Goal: Information Seeking & Learning: Compare options

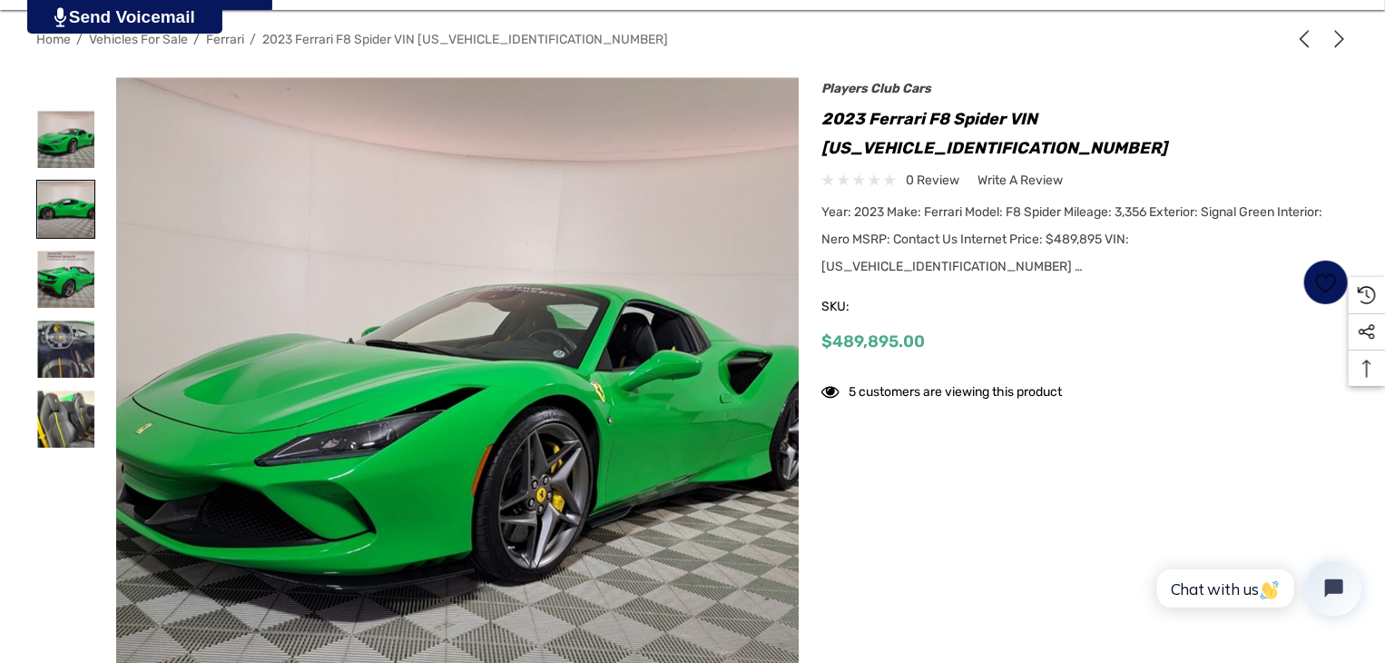
click at [77, 212] on img at bounding box center [65, 209] width 57 height 57
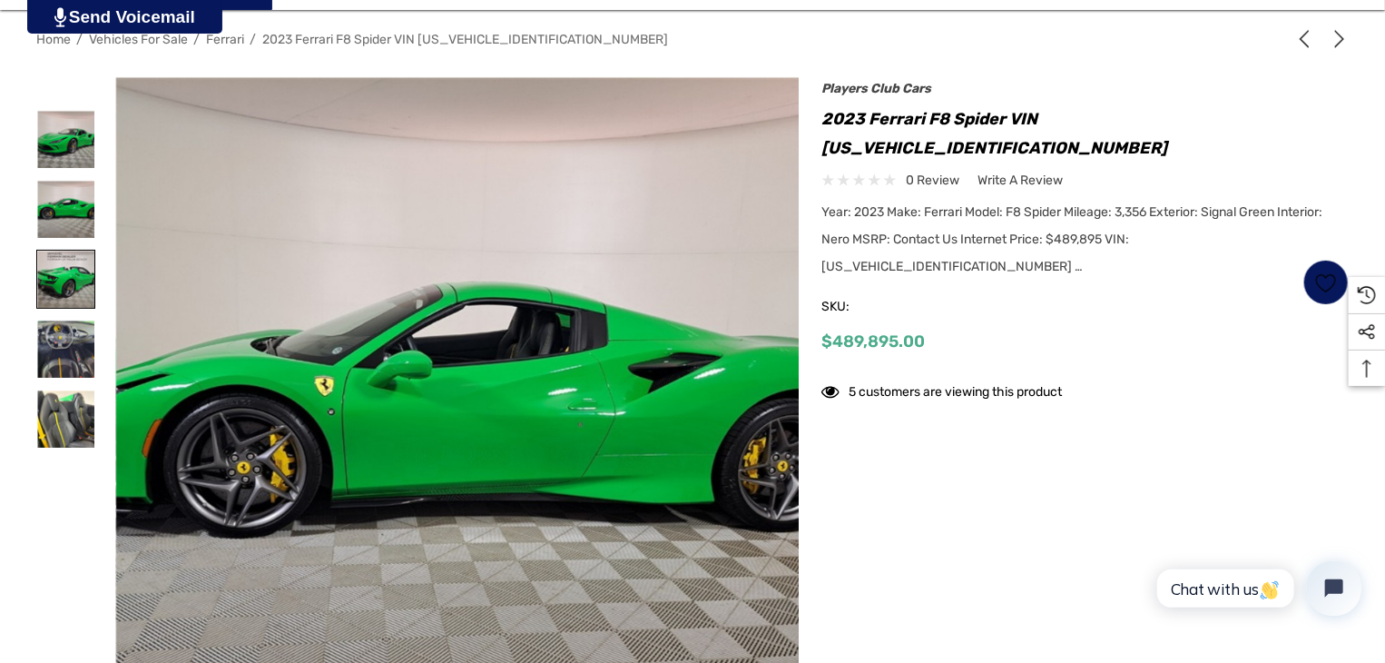
click at [67, 284] on img at bounding box center [65, 279] width 57 height 57
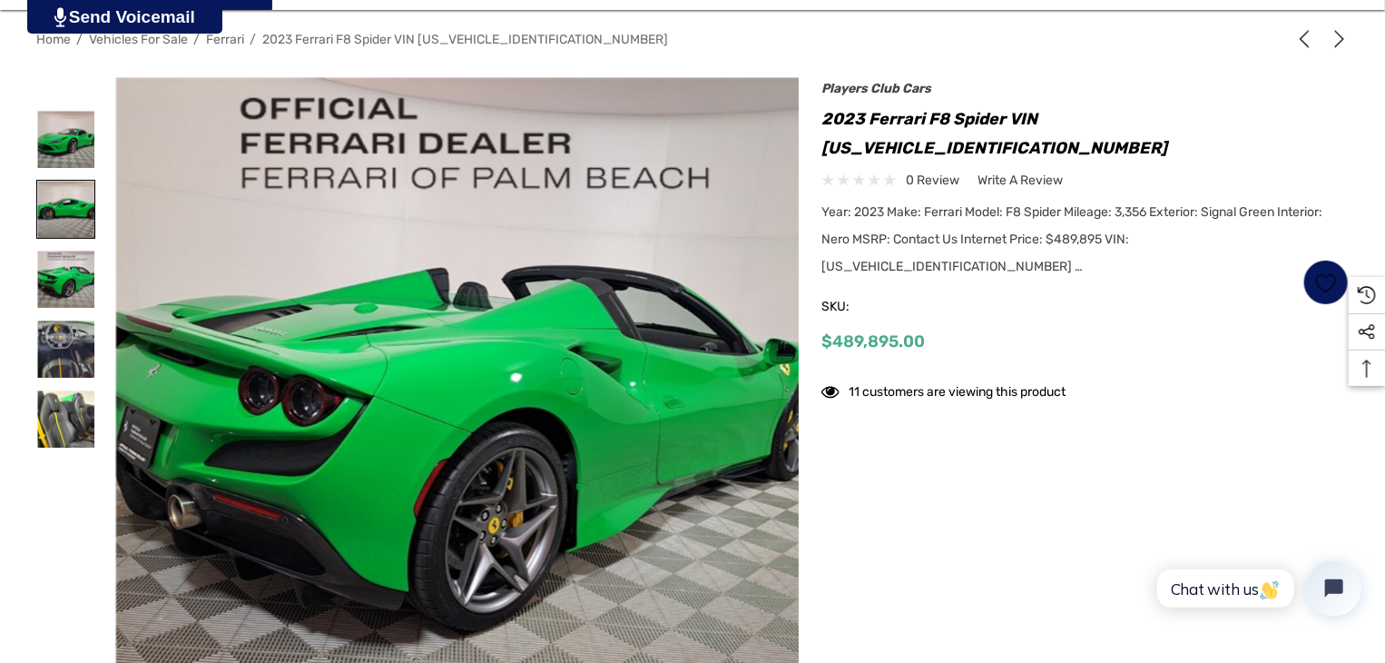
click at [74, 215] on img at bounding box center [65, 209] width 57 height 57
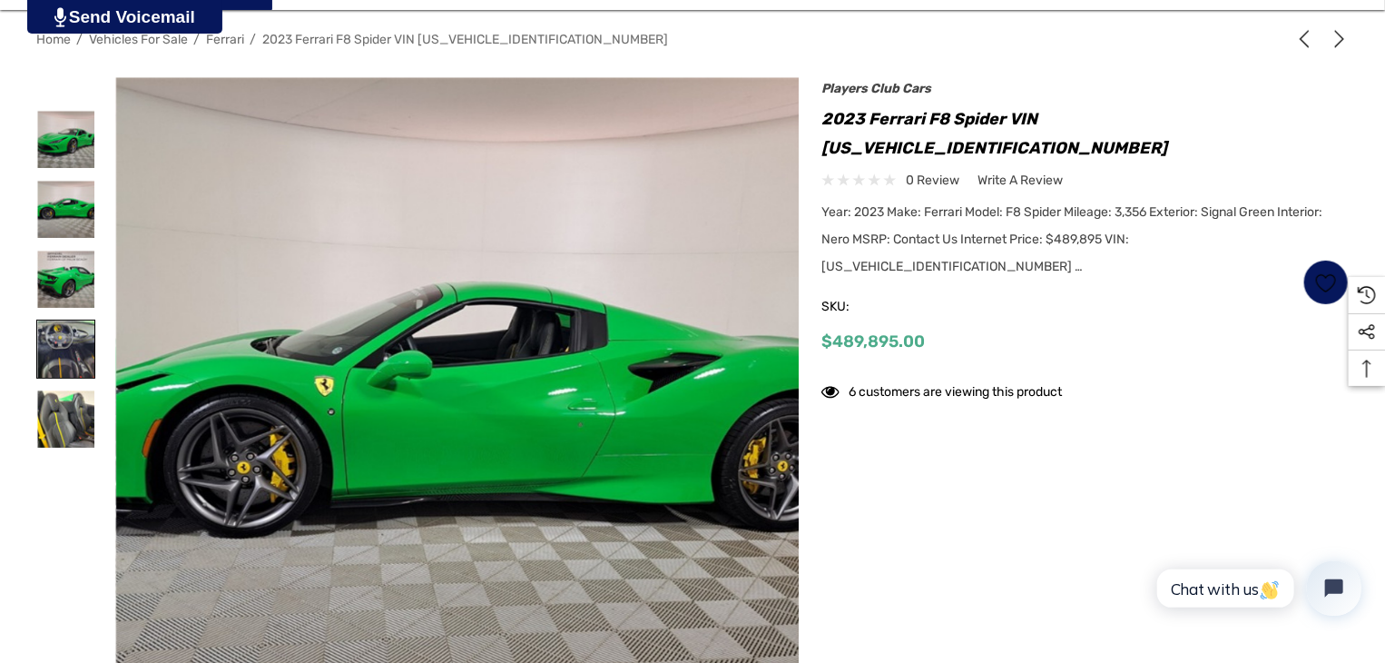
click at [74, 344] on img at bounding box center [65, 348] width 57 height 57
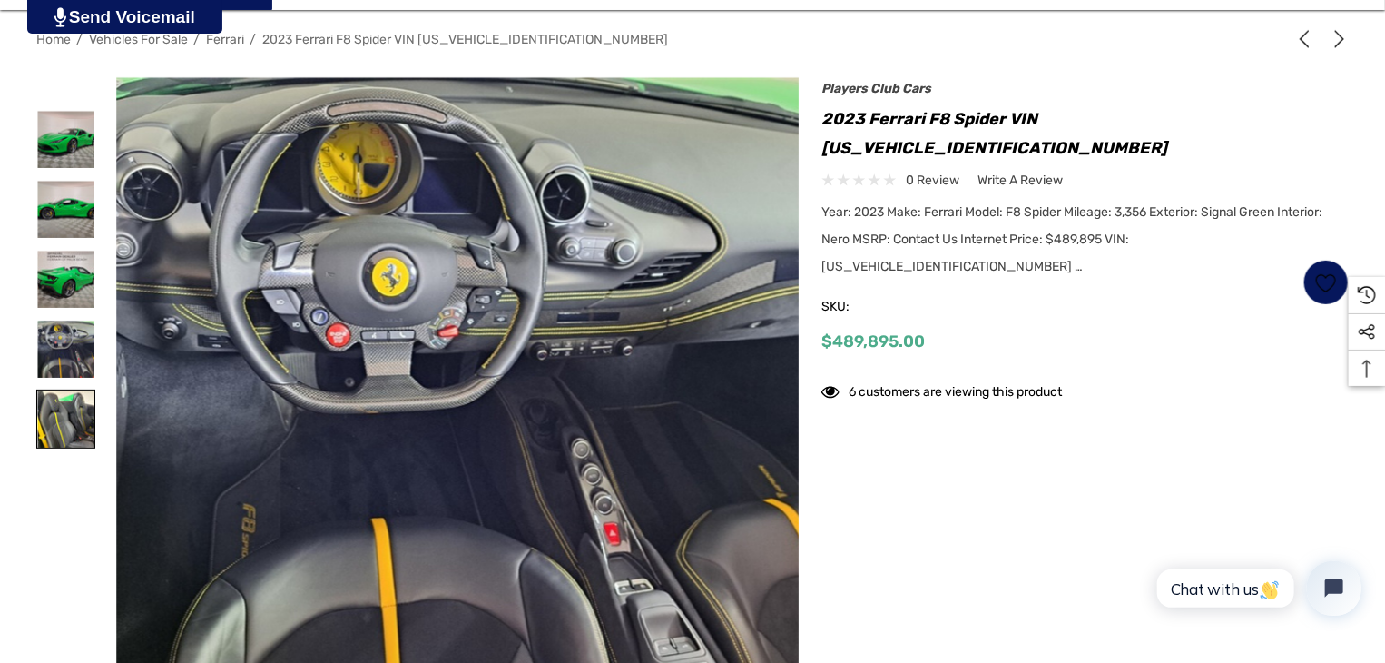
click at [56, 415] on img at bounding box center [65, 418] width 57 height 57
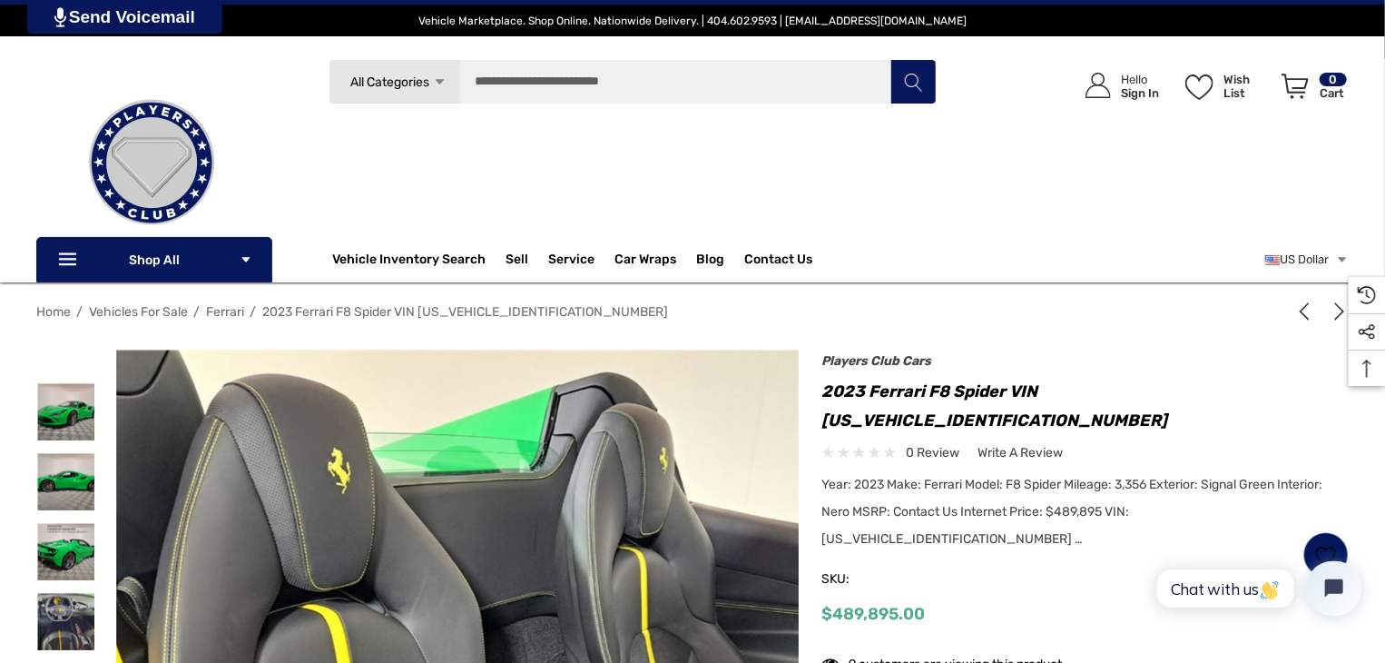
click at [175, 150] on img at bounding box center [152, 163] width 182 height 182
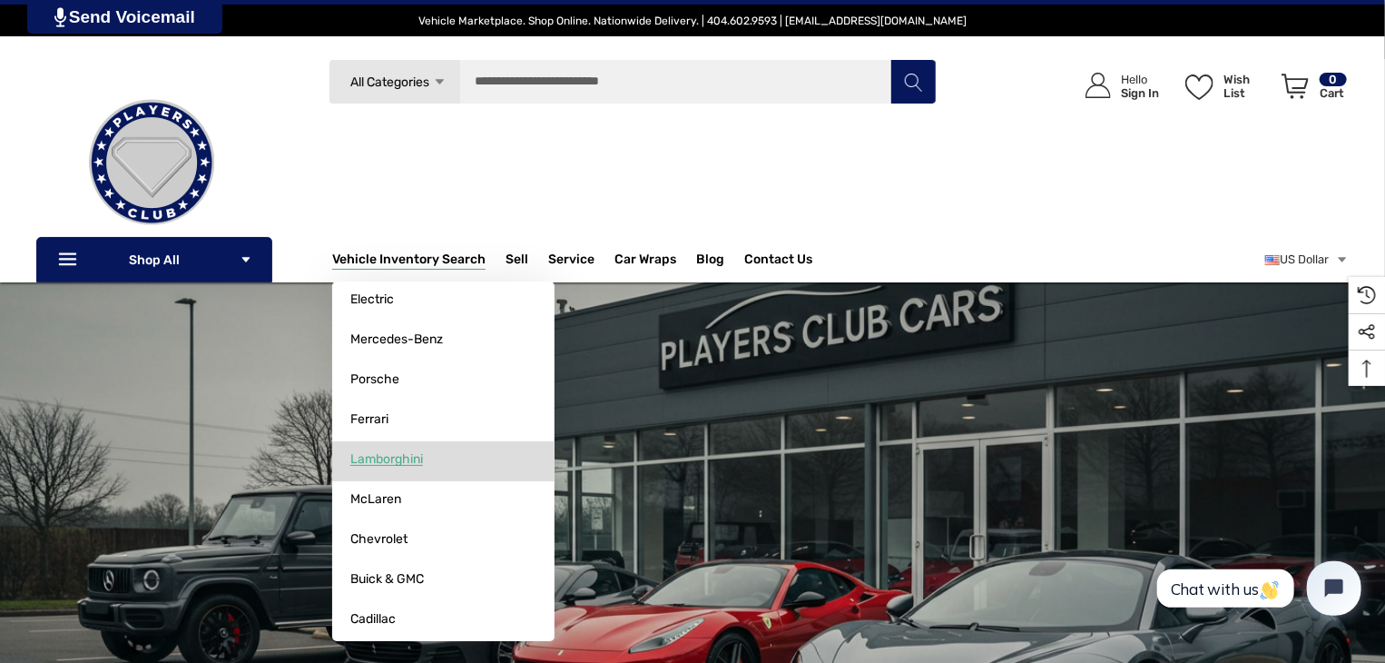
click at [413, 459] on span "Lamborghini" at bounding box center [386, 459] width 73 height 16
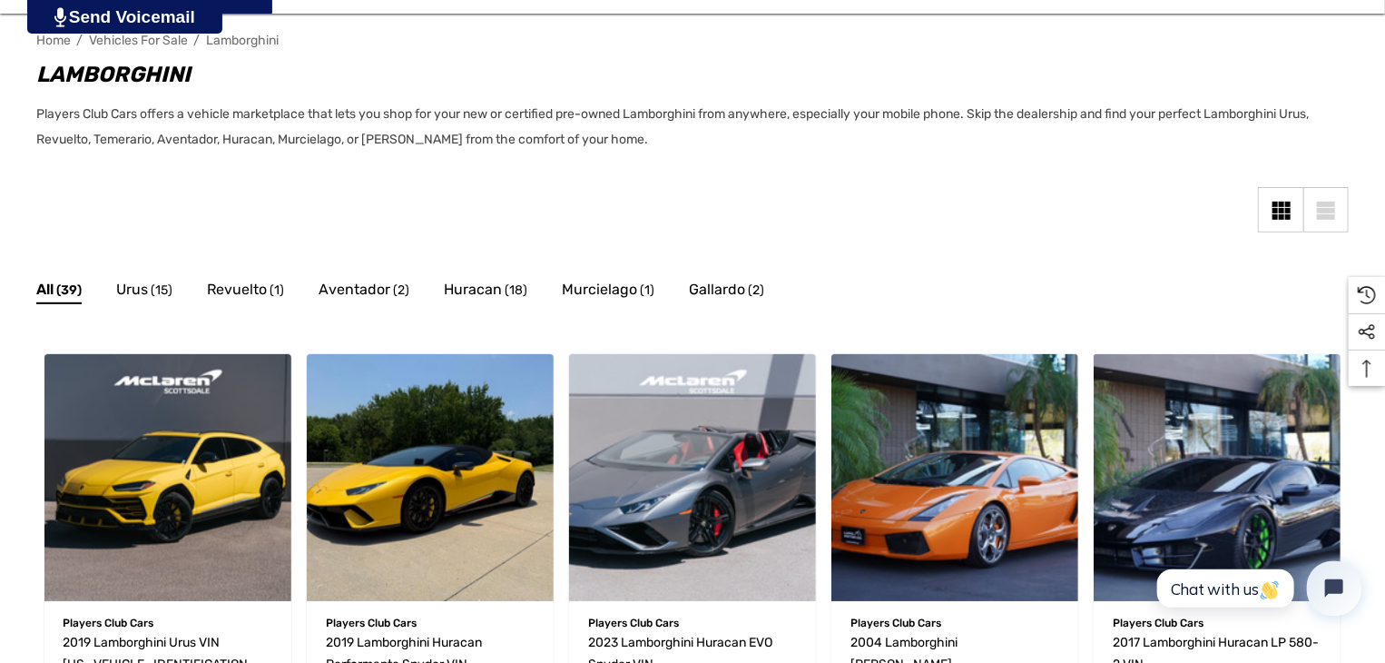
scroll to position [272, 0]
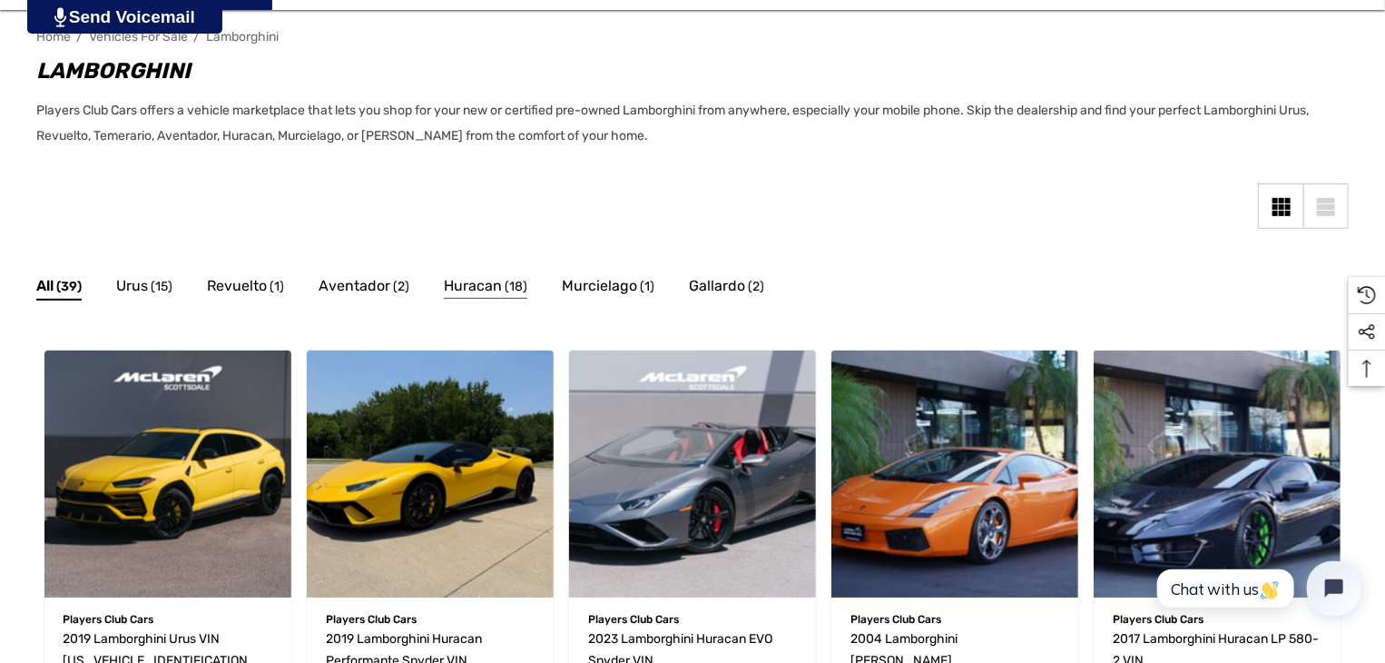
click at [467, 286] on span "Huracan" at bounding box center [473, 286] width 58 height 24
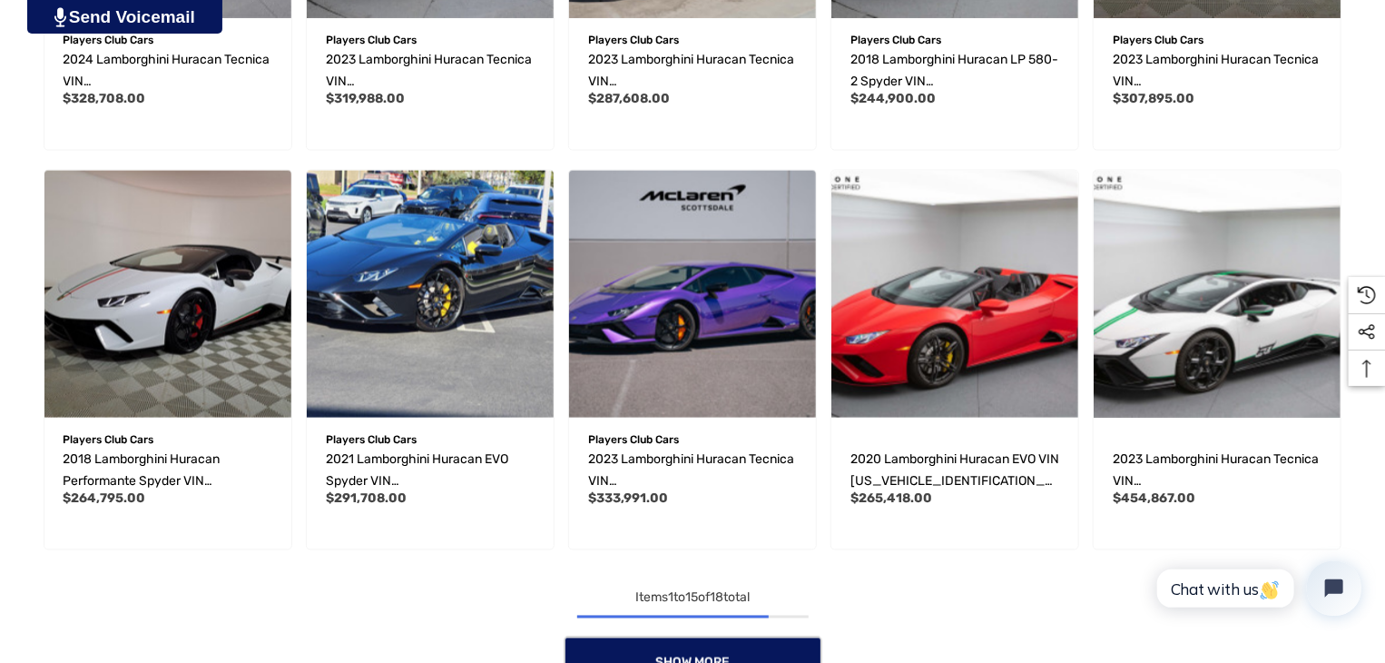
scroll to position [1271, 0]
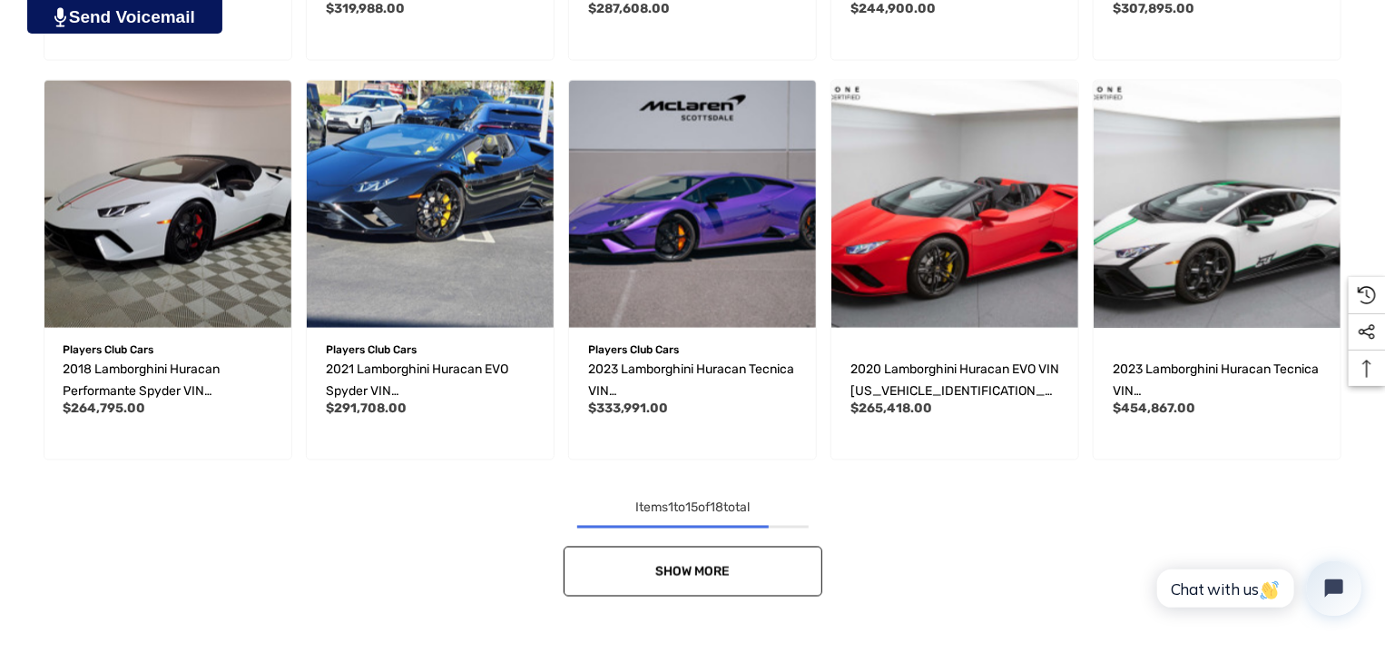
click at [770, 574] on link "Show More" at bounding box center [693, 572] width 259 height 50
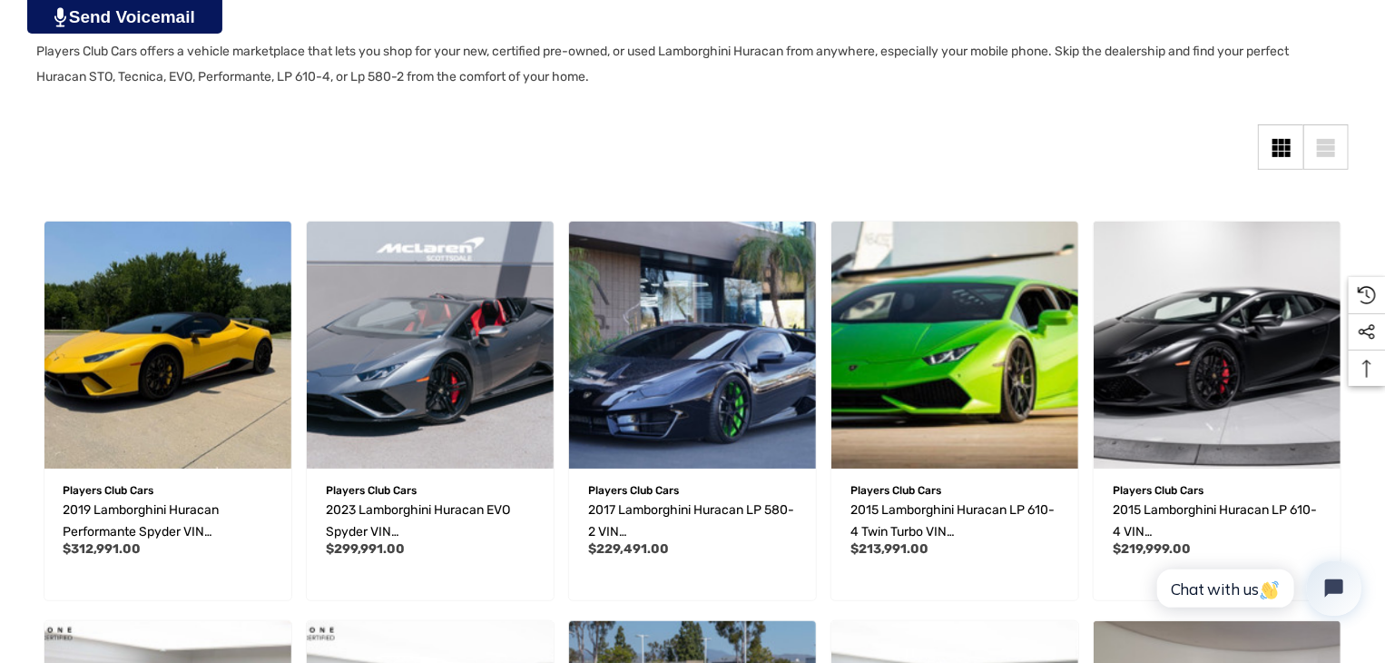
scroll to position [363, 0]
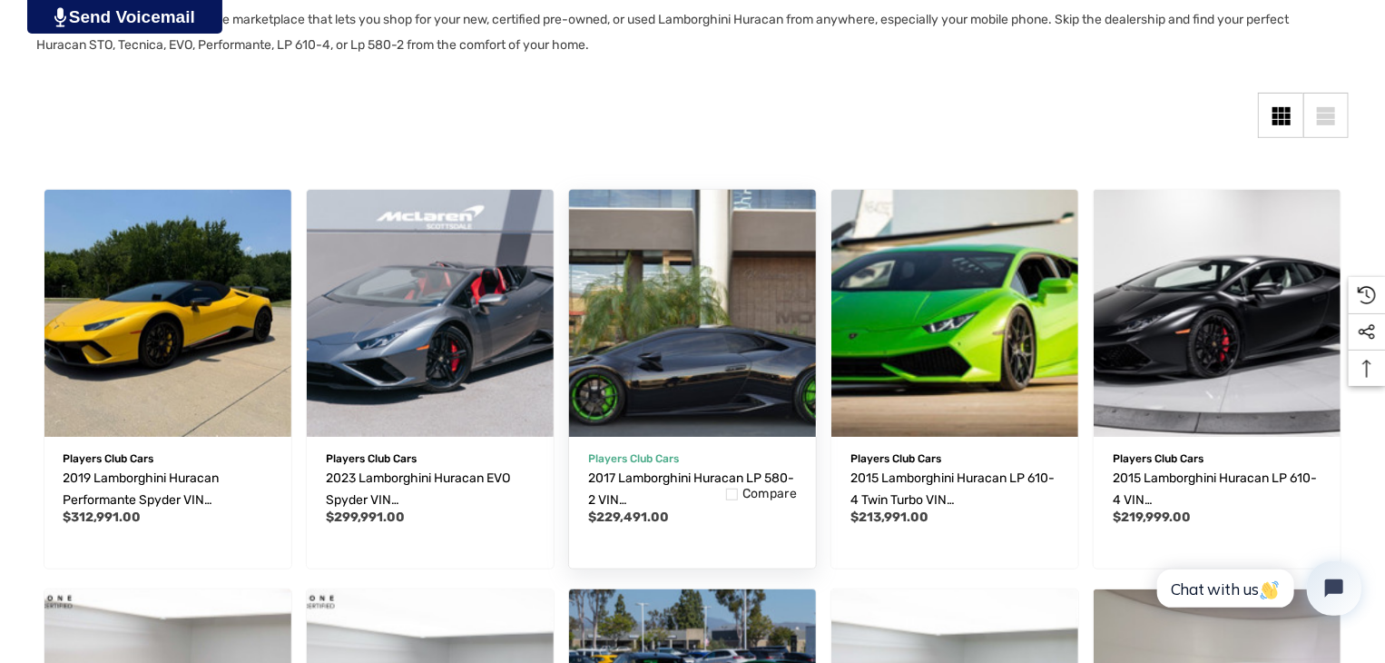
click at [754, 368] on img "2017 Lamborghini Huracan LP 580-2 VIN ZHWUC2ZF6HLA06112,$229,491.00\a" at bounding box center [692, 312] width 271 height 271
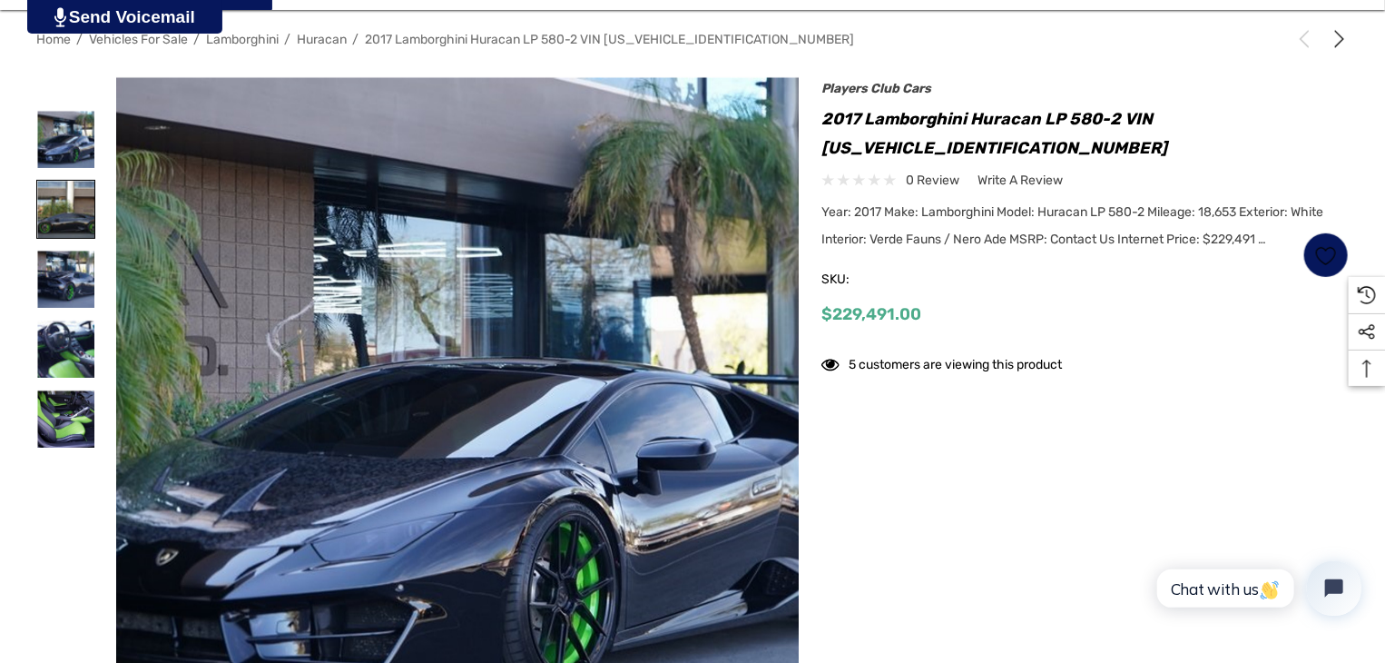
click at [69, 212] on img at bounding box center [65, 209] width 57 height 57
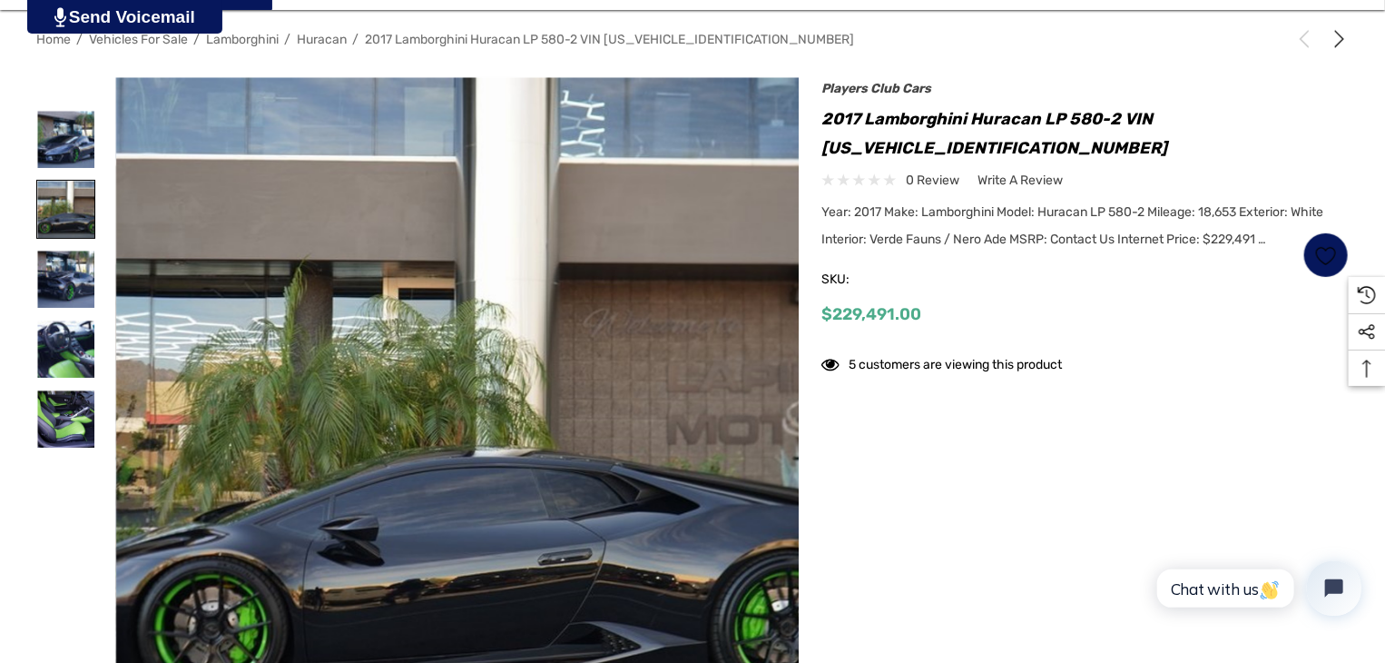
scroll to position [363, 0]
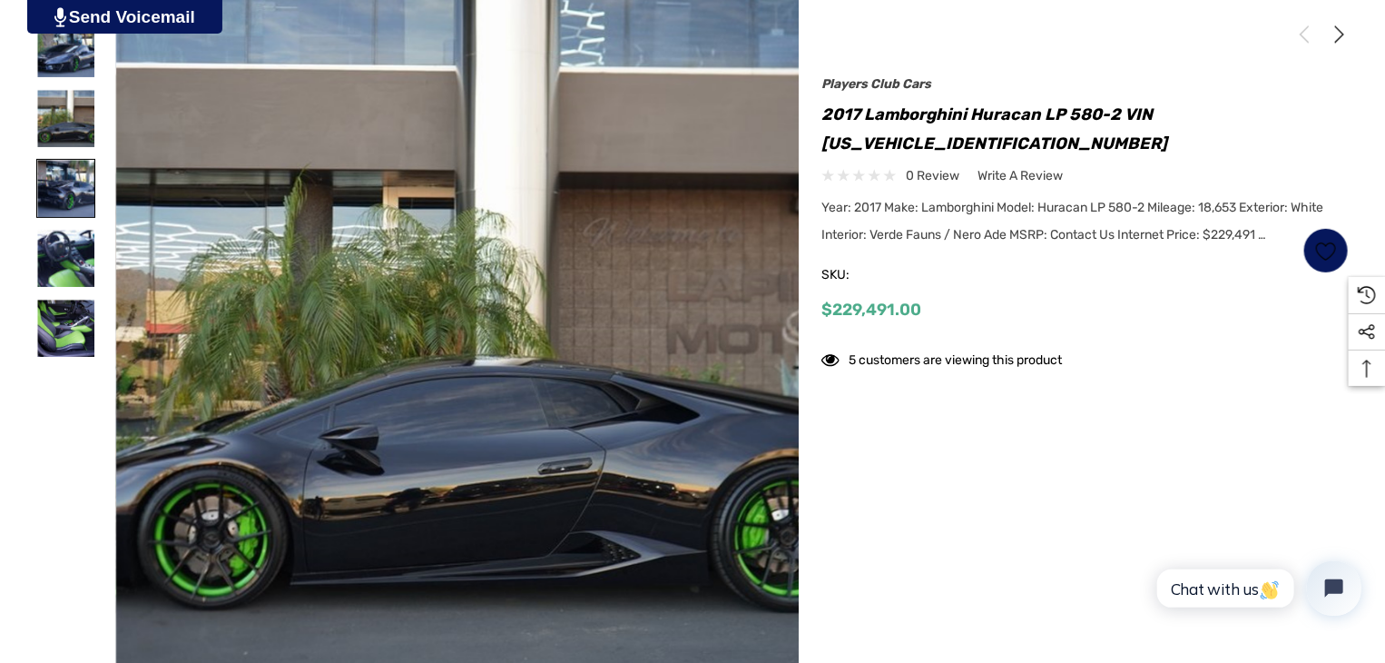
click at [70, 176] on img at bounding box center [65, 188] width 57 height 57
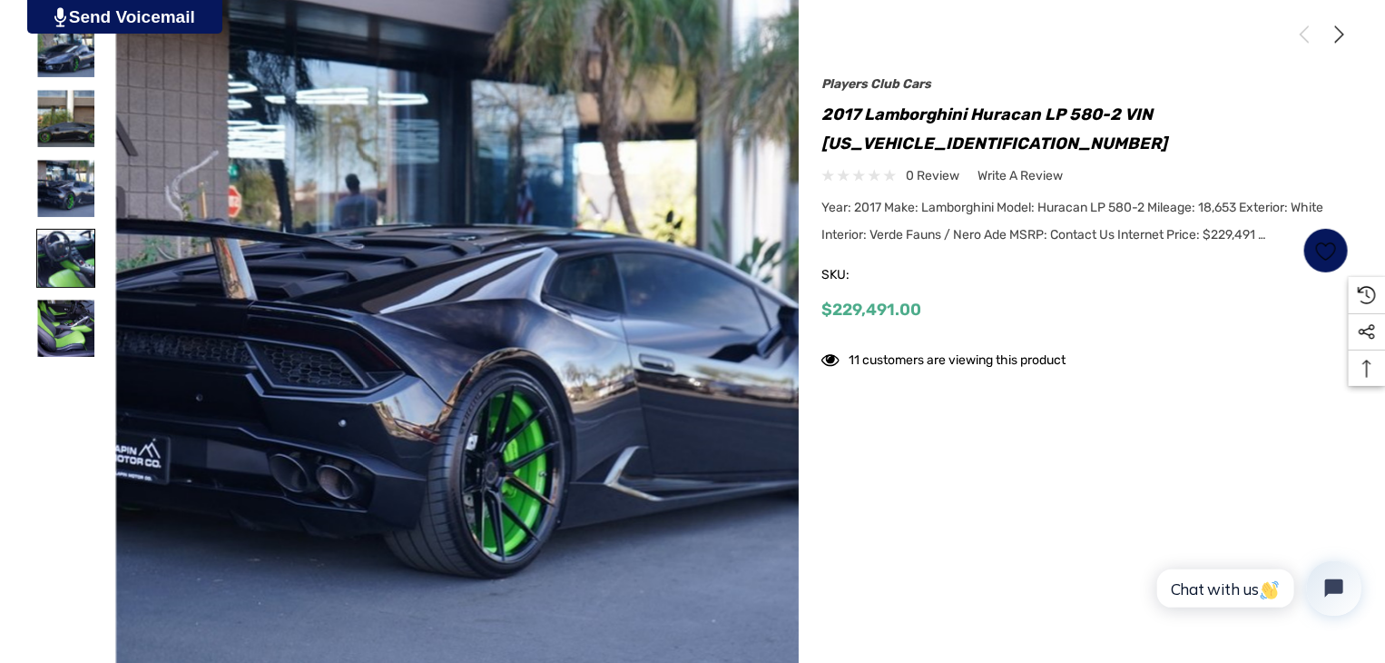
click at [70, 244] on img at bounding box center [65, 258] width 57 height 57
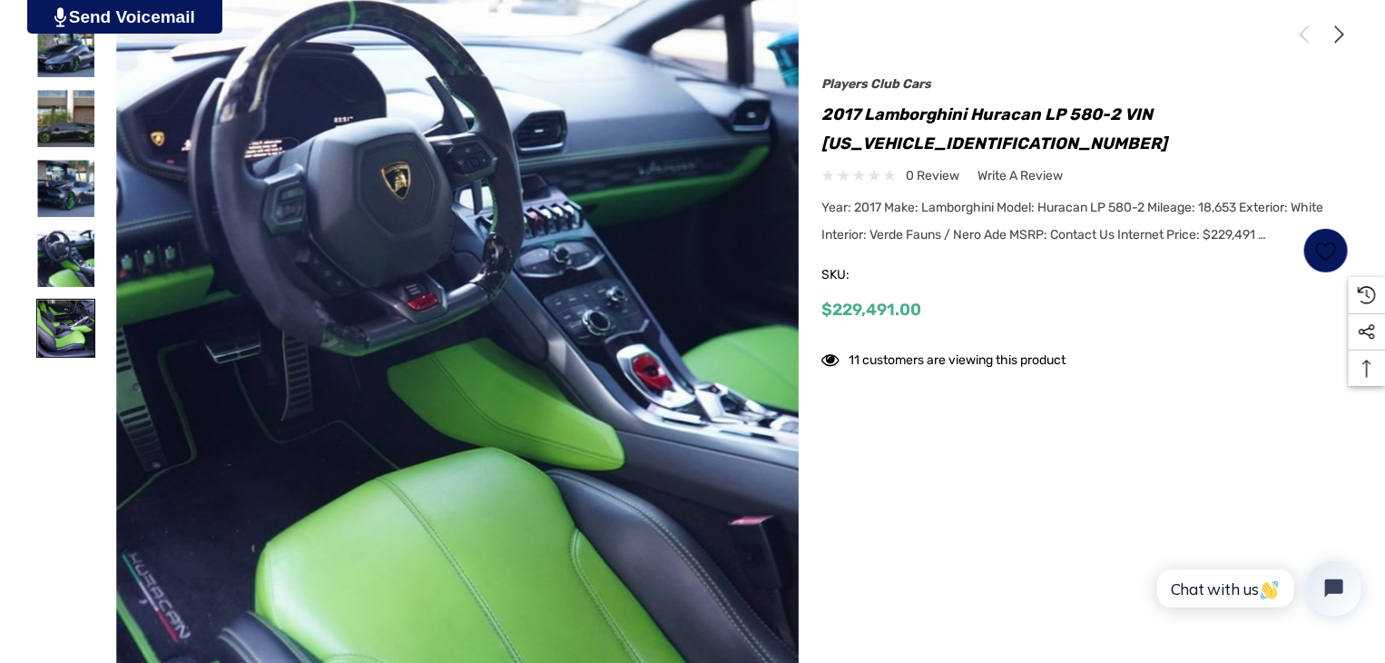
click at [65, 337] on img at bounding box center [65, 328] width 57 height 57
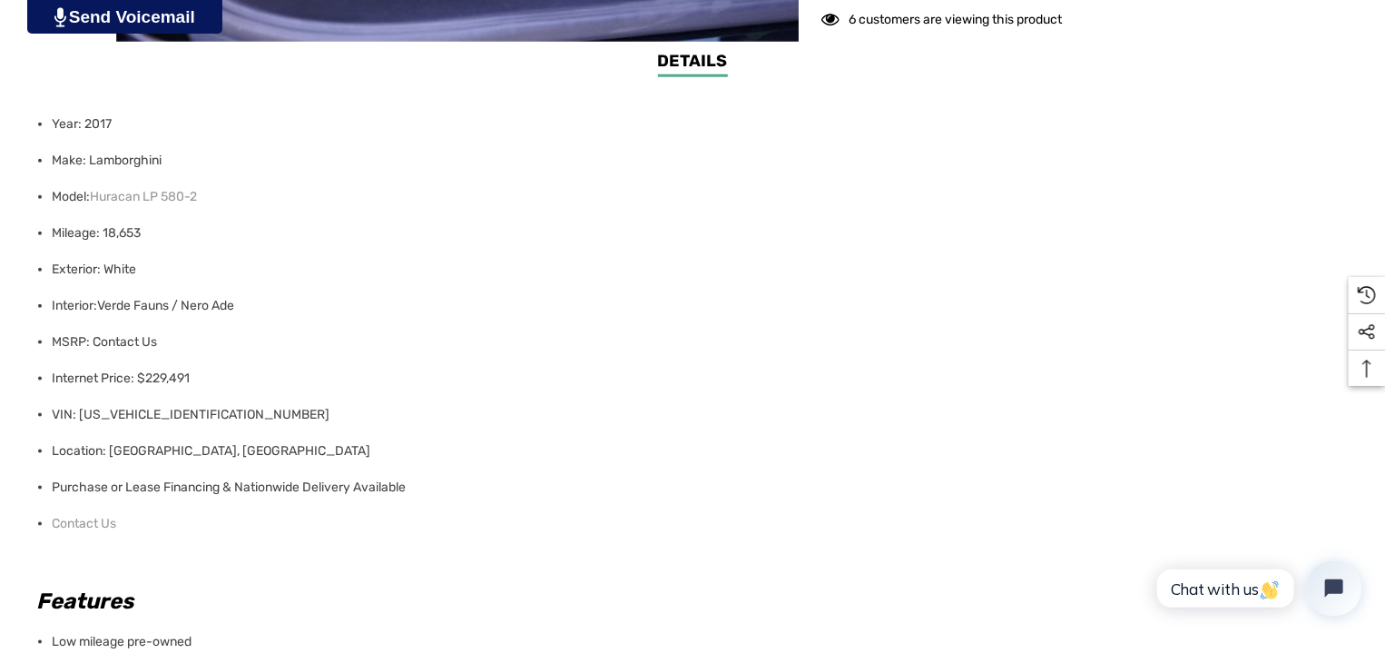
scroll to position [999, 0]
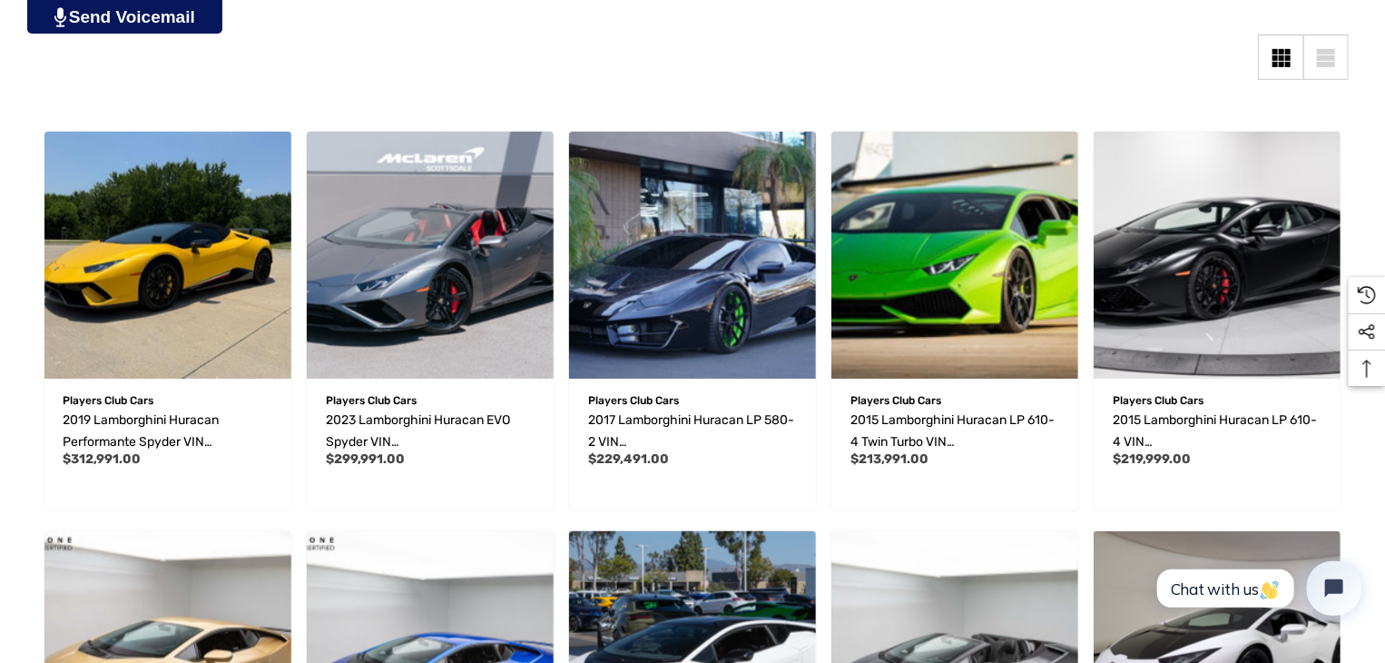
scroll to position [454, 0]
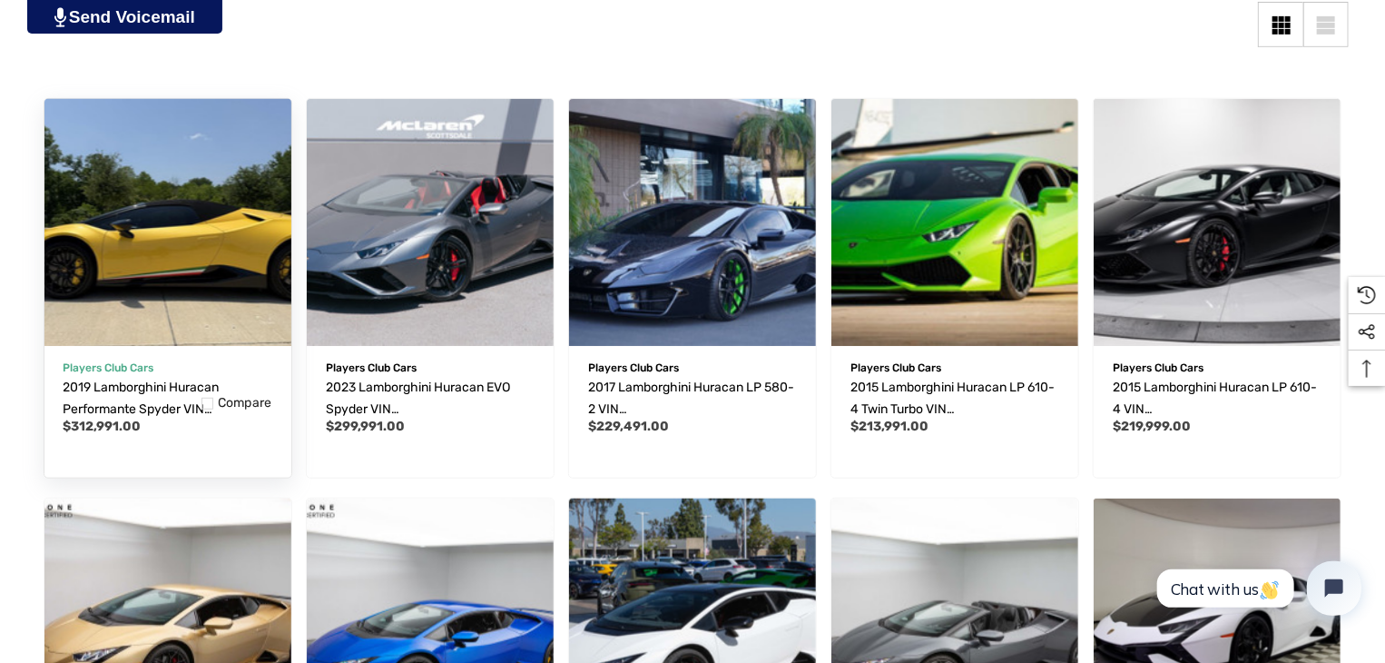
click at [203, 270] on img "2019 Lamborghini Huracan Performante Spyder VIN ZHWUS4ZF3KLA11421,$312,991.00\a" at bounding box center [167, 221] width 271 height 271
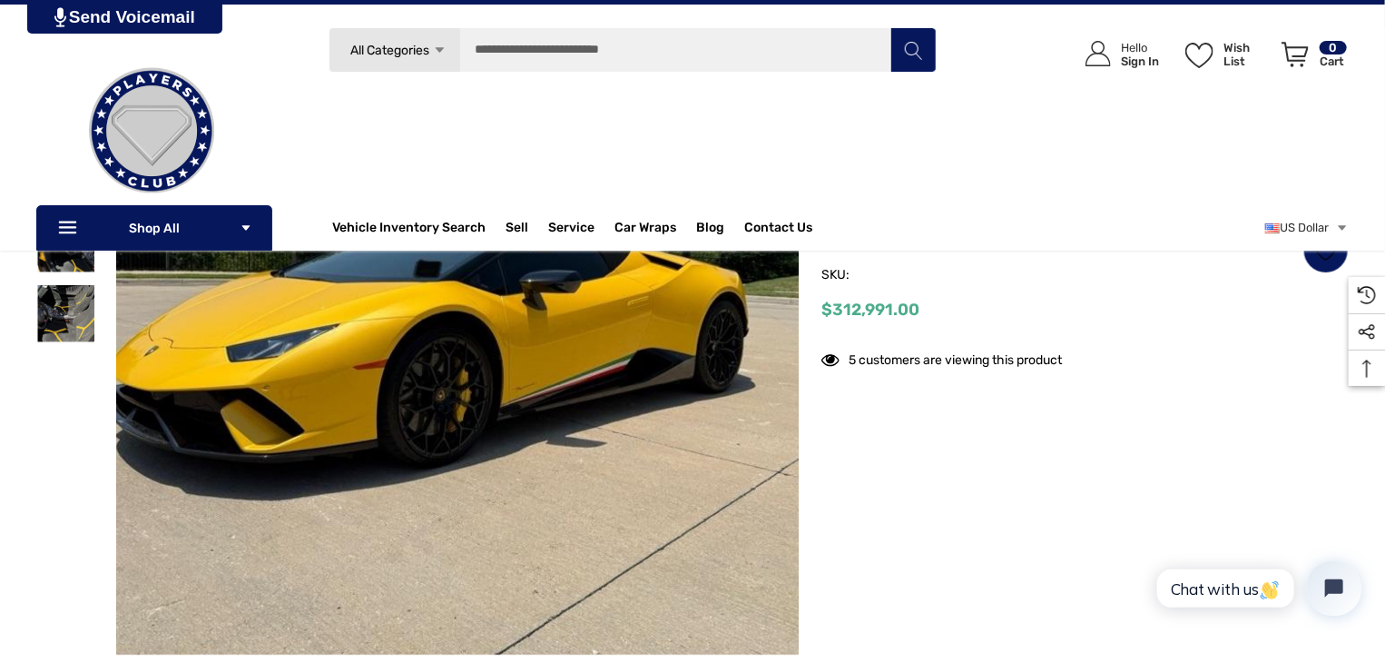
scroll to position [363, 0]
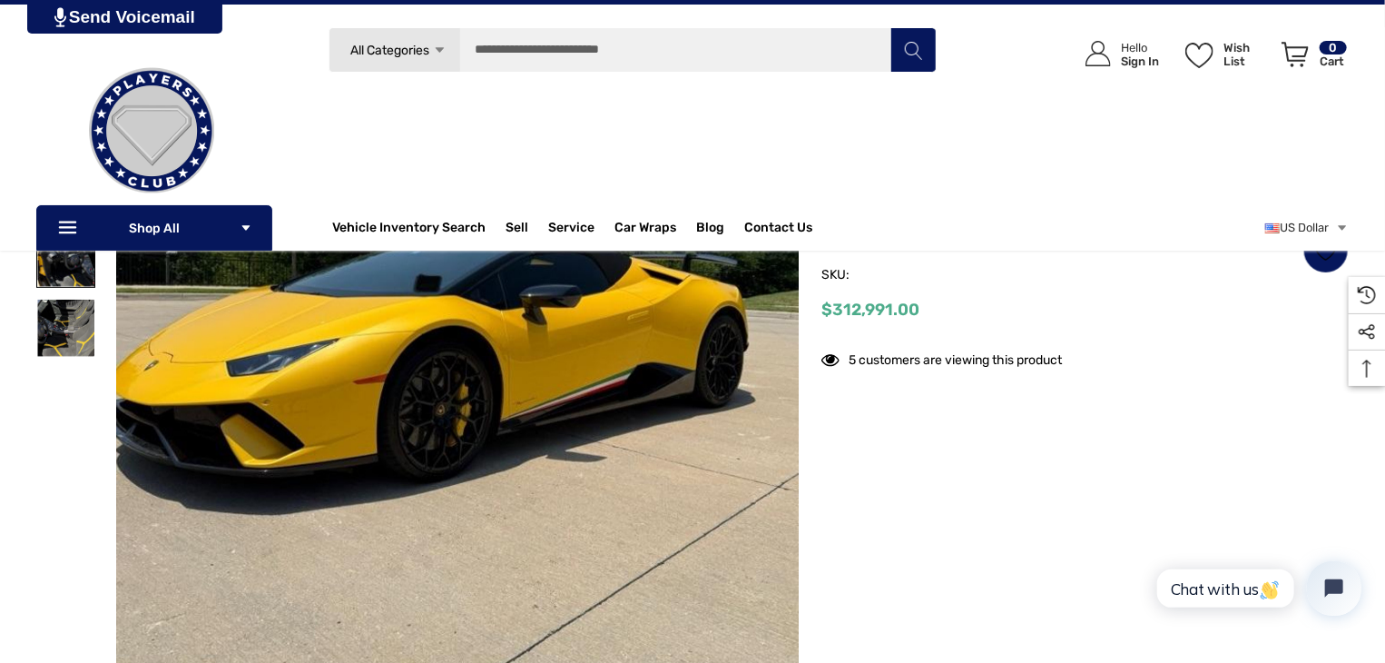
click at [73, 263] on img at bounding box center [65, 258] width 57 height 57
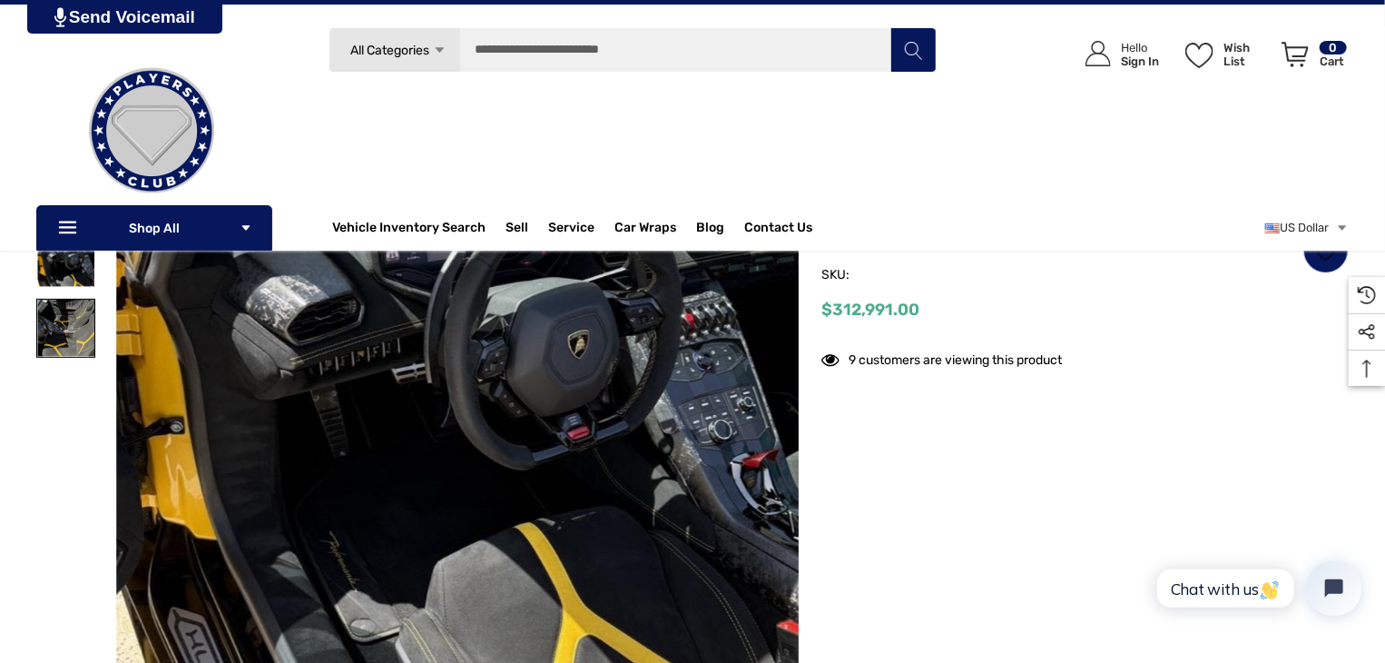
click at [78, 315] on img at bounding box center [65, 328] width 57 height 57
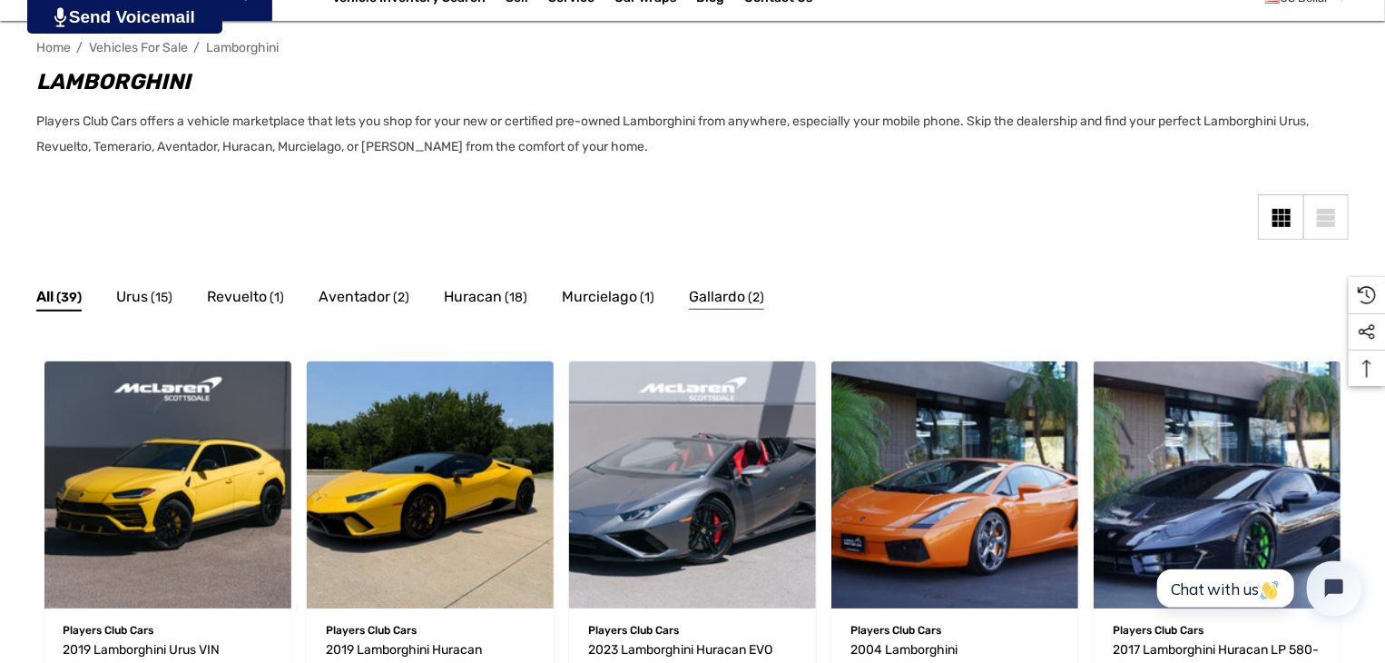
click at [716, 306] on span "Gallardo" at bounding box center [717, 297] width 56 height 24
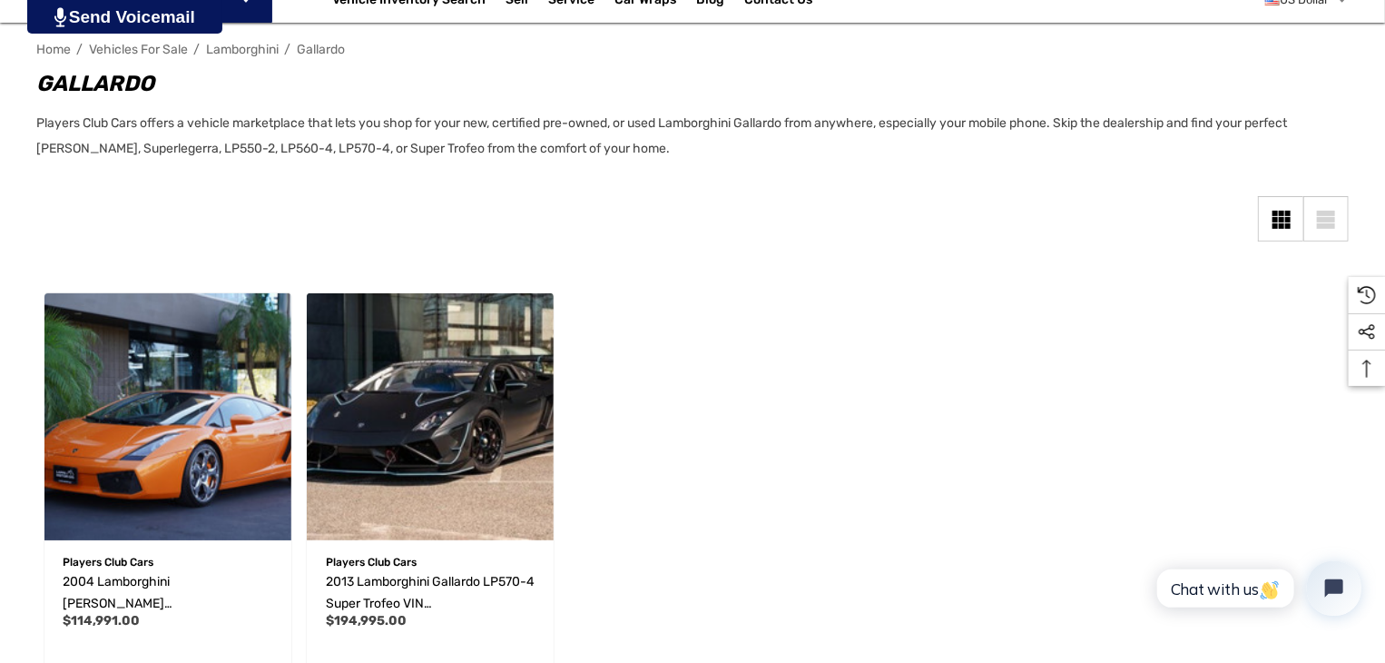
scroll to position [272, 0]
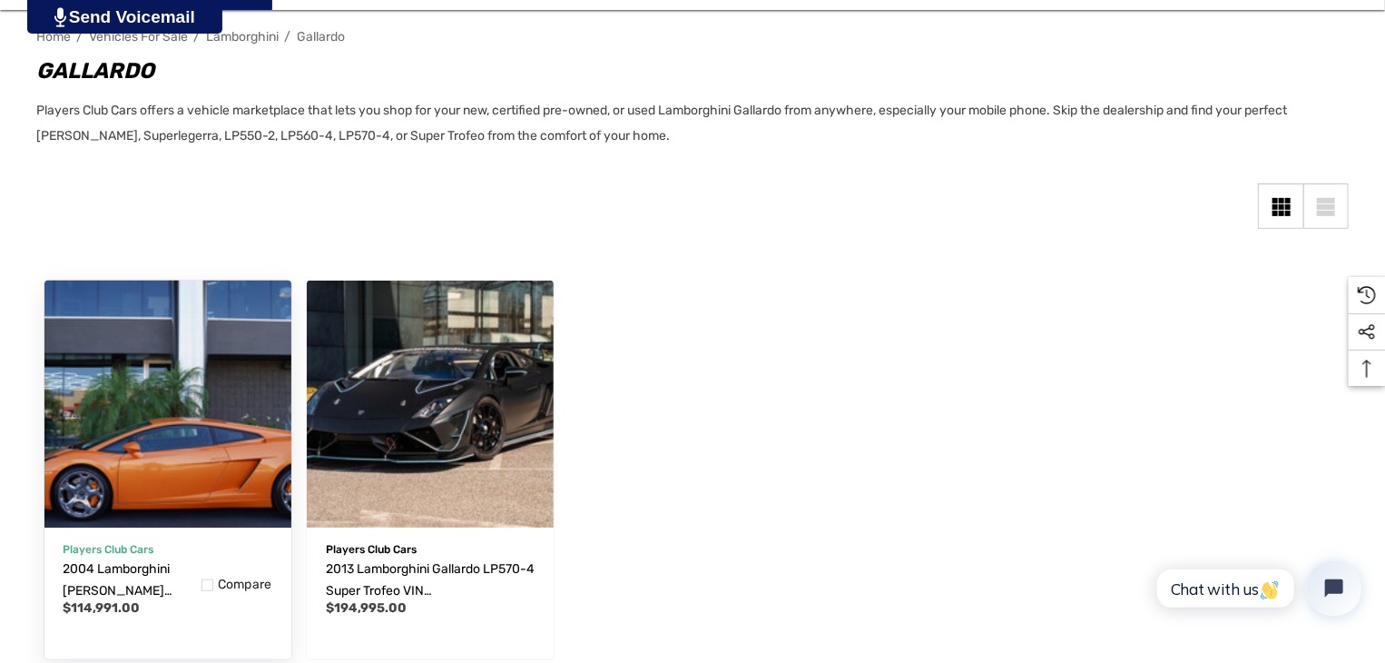
click at [185, 422] on img "2004 Lamborghini Gallardo VIN ZHWGU11S74LA01220,$114,991.00\a" at bounding box center [167, 403] width 271 height 271
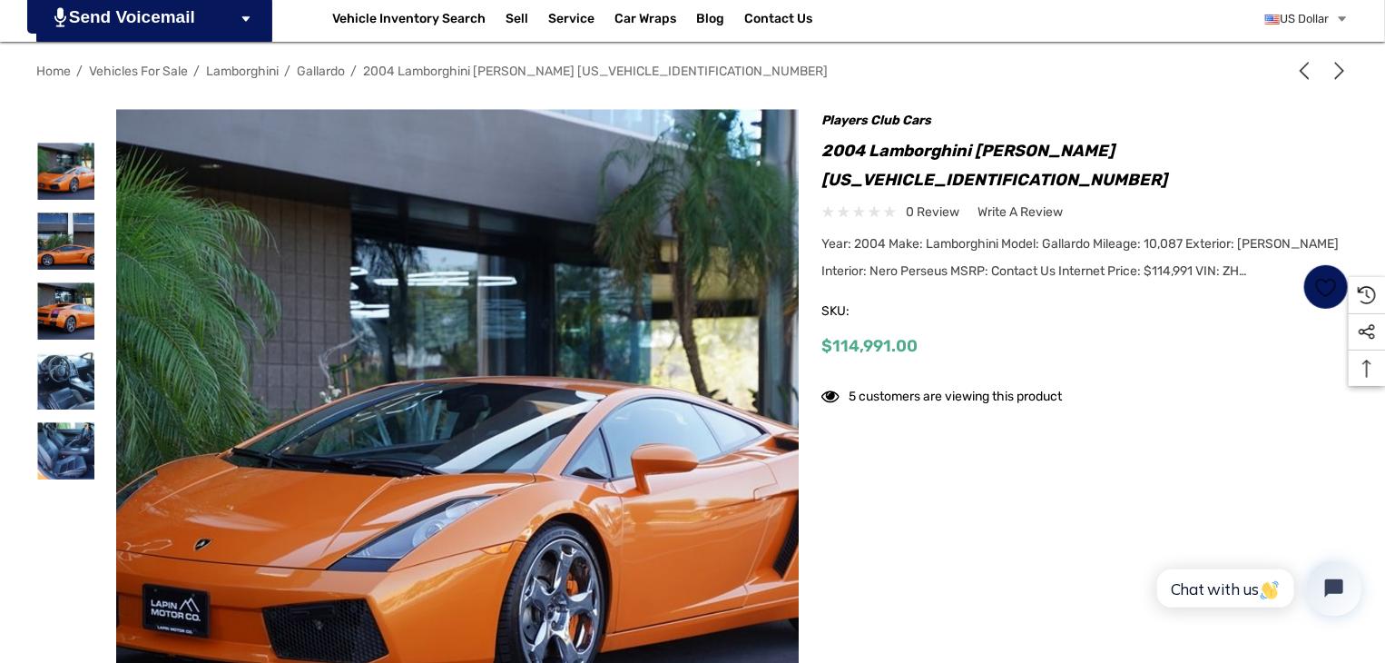
scroll to position [272, 0]
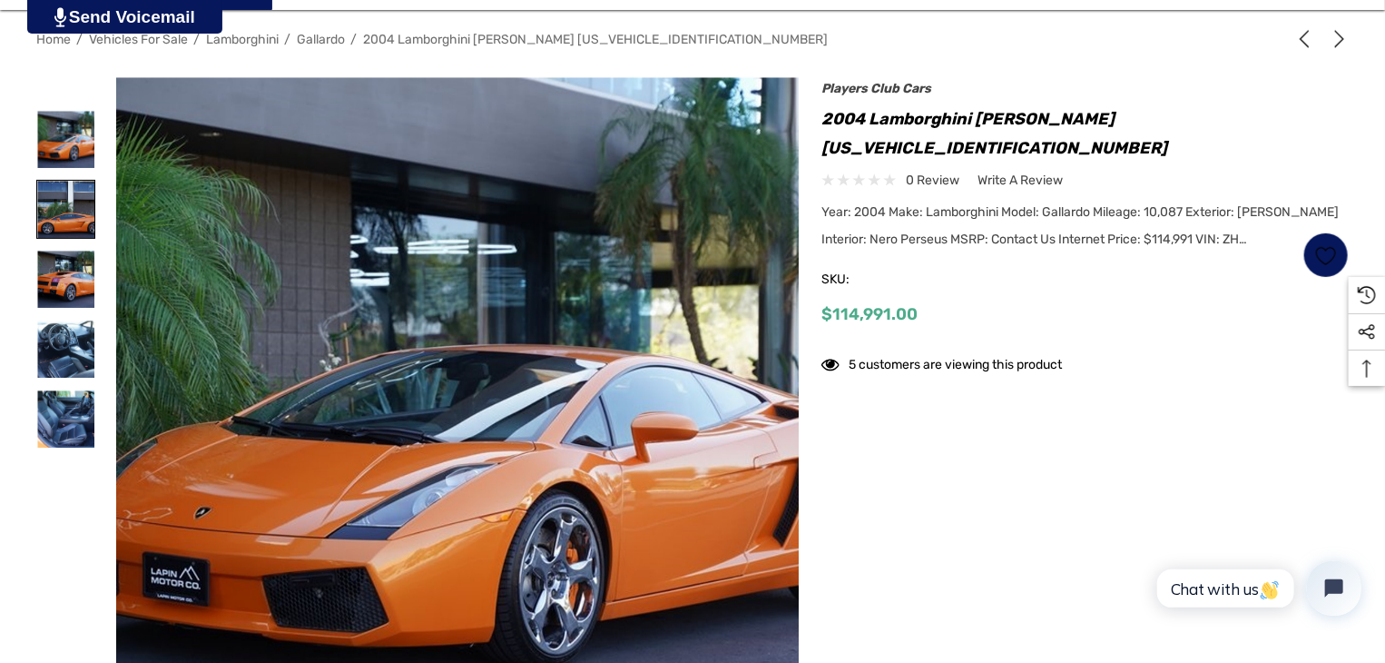
click at [62, 219] on img at bounding box center [65, 209] width 57 height 57
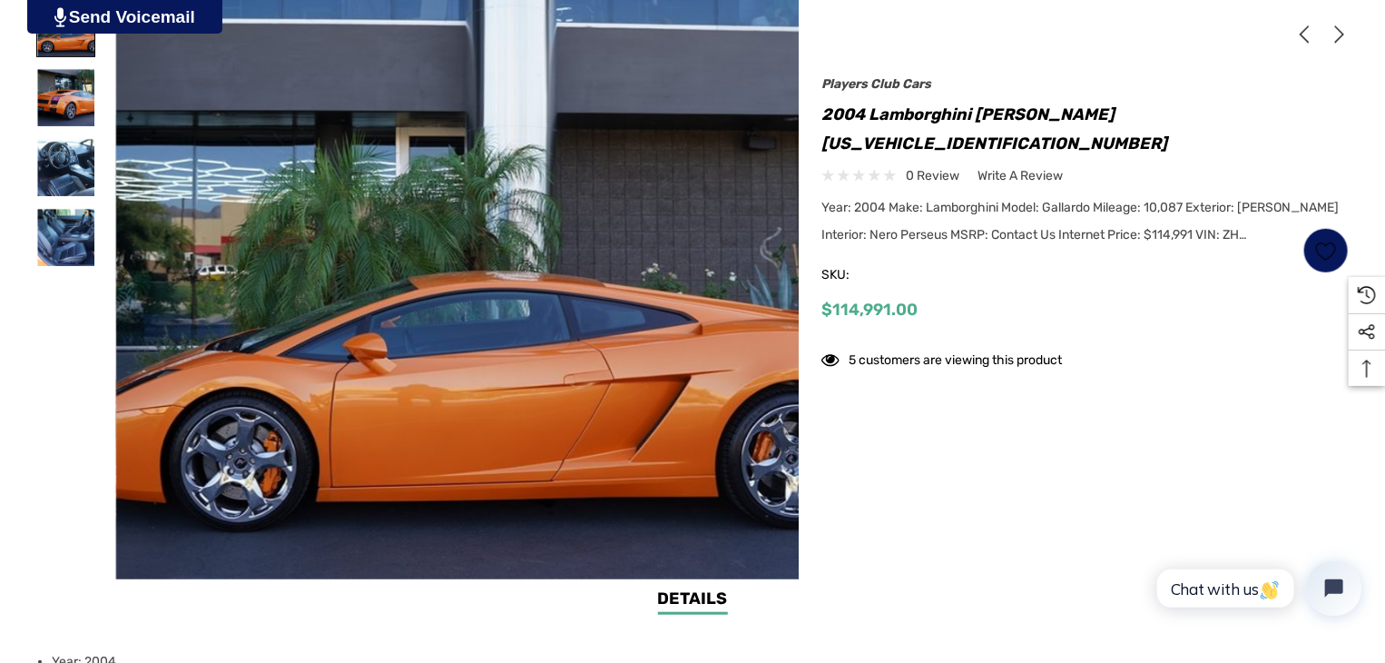
scroll to position [0, 0]
click at [67, 99] on img at bounding box center [65, 97] width 57 height 57
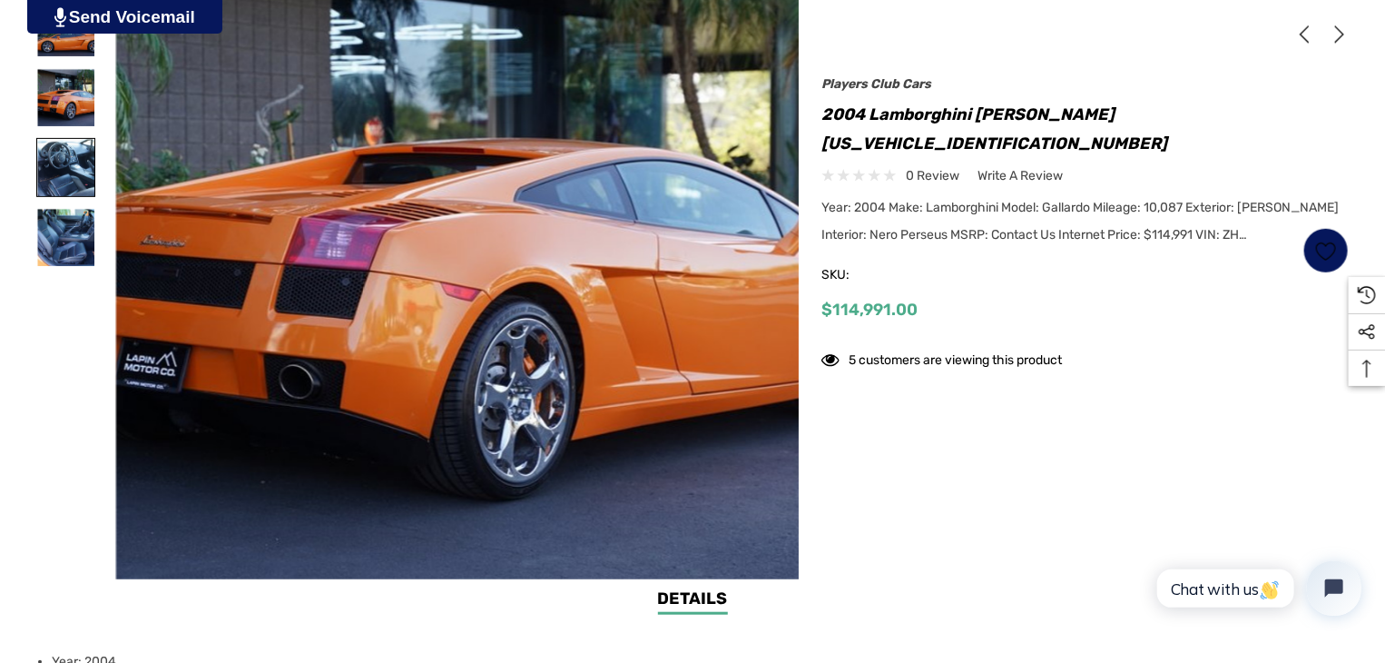
click at [65, 172] on img at bounding box center [65, 167] width 57 height 57
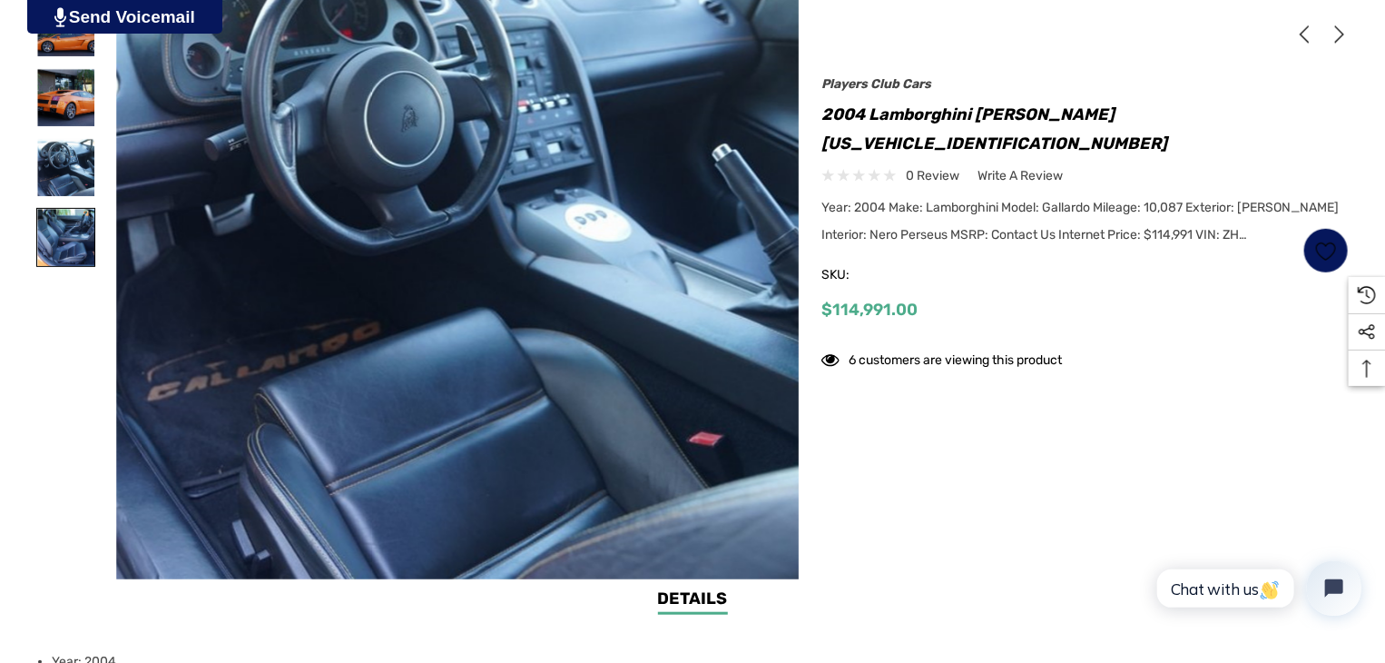
click at [69, 247] on img at bounding box center [65, 237] width 57 height 57
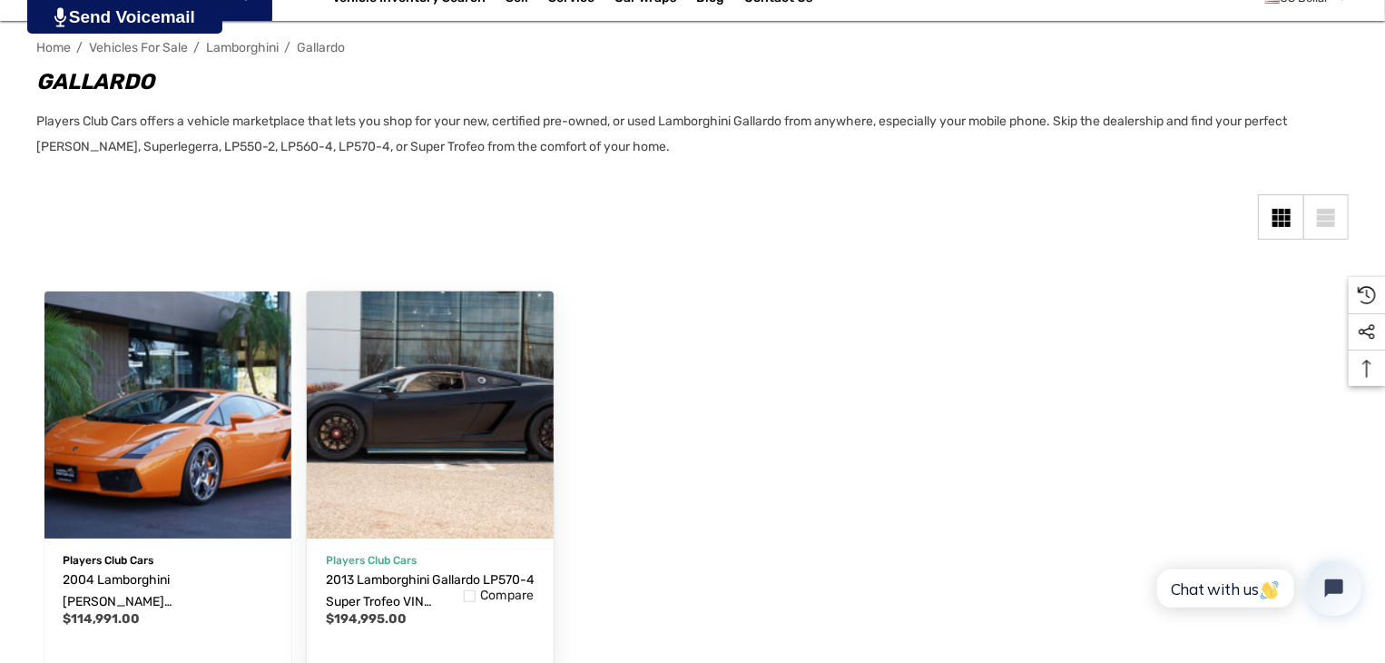
click at [436, 419] on img "2013 Lamborghini Gallardo LP570-4 Super Trofeo VIN ZHWGE5AU2DLA13524,$194,995.0…" at bounding box center [429, 414] width 271 height 271
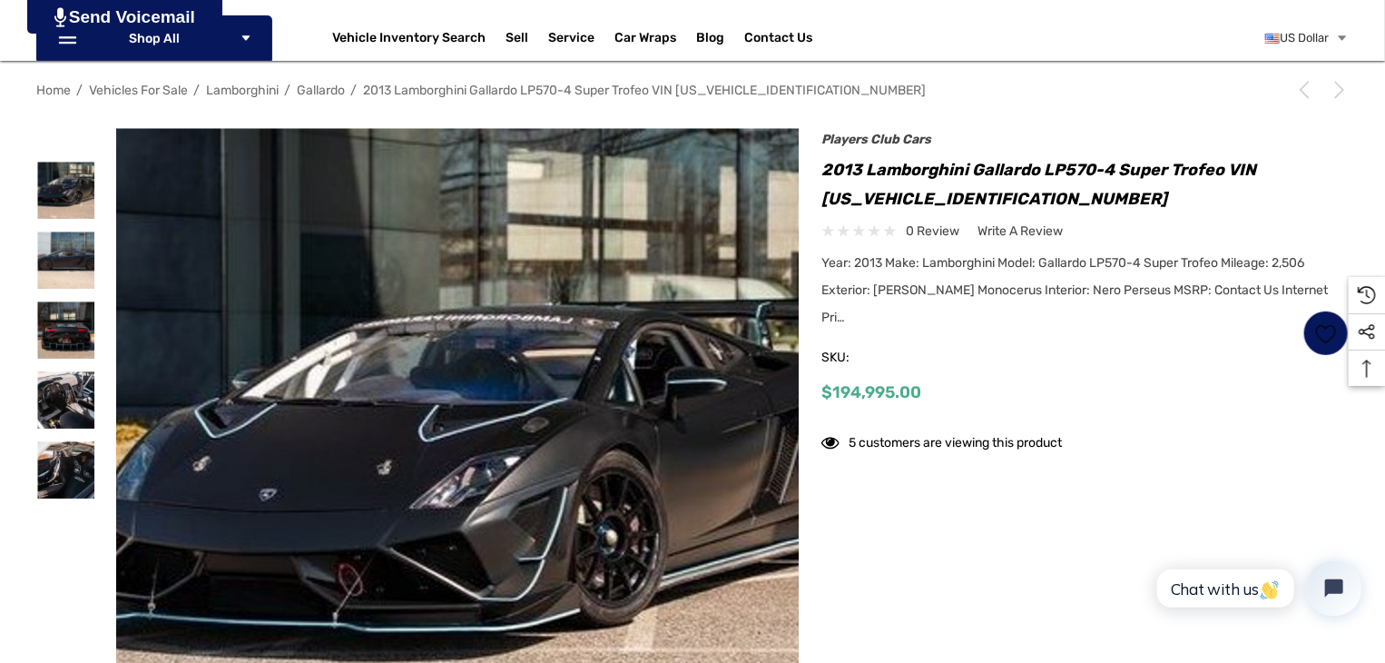
scroll to position [272, 0]
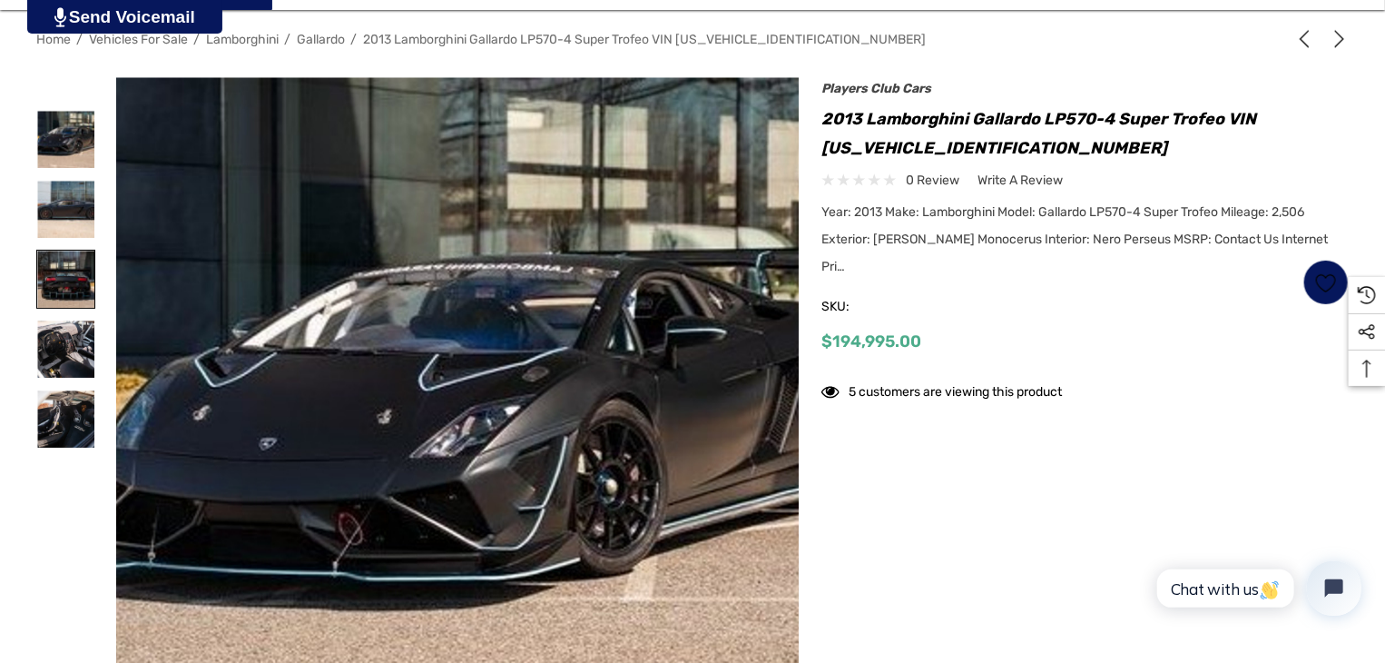
click at [79, 278] on img at bounding box center [65, 279] width 57 height 57
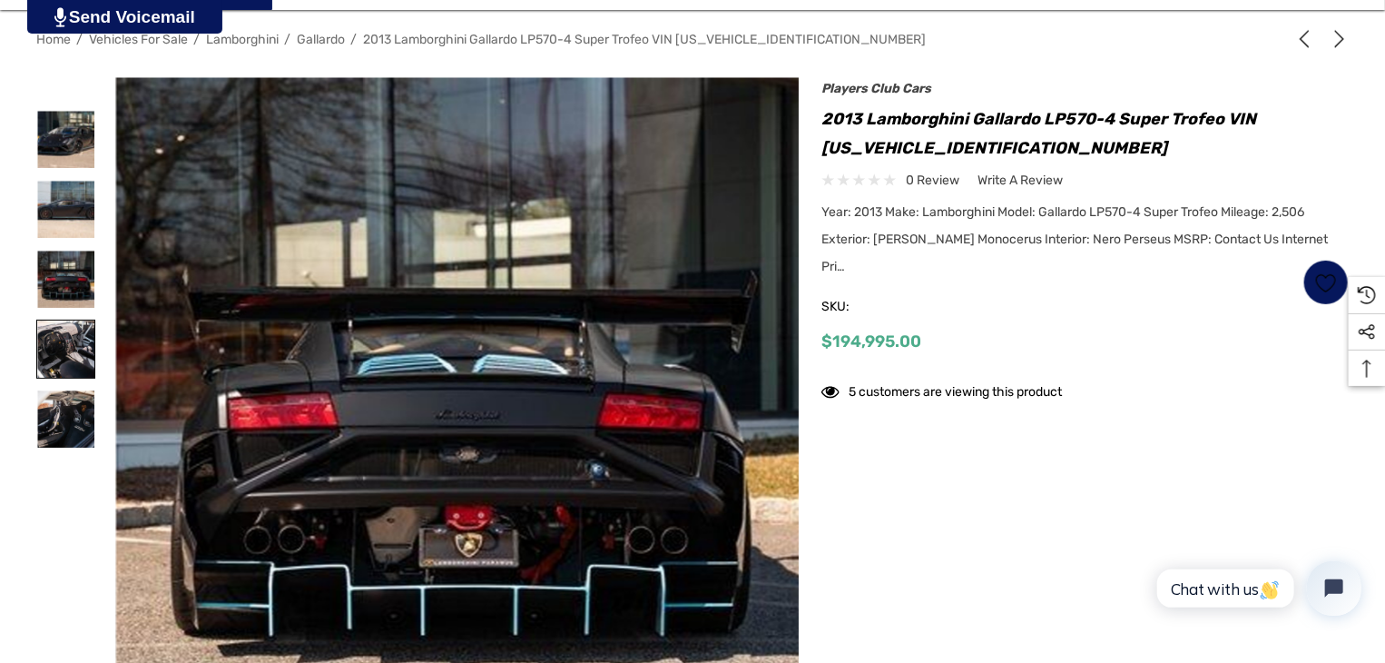
click at [69, 350] on img at bounding box center [65, 348] width 57 height 57
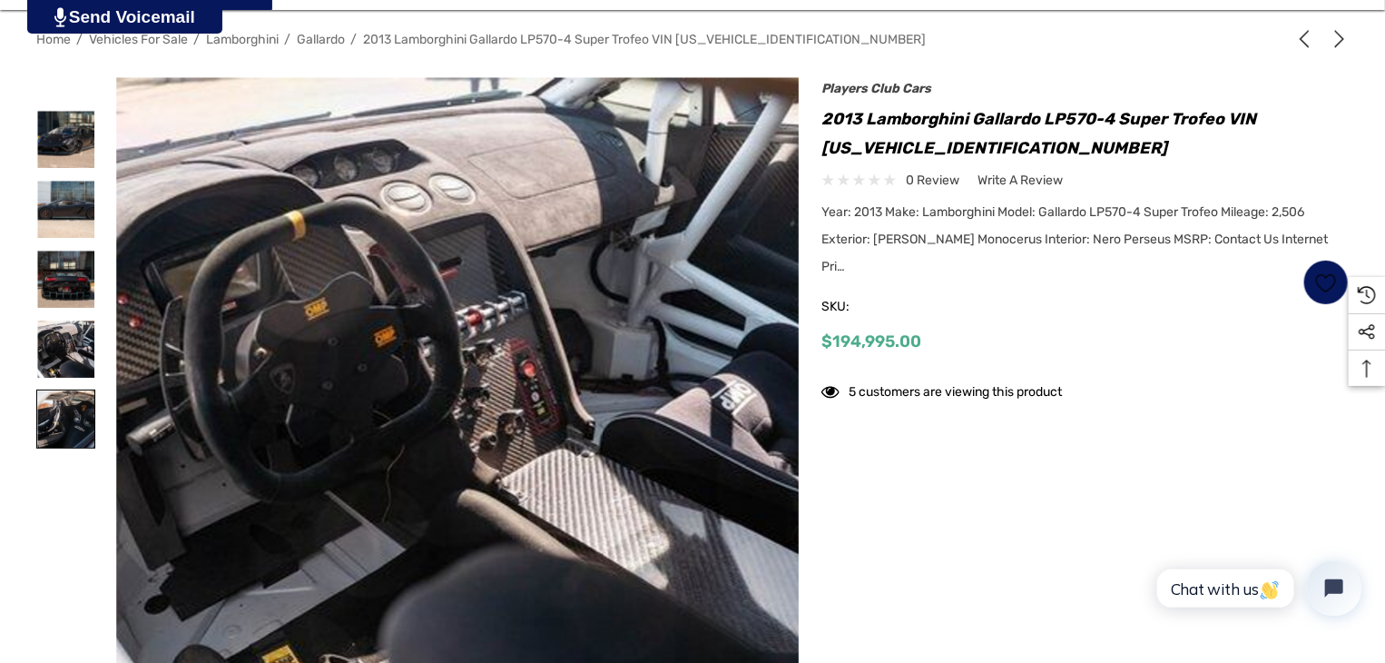
click at [50, 435] on img at bounding box center [65, 418] width 57 height 57
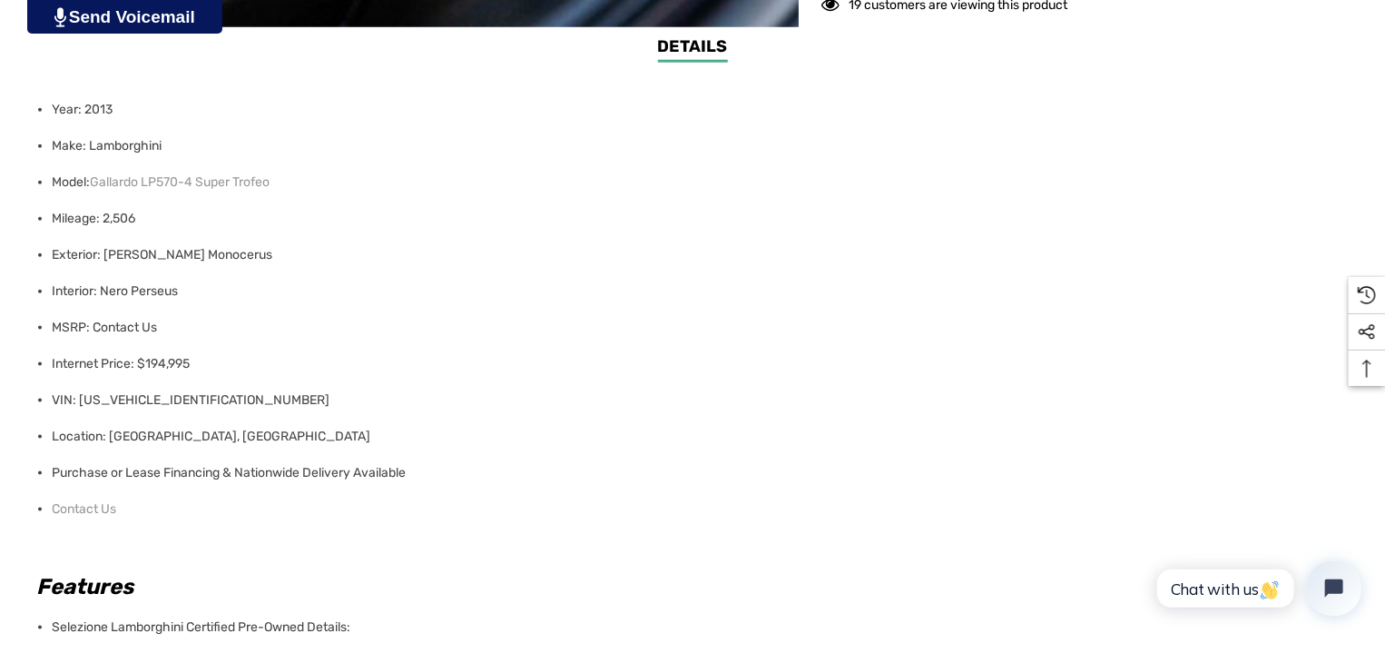
scroll to position [1089, 0]
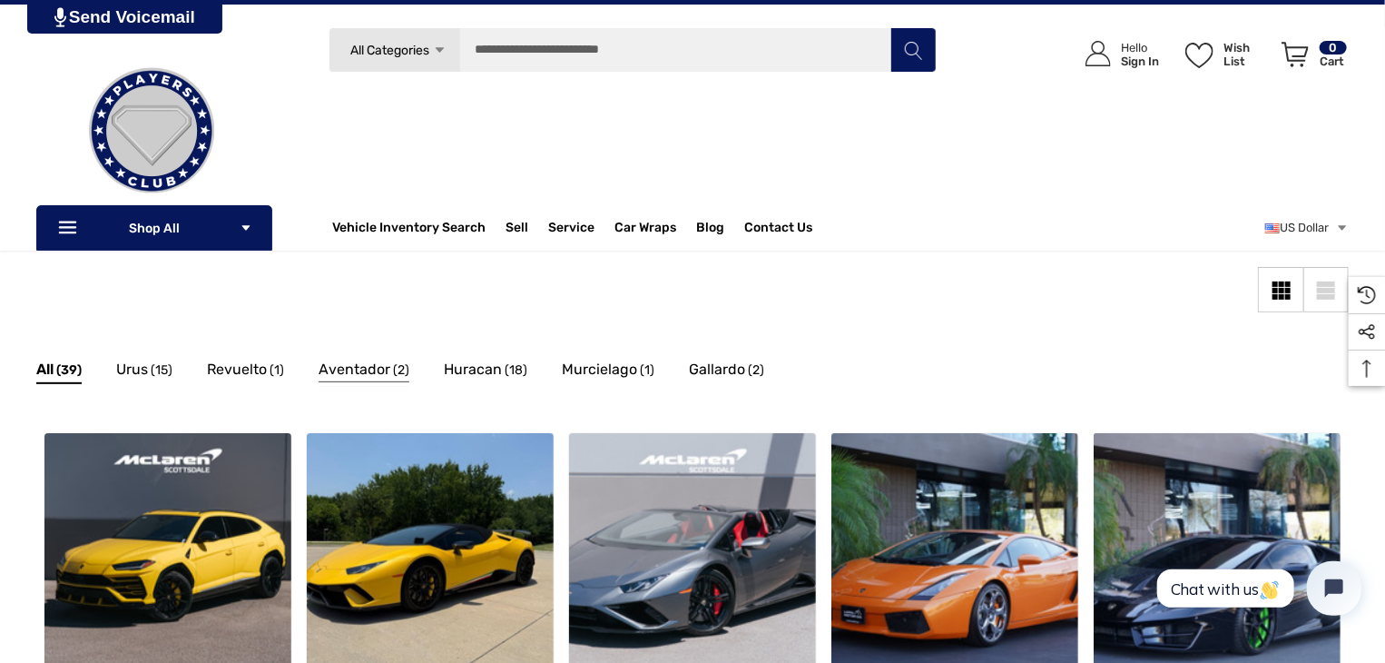
scroll to position [69, 0]
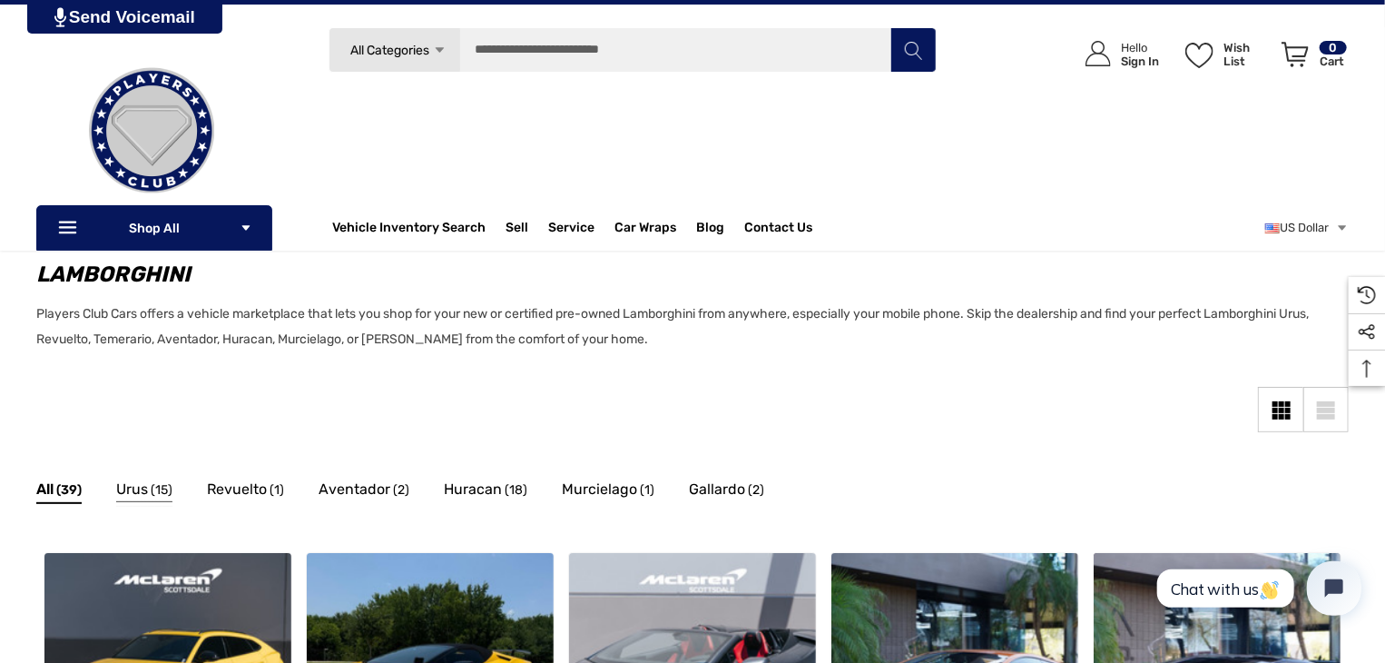
click at [158, 486] on span "(15)" at bounding box center [162, 490] width 22 height 24
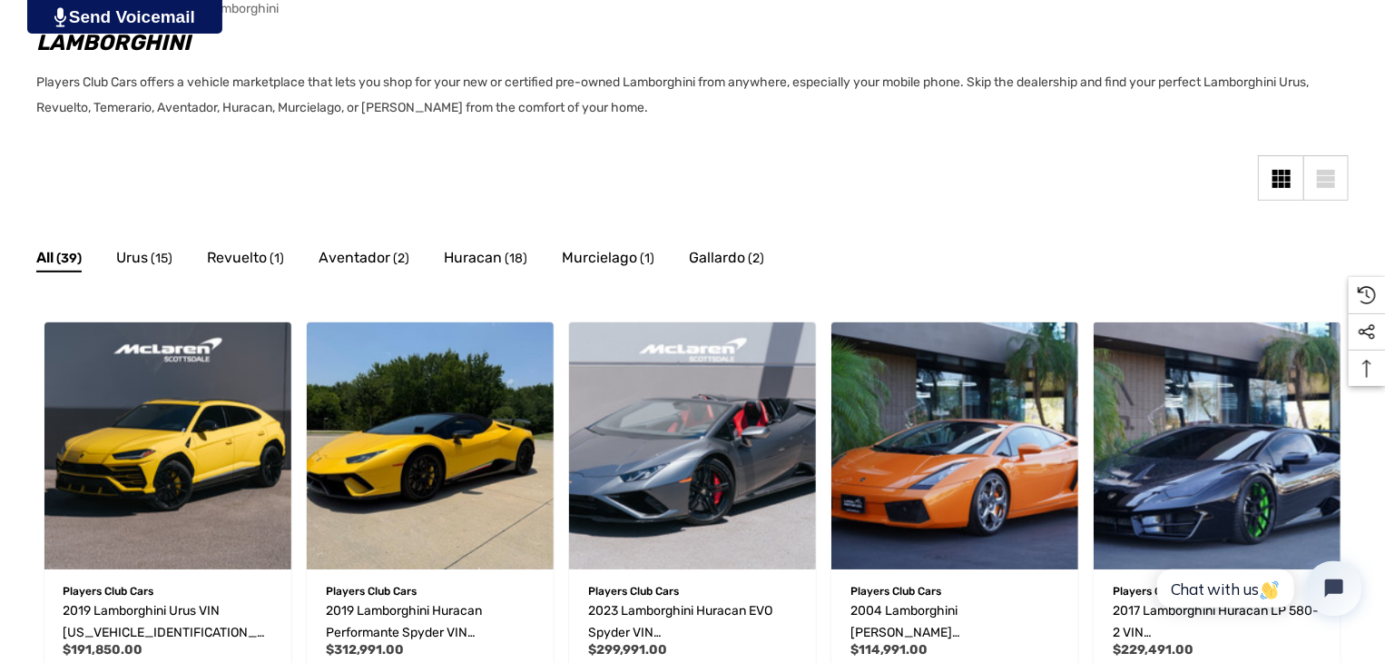
scroll to position [341, 0]
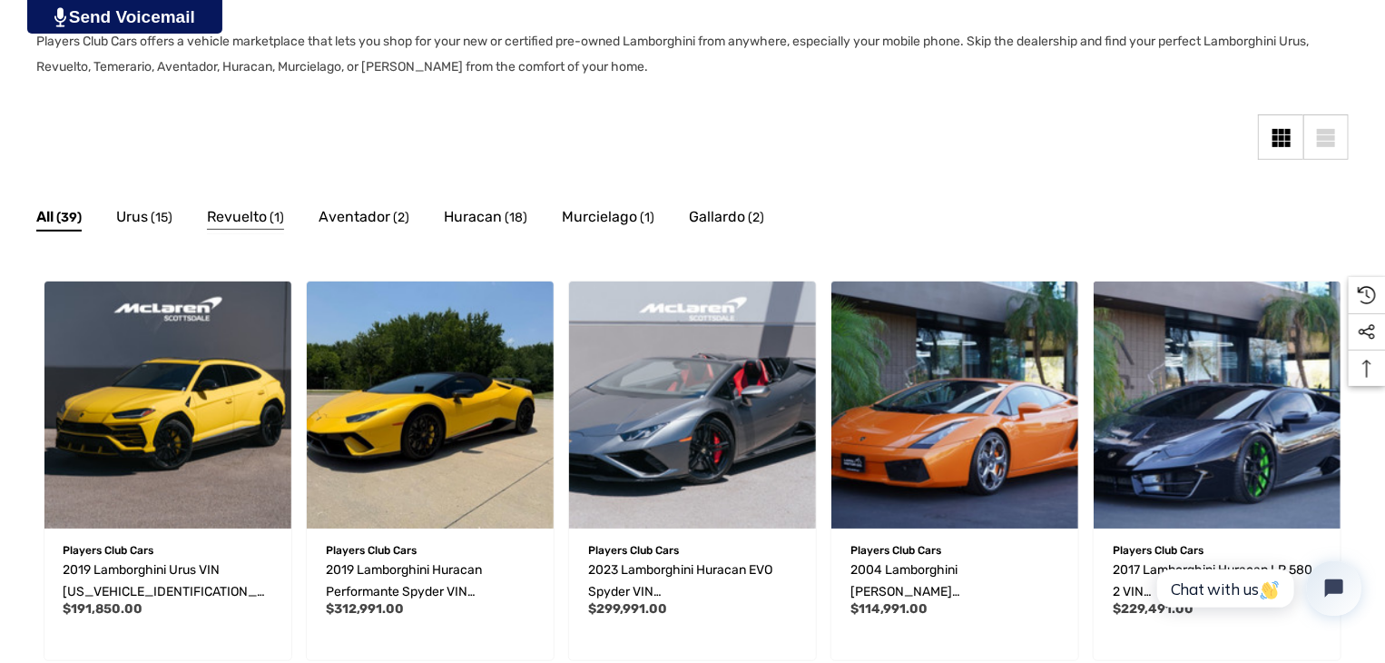
click at [237, 214] on span "Revuelto" at bounding box center [237, 217] width 60 height 24
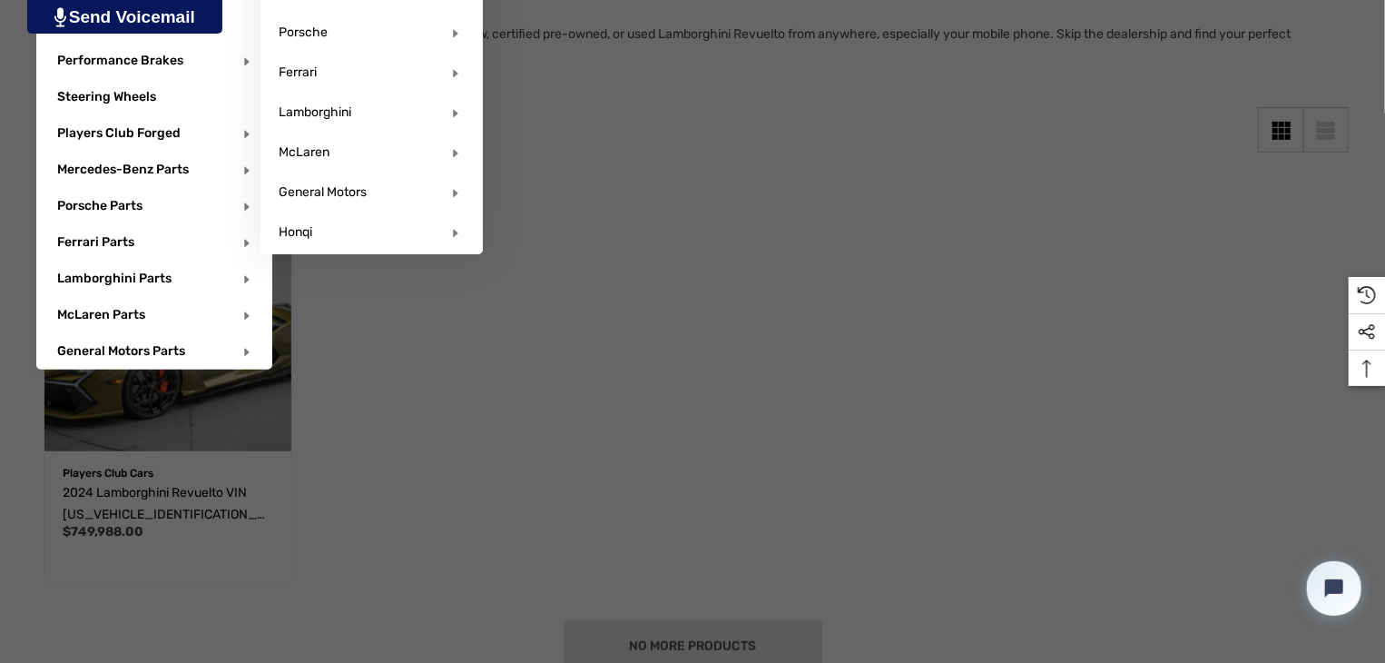
scroll to position [363, 0]
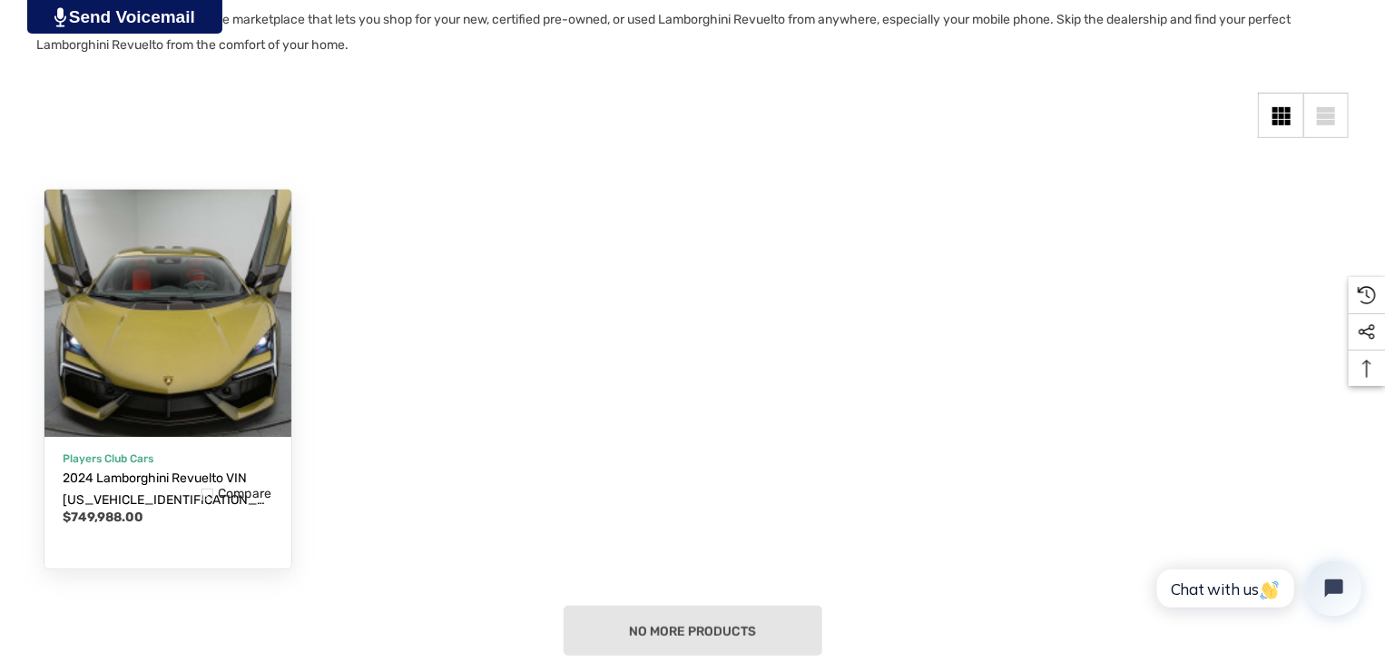
click at [113, 345] on img "2024 Lamborghini Revuelto VIN ZHWUC1ZM6RLA01308,$749,988.00\a" at bounding box center [167, 312] width 271 height 271
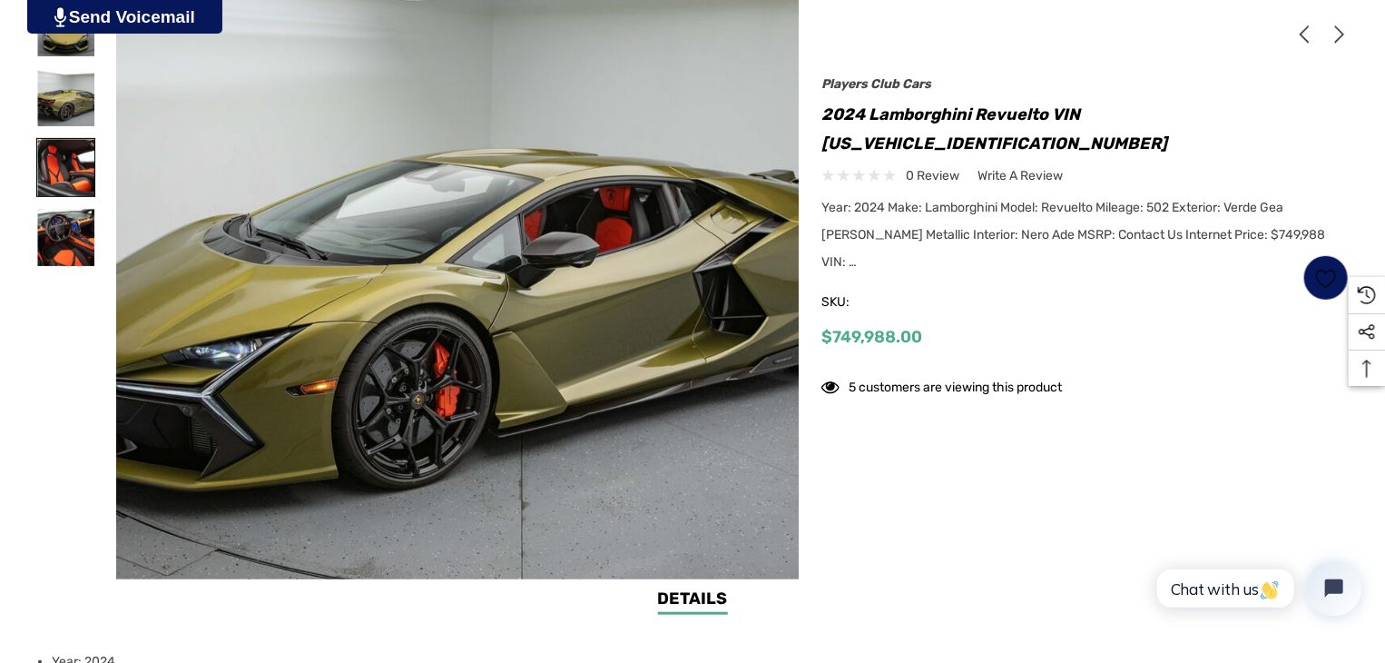
click at [60, 167] on img at bounding box center [65, 167] width 57 height 57
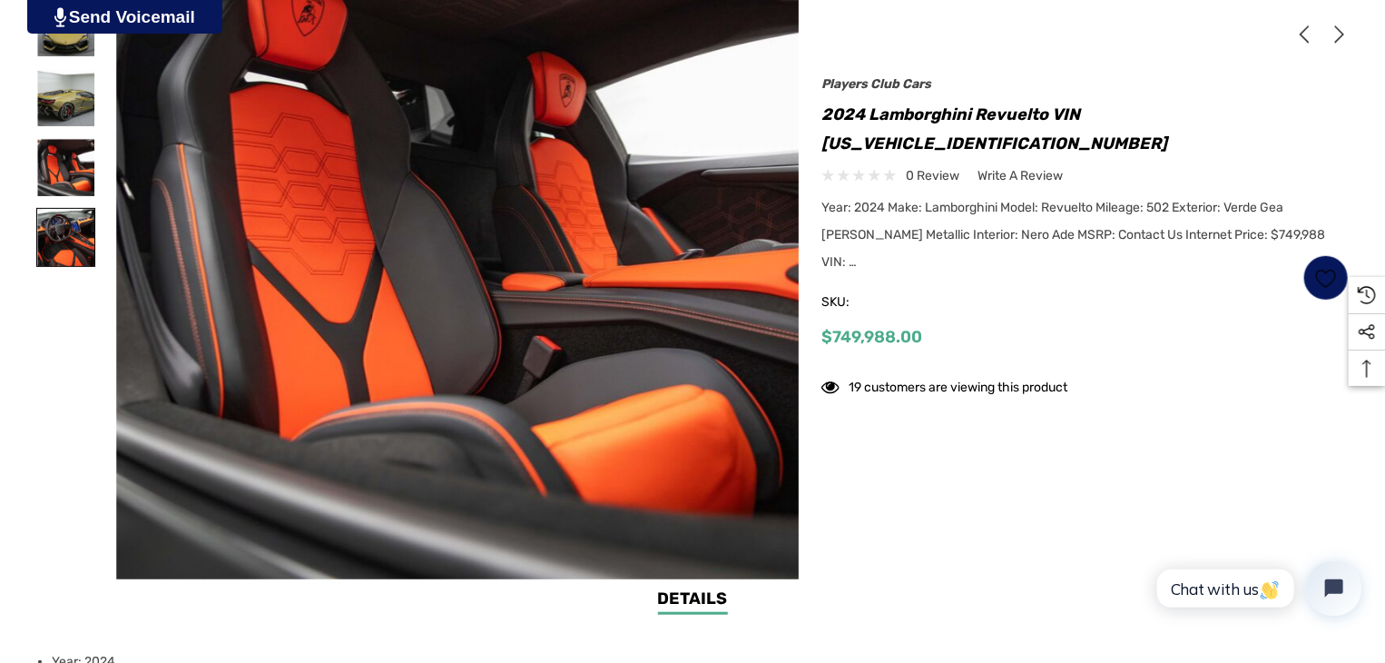
click at [72, 242] on img at bounding box center [65, 237] width 57 height 57
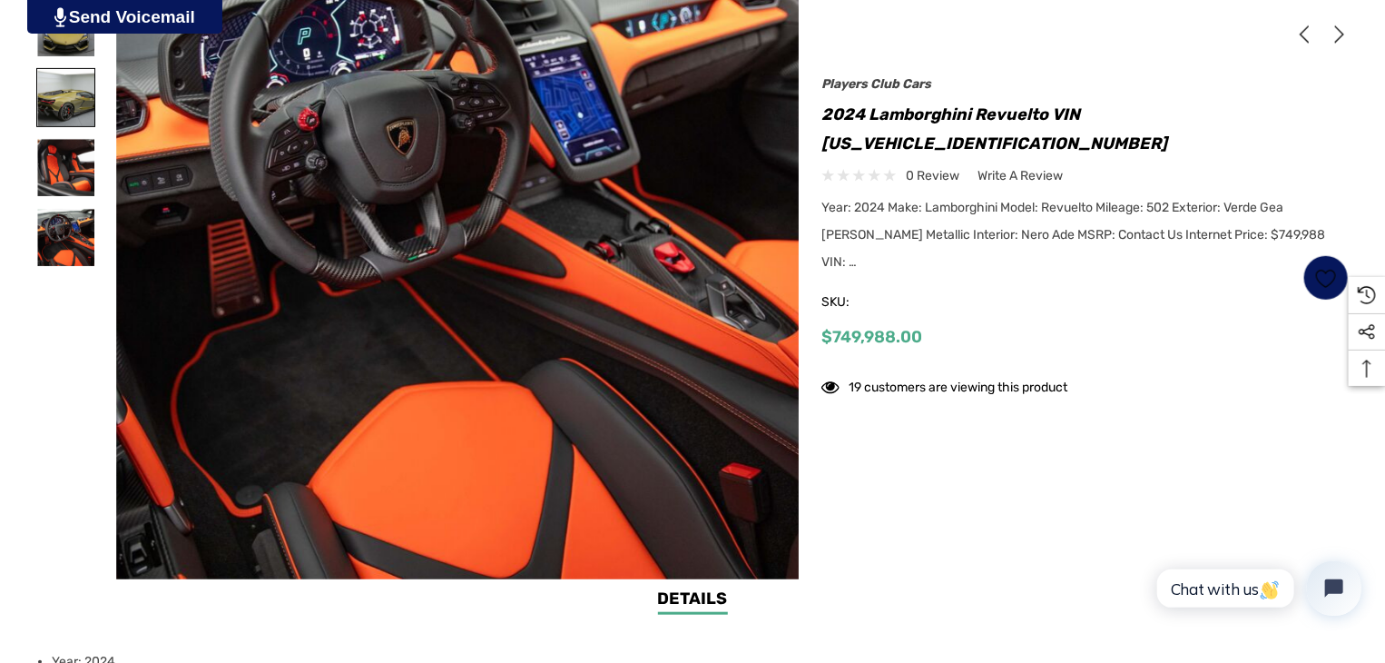
click at [73, 101] on img at bounding box center [65, 97] width 57 height 57
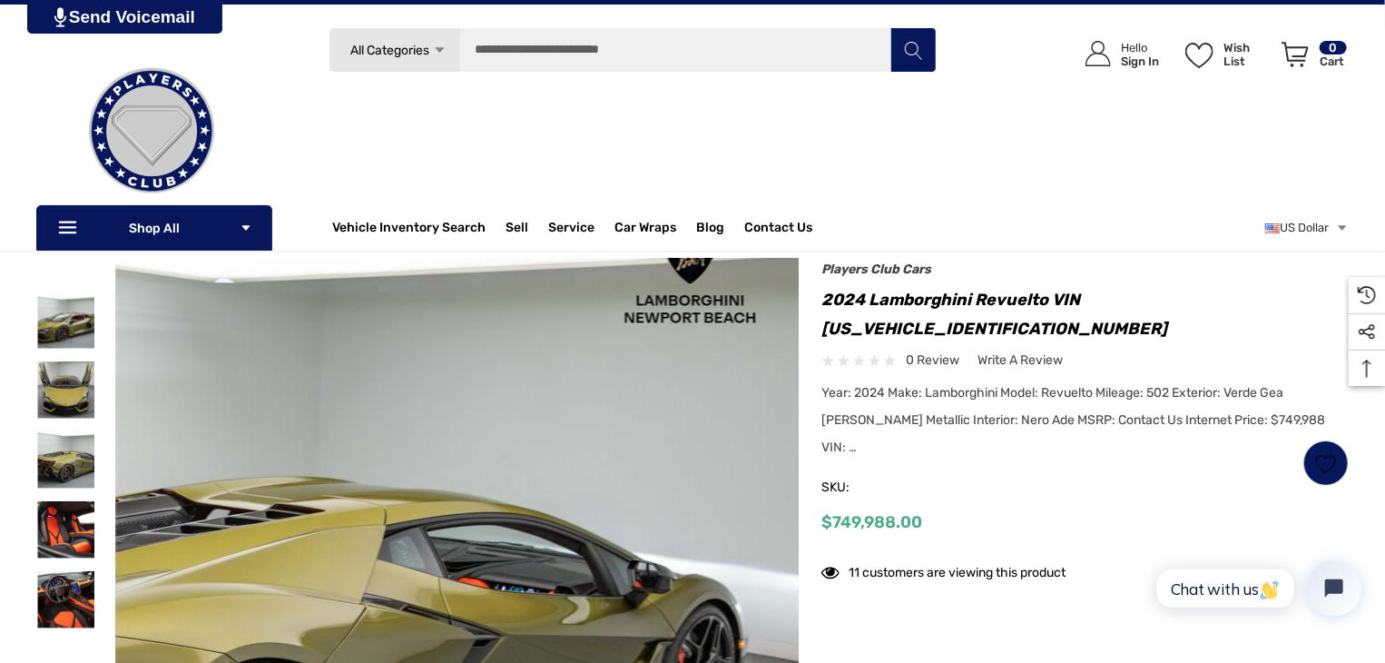
scroll to position [91, 0]
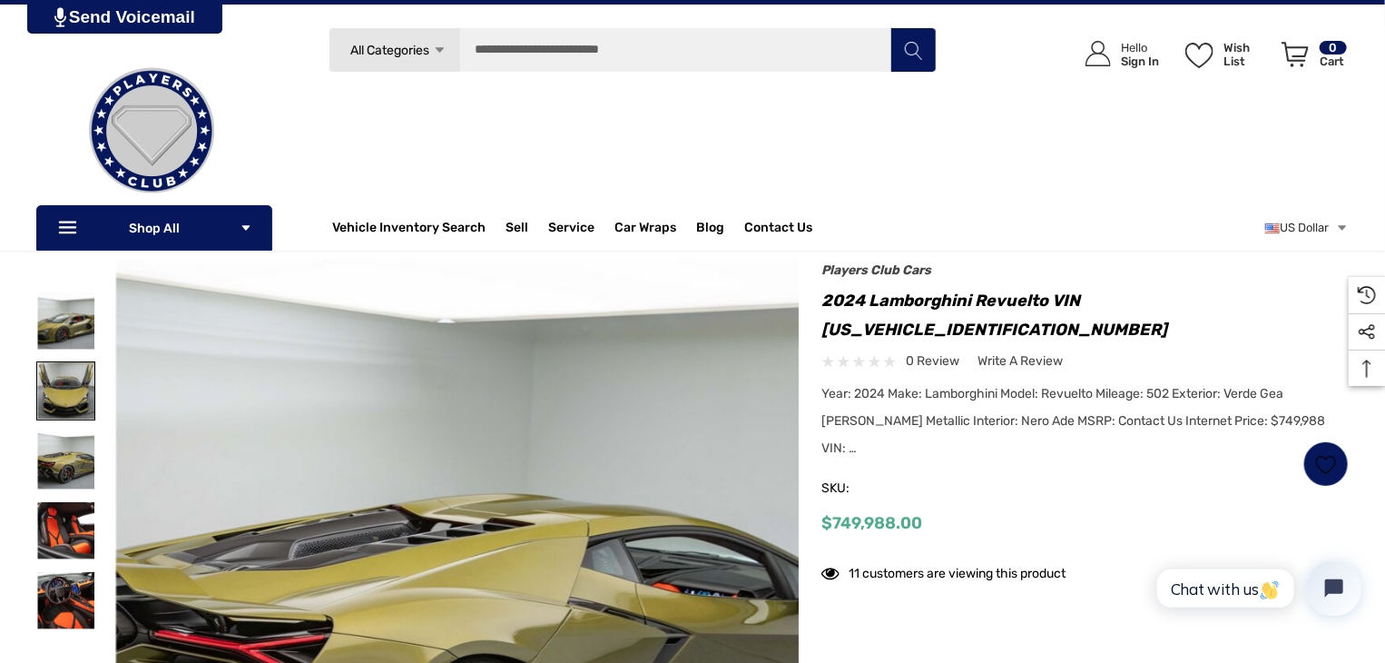
click at [75, 379] on img at bounding box center [65, 390] width 57 height 57
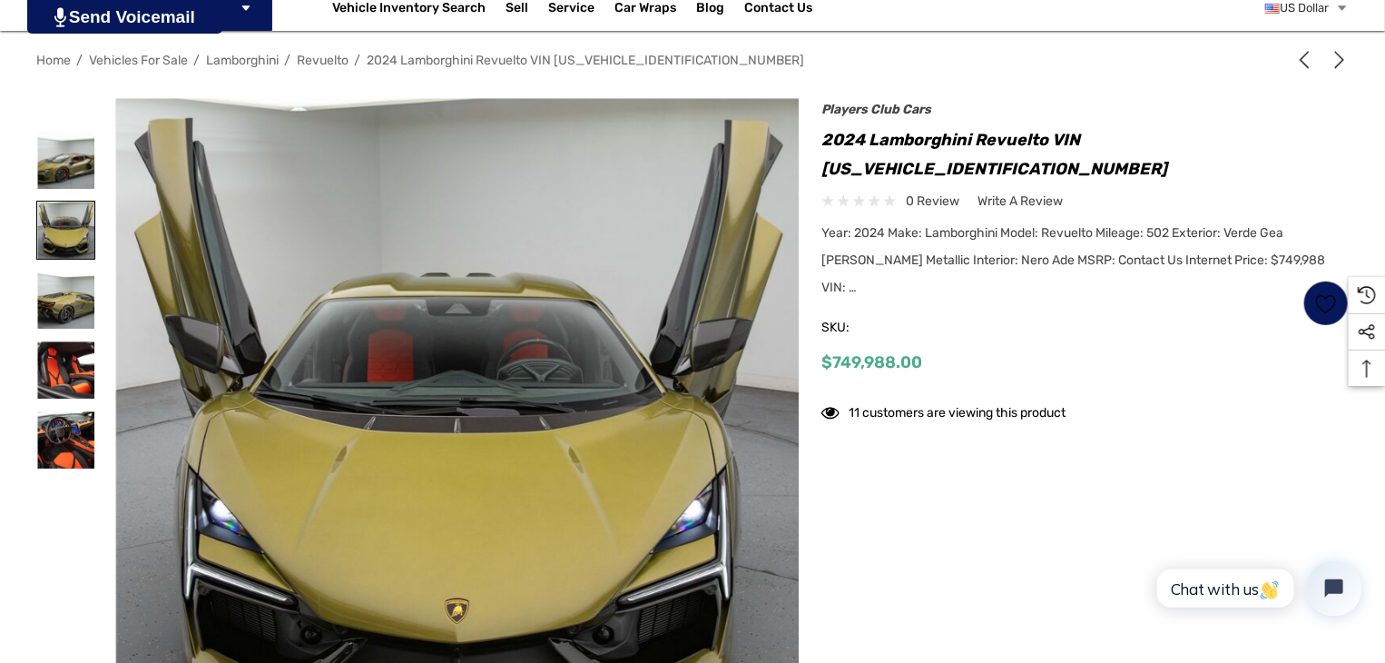
scroll to position [272, 0]
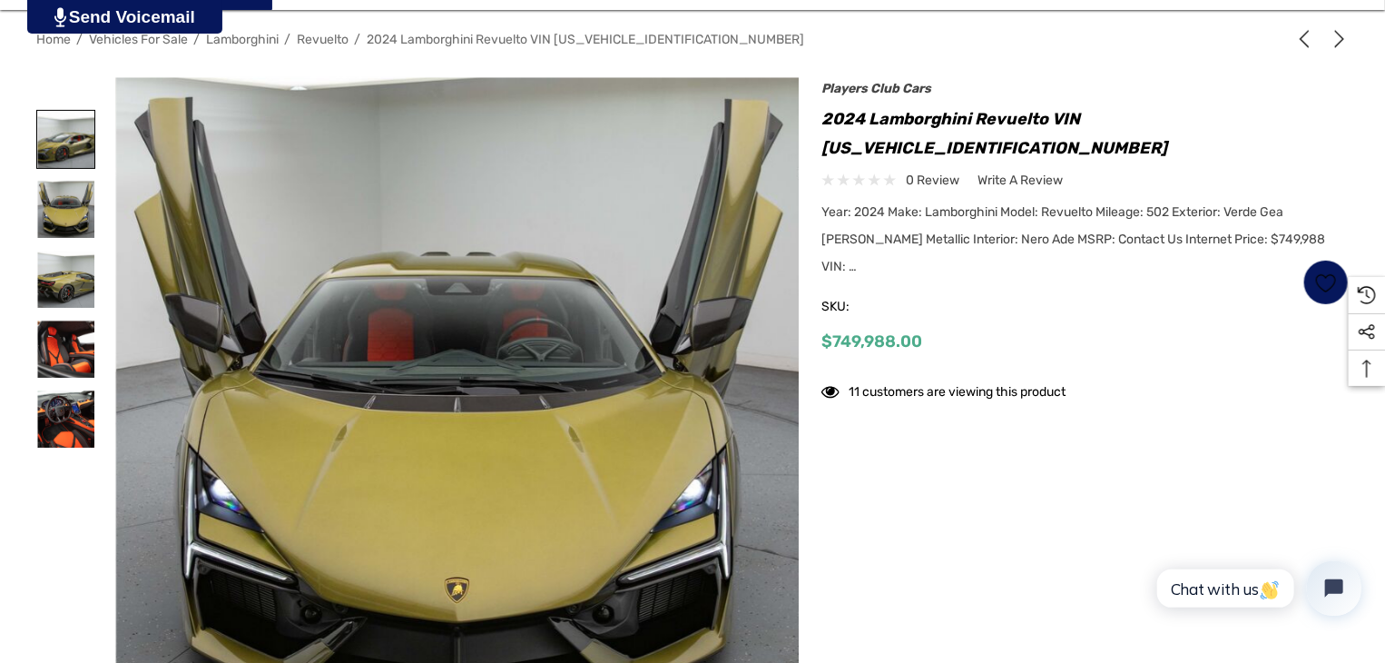
click at [75, 128] on img at bounding box center [65, 139] width 57 height 57
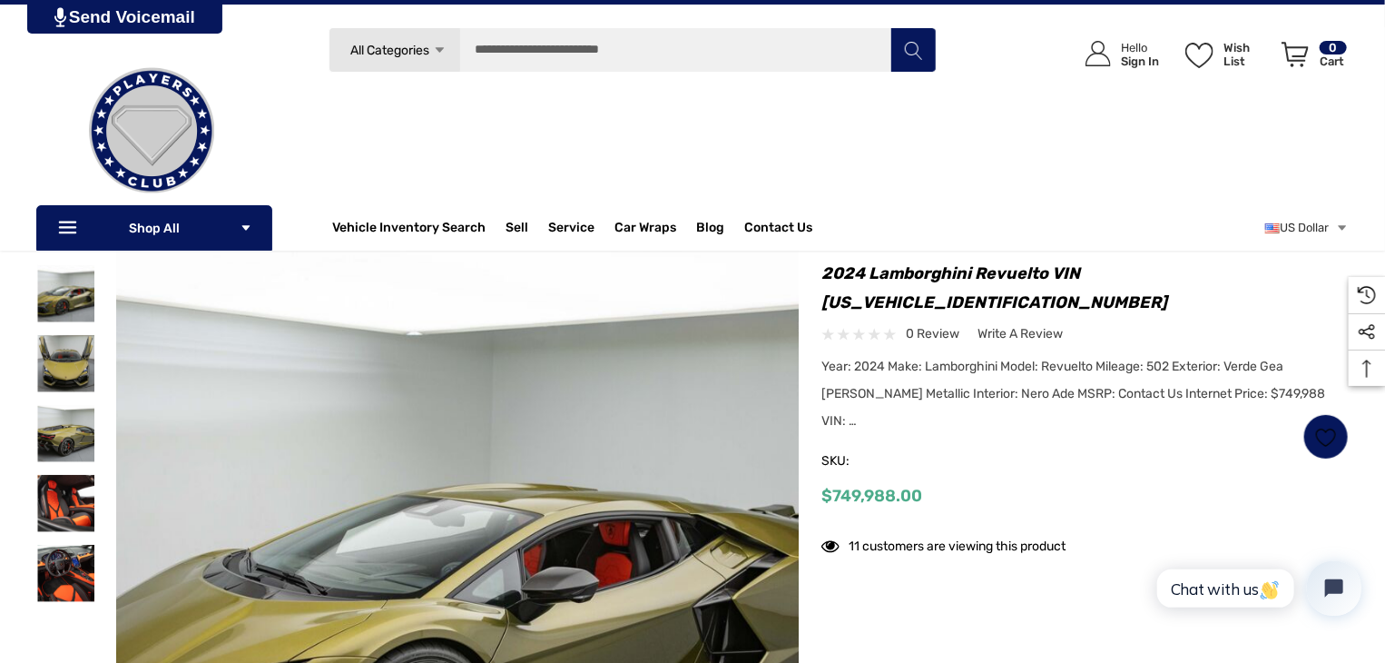
scroll to position [91, 0]
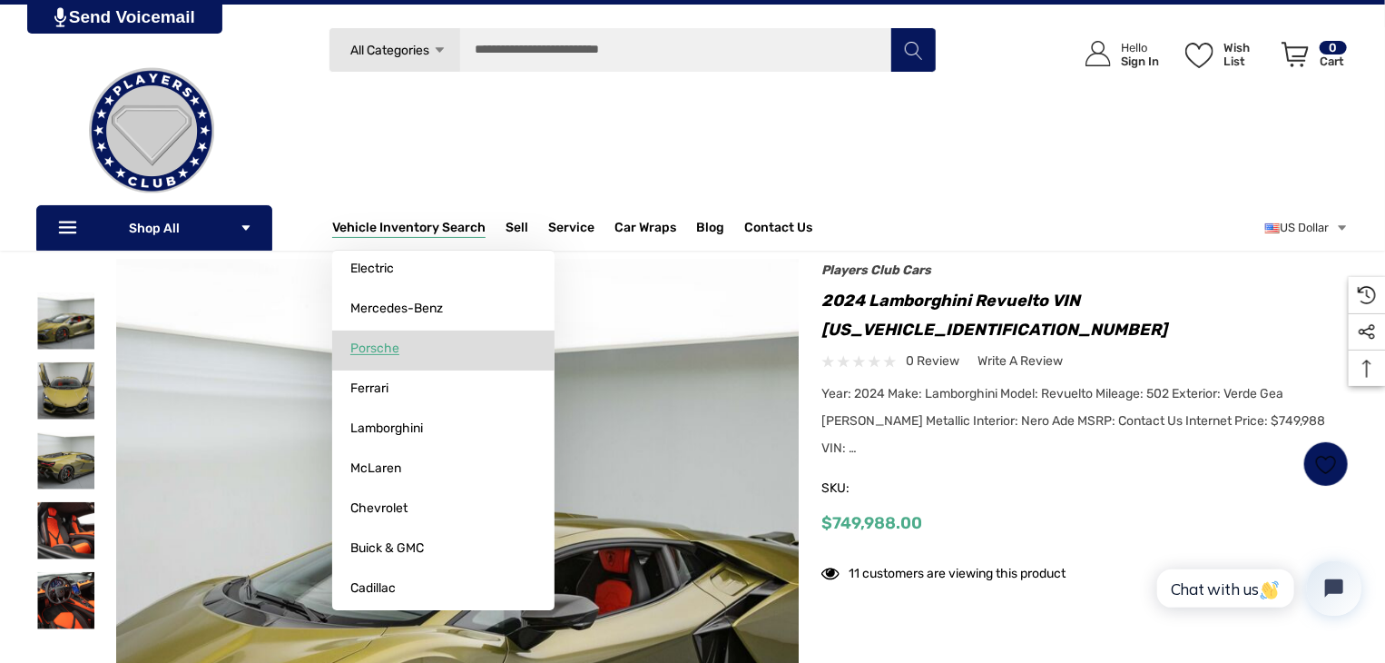
click at [379, 353] on span "Porsche" at bounding box center [374, 348] width 49 height 16
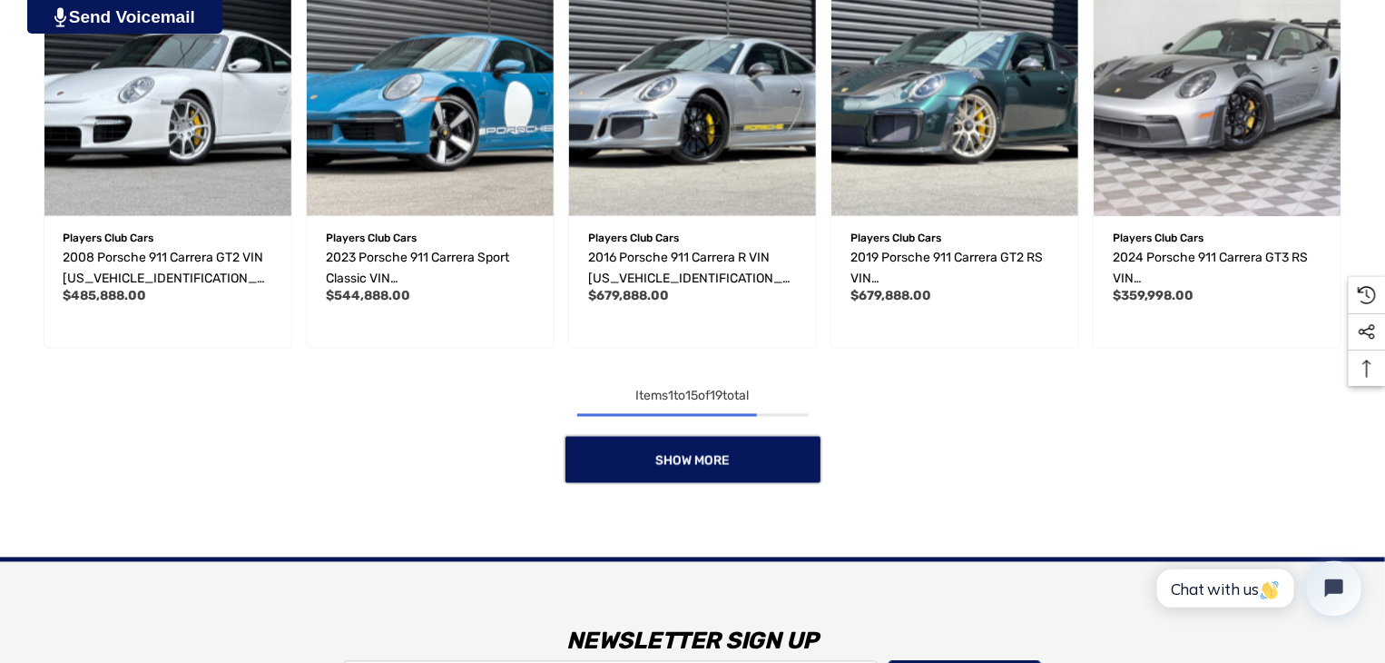
scroll to position [1543, 0]
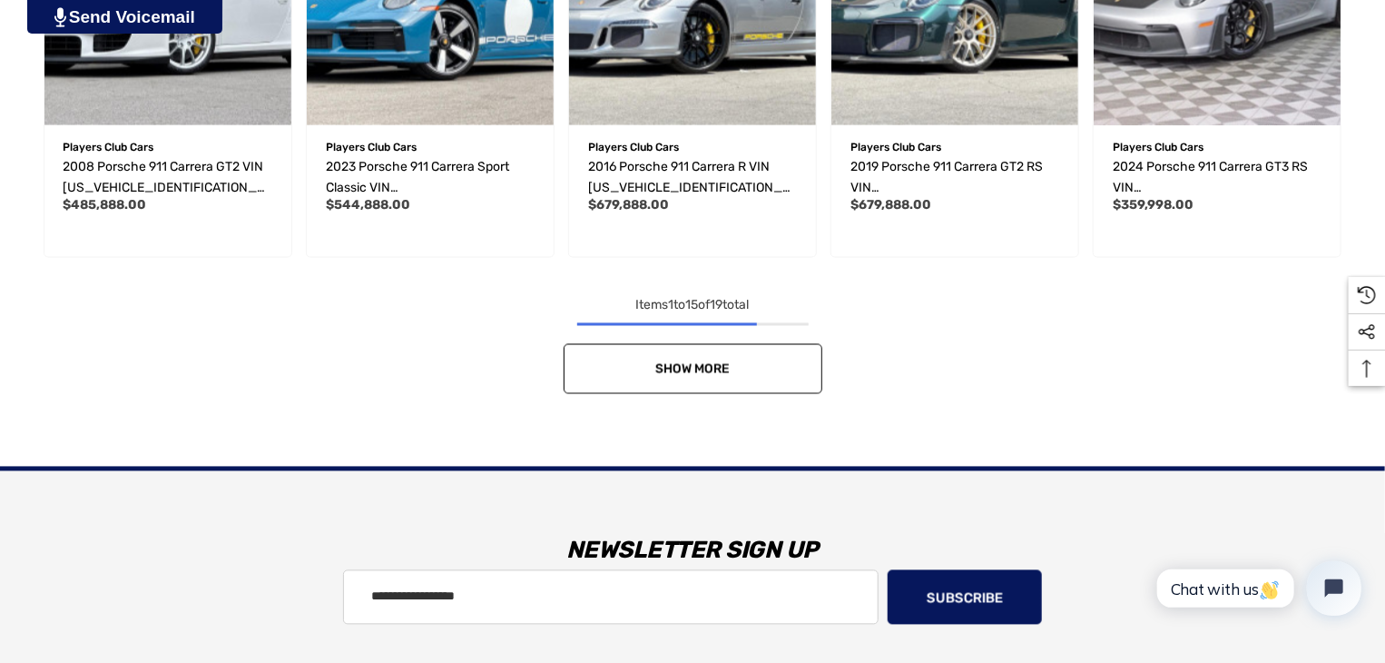
click at [768, 375] on link "Show More" at bounding box center [693, 369] width 259 height 50
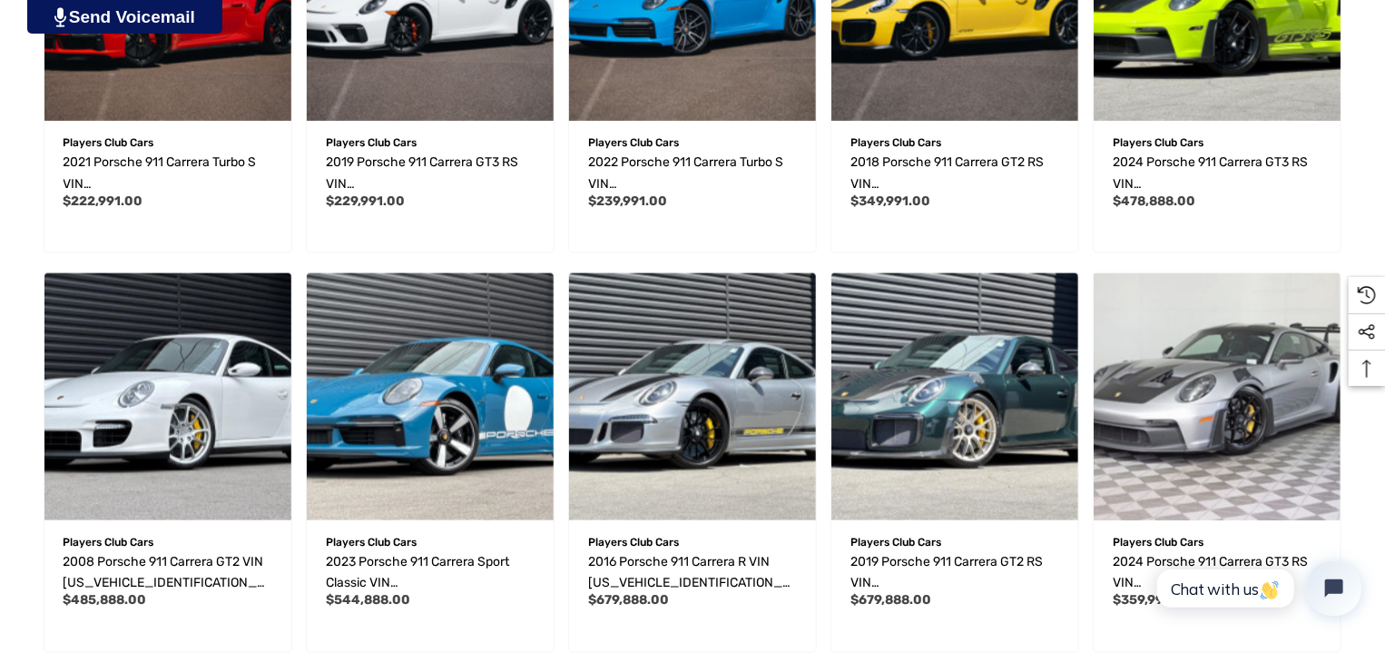
scroll to position [1180, 0]
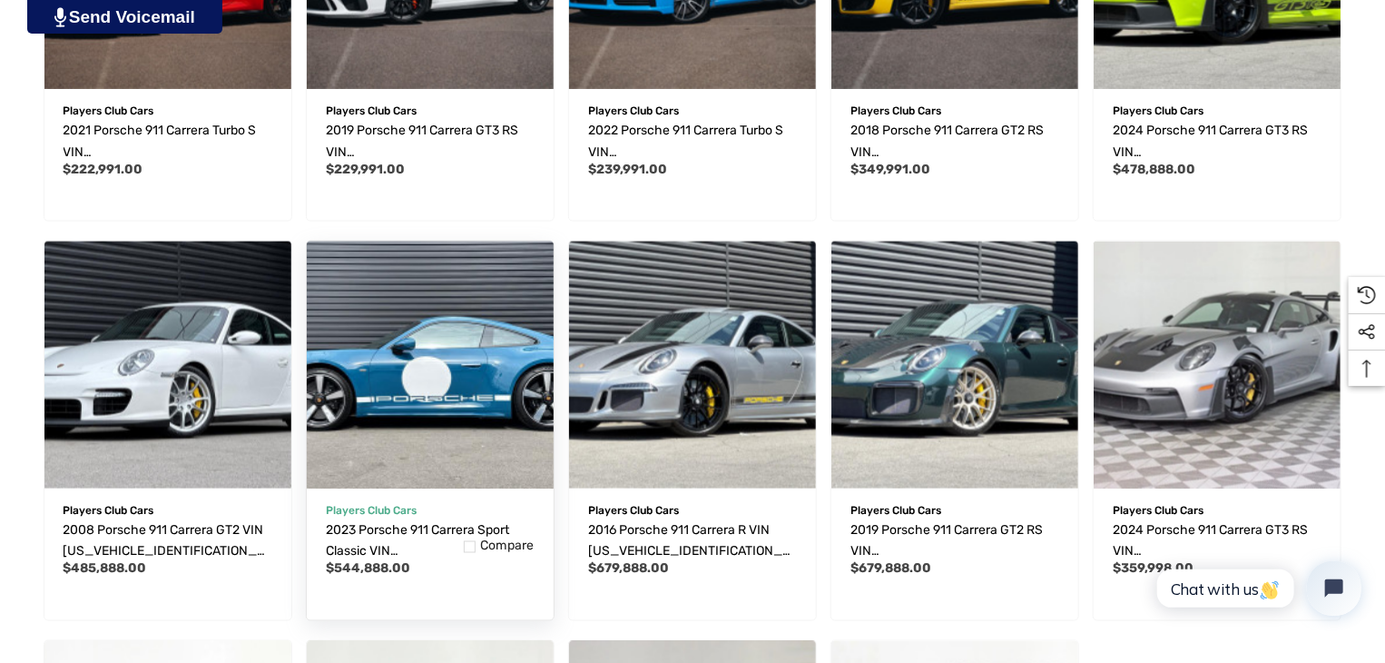
click at [444, 354] on img "2023 Porsche 911 Carrera Sport Classic VIN WP0AG2A95PS252110,$544,888.00\a" at bounding box center [429, 364] width 271 height 271
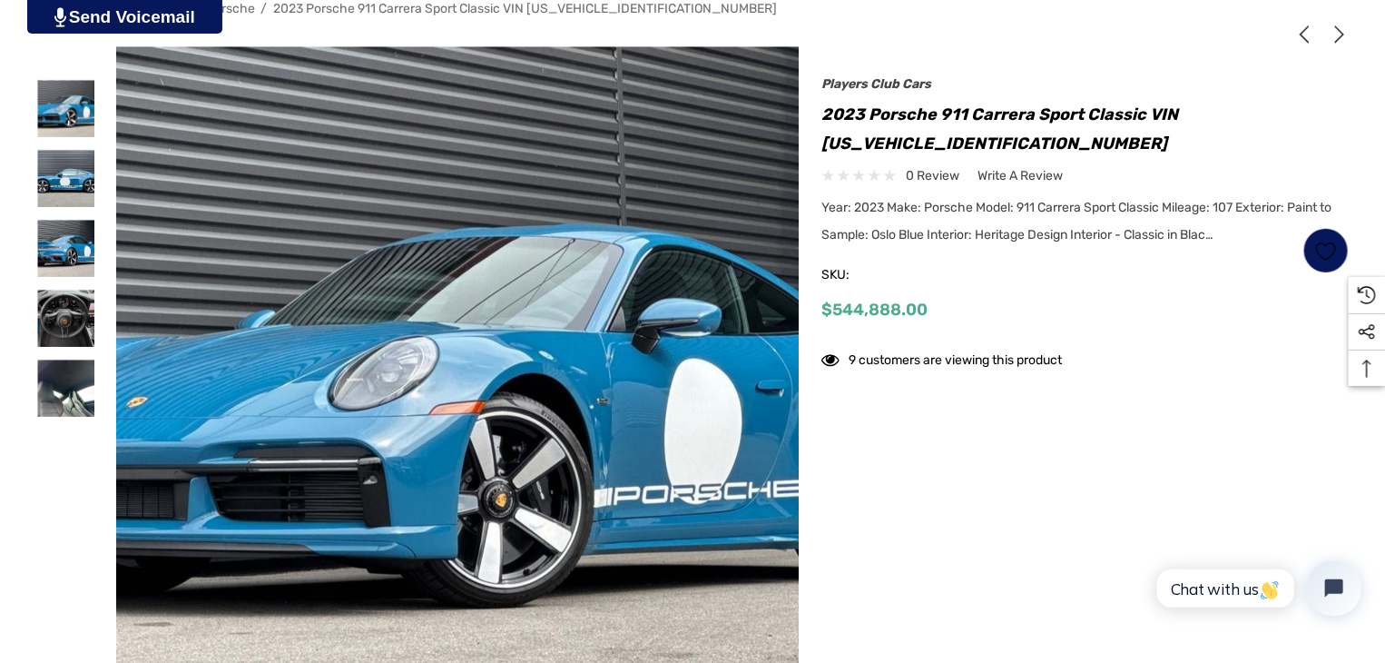
scroll to position [272, 0]
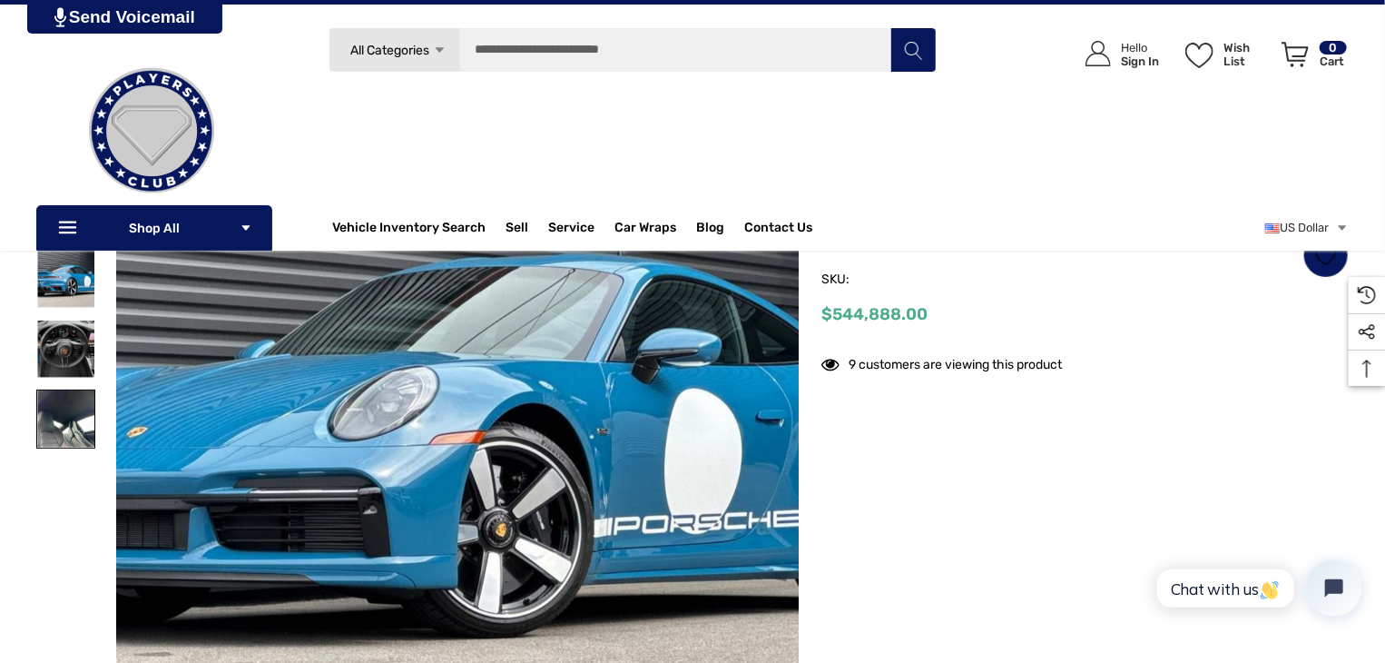
click at [66, 417] on img at bounding box center [65, 418] width 57 height 57
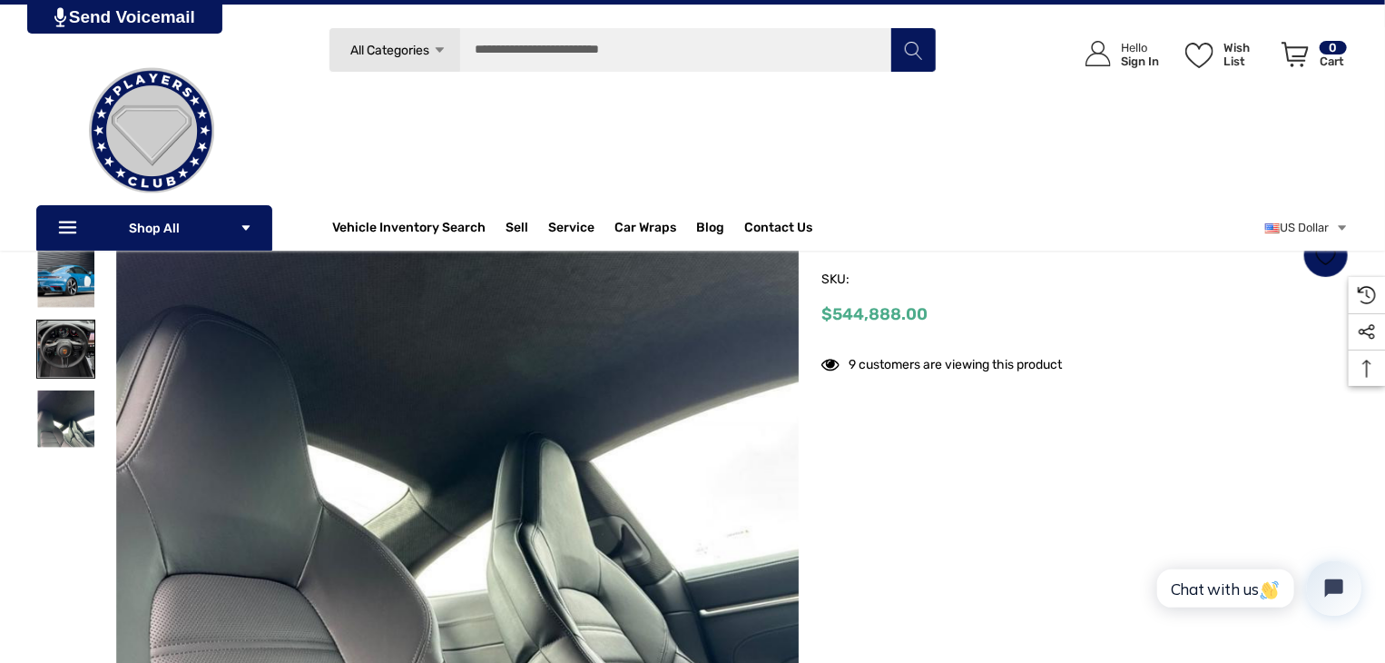
click at [68, 356] on img at bounding box center [65, 348] width 57 height 57
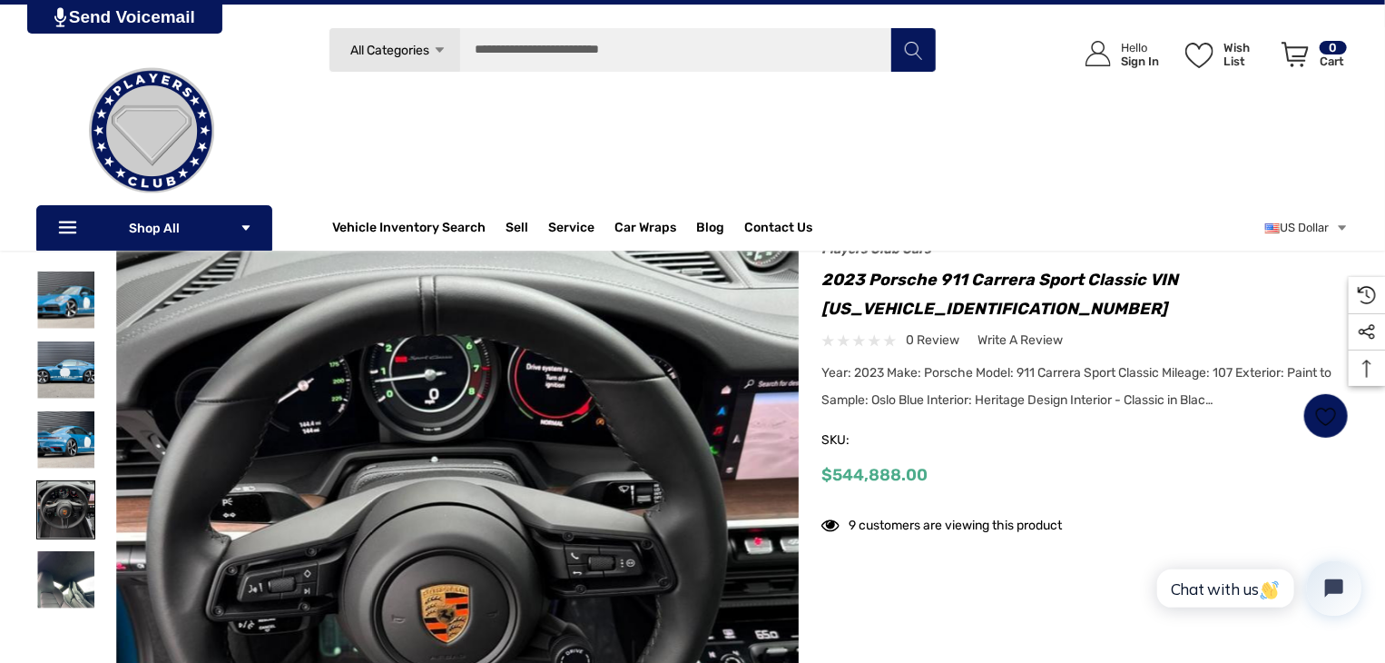
scroll to position [91, 0]
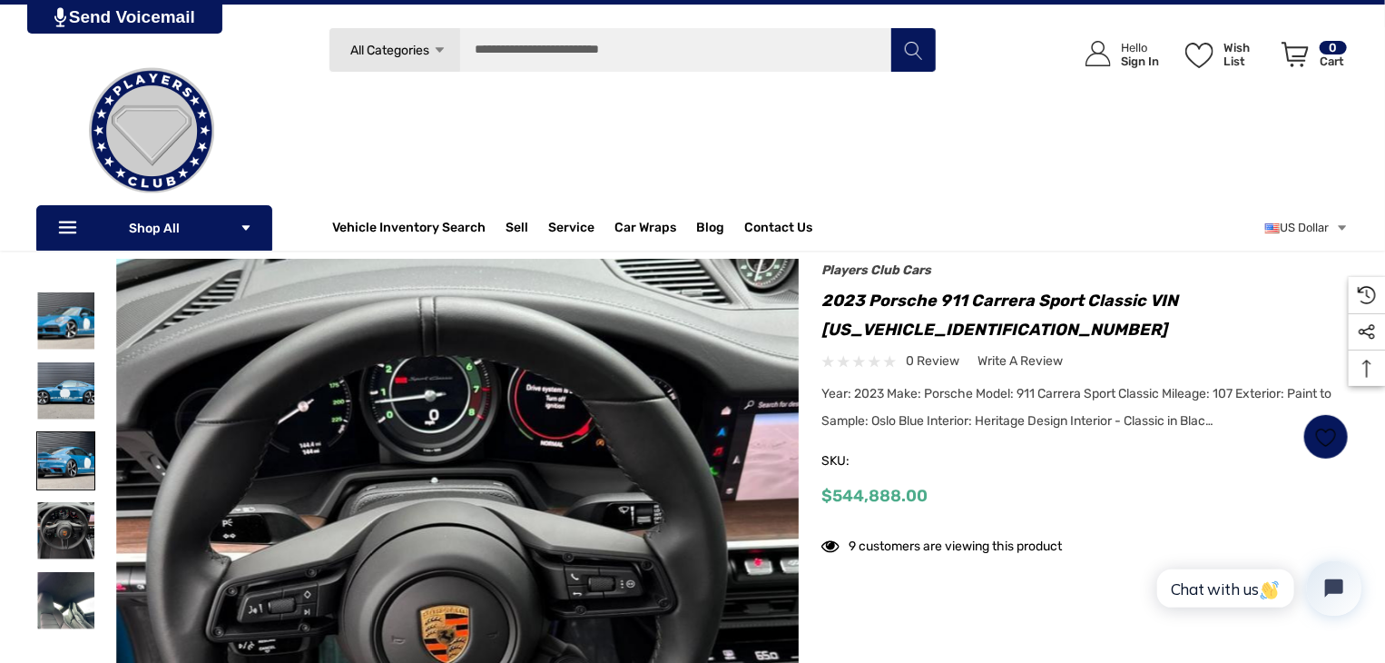
click at [64, 465] on img at bounding box center [65, 460] width 57 height 57
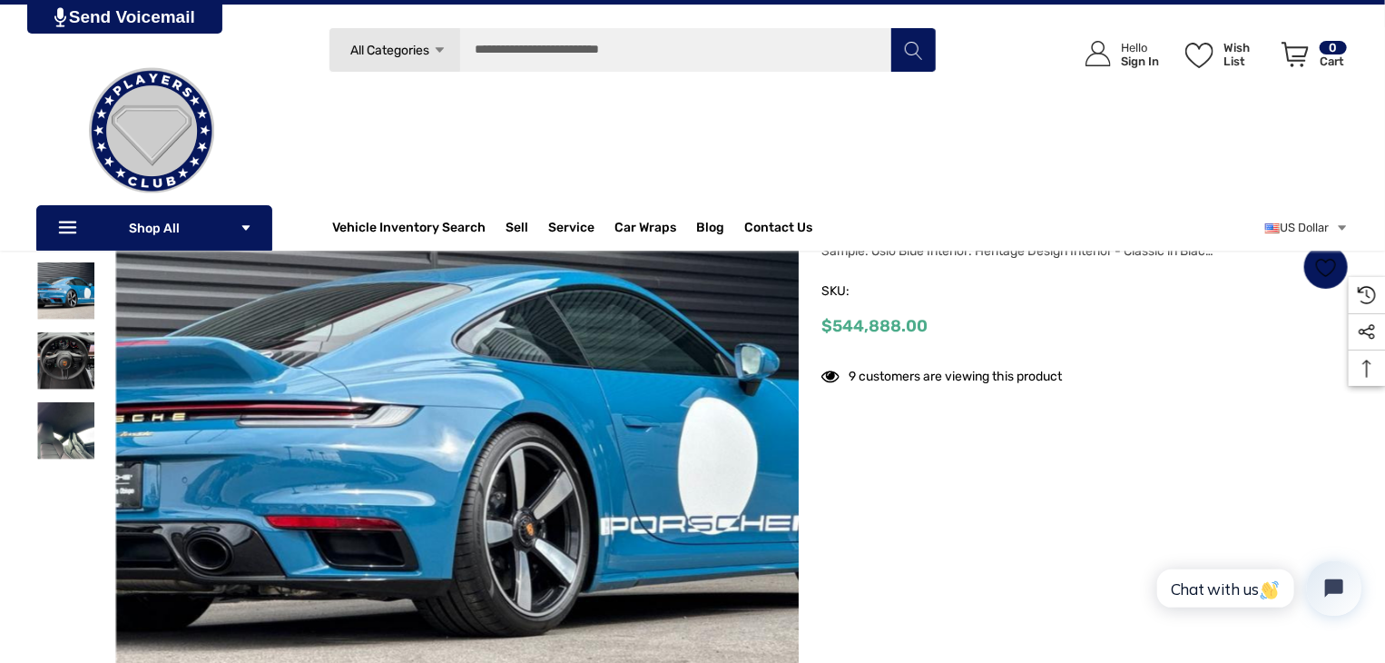
scroll to position [0, 0]
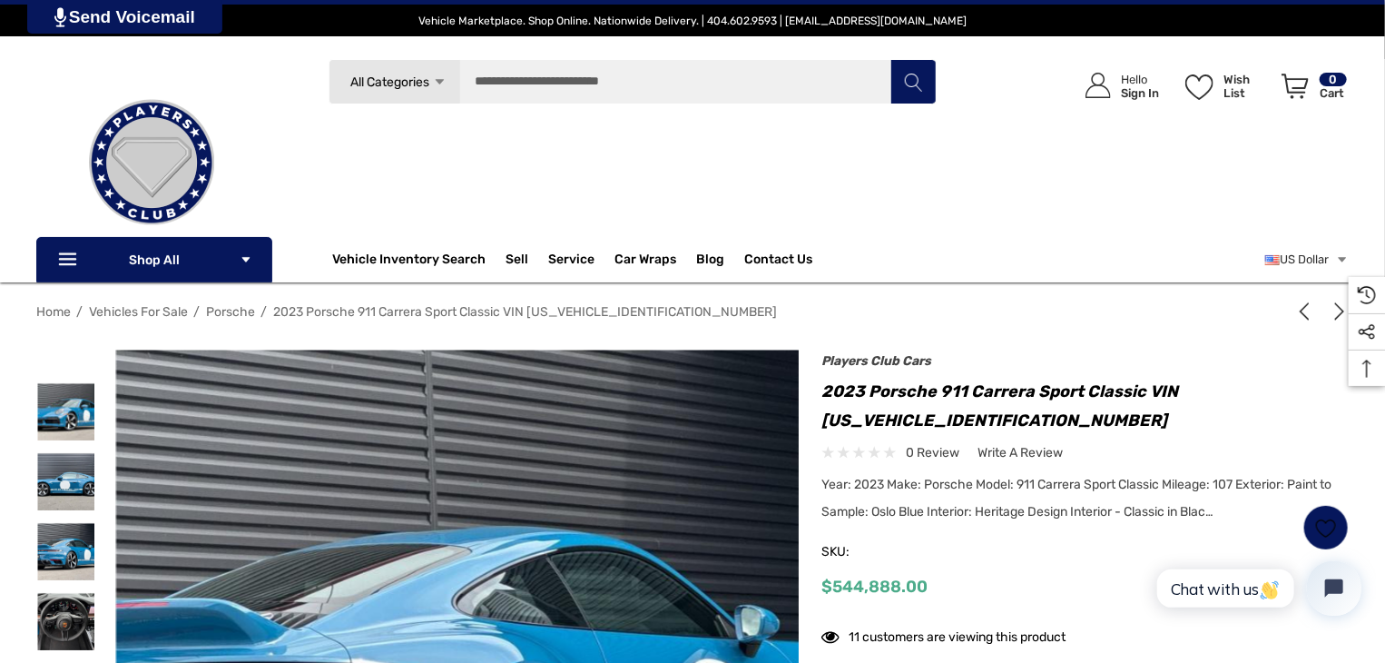
click at [230, 309] on span "Porsche" at bounding box center [230, 311] width 49 height 15
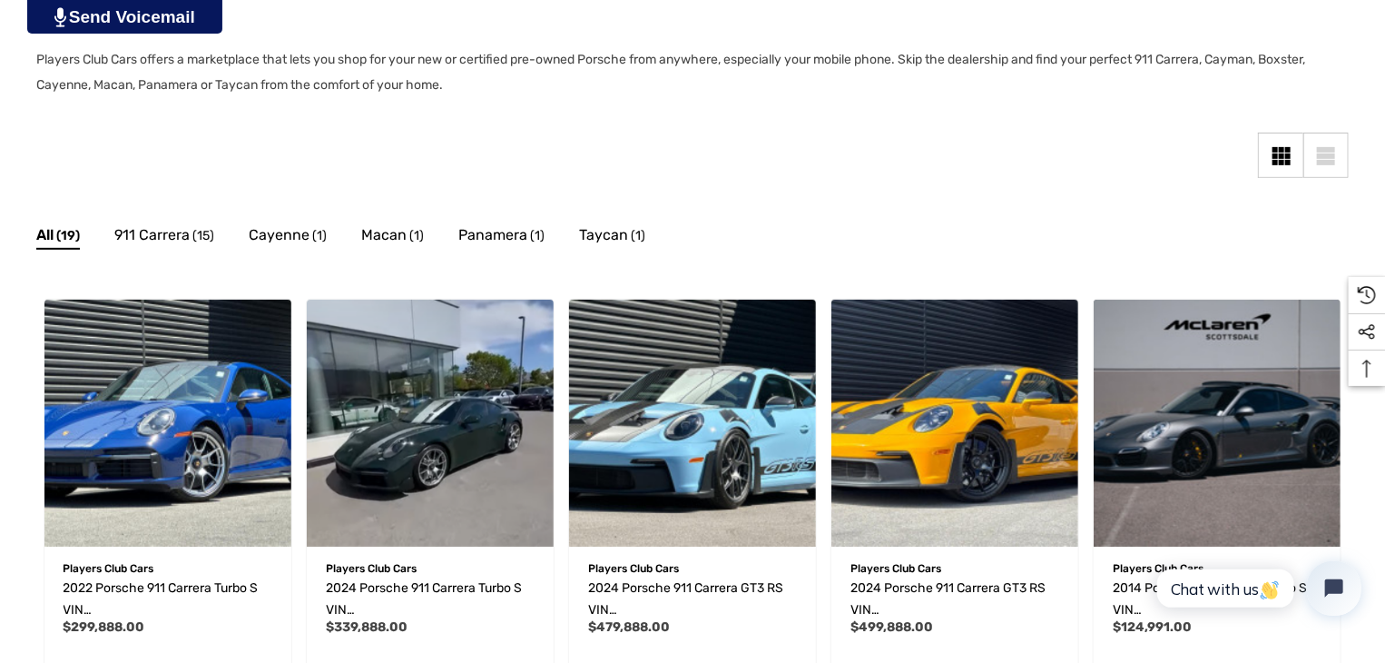
scroll to position [363, 0]
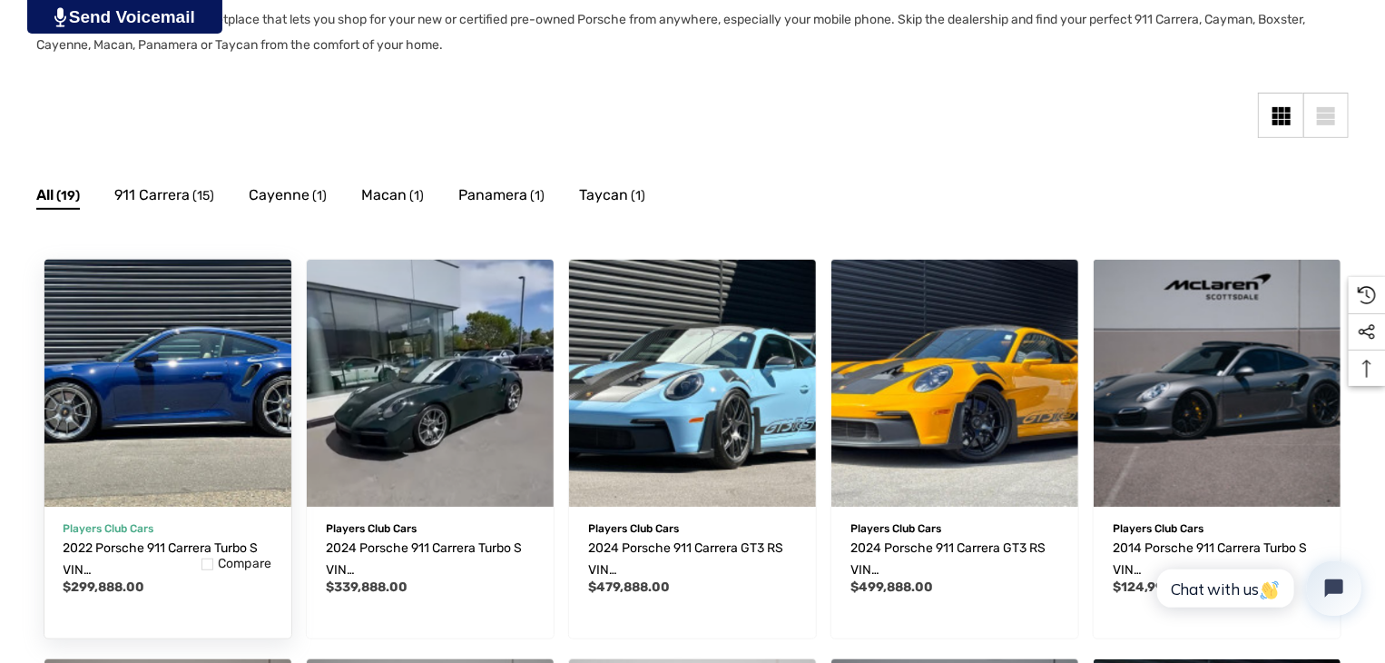
click at [169, 376] on img "2022 Porsche 911 Carrera Turbo S VIN WP0AD2A94NS255103,$299,888.00\a" at bounding box center [167, 382] width 271 height 271
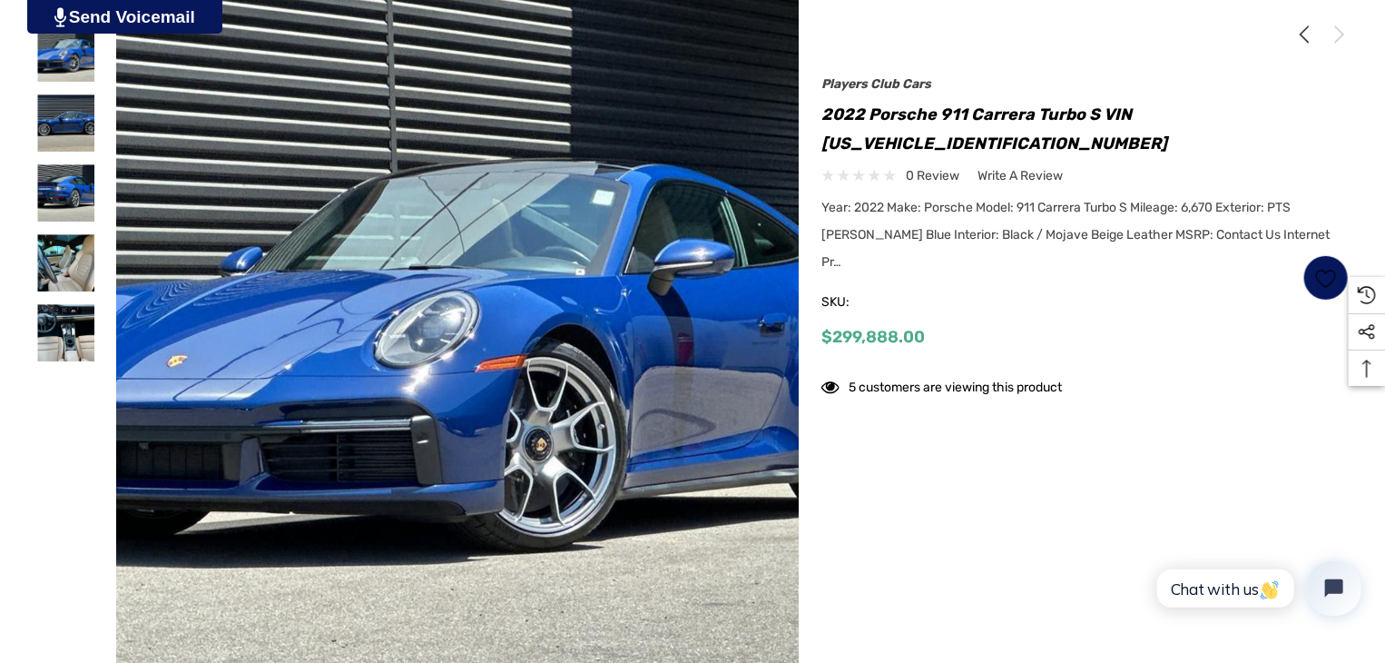
scroll to position [363, 0]
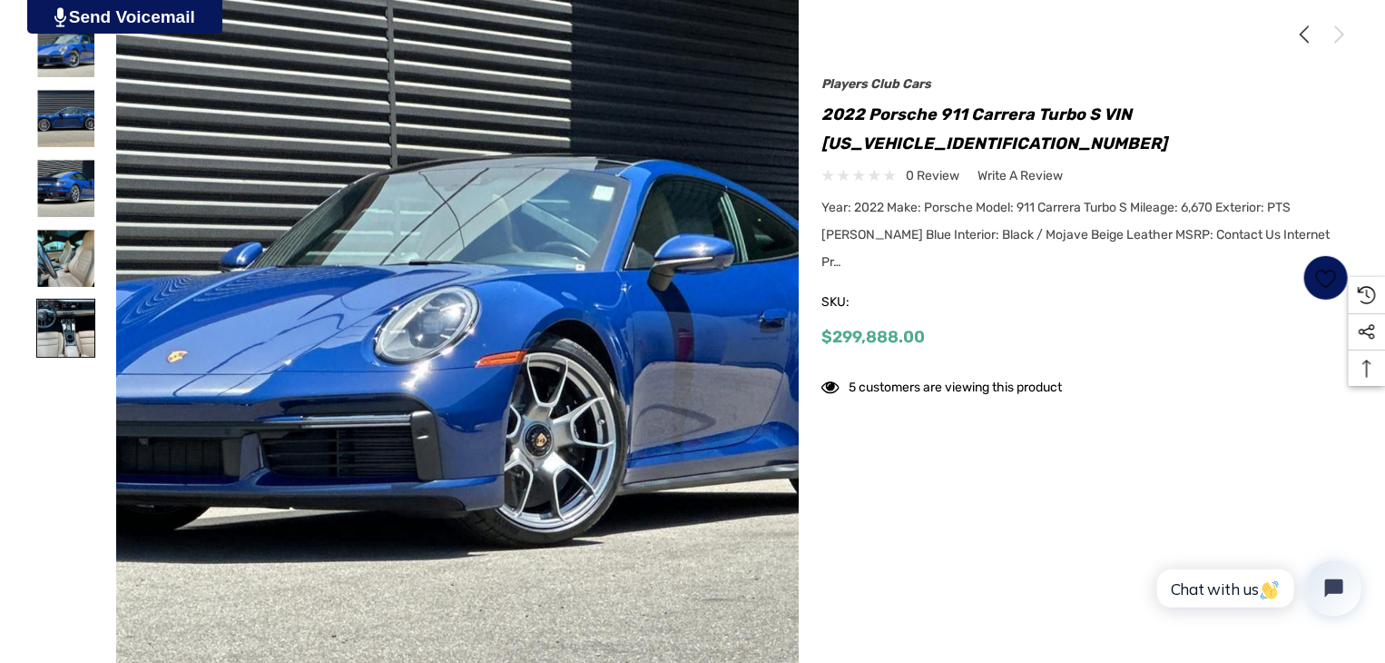
click at [77, 330] on img at bounding box center [65, 328] width 57 height 57
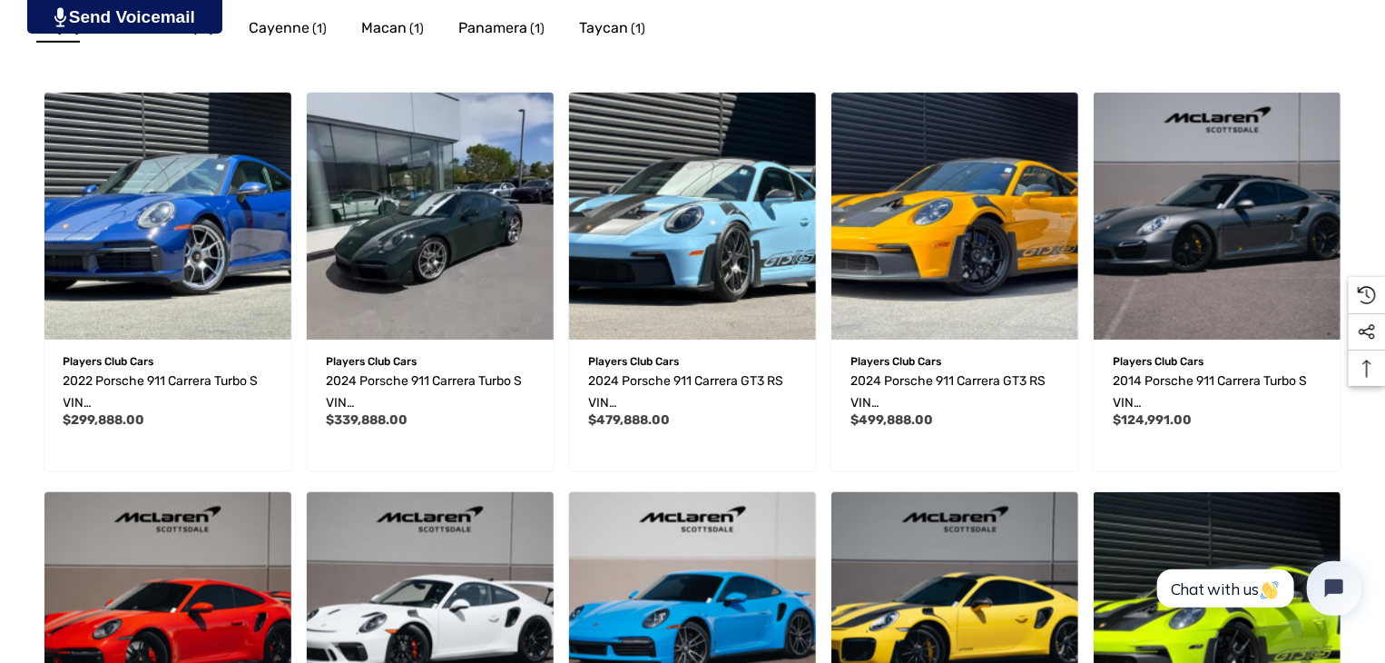
scroll to position [545, 0]
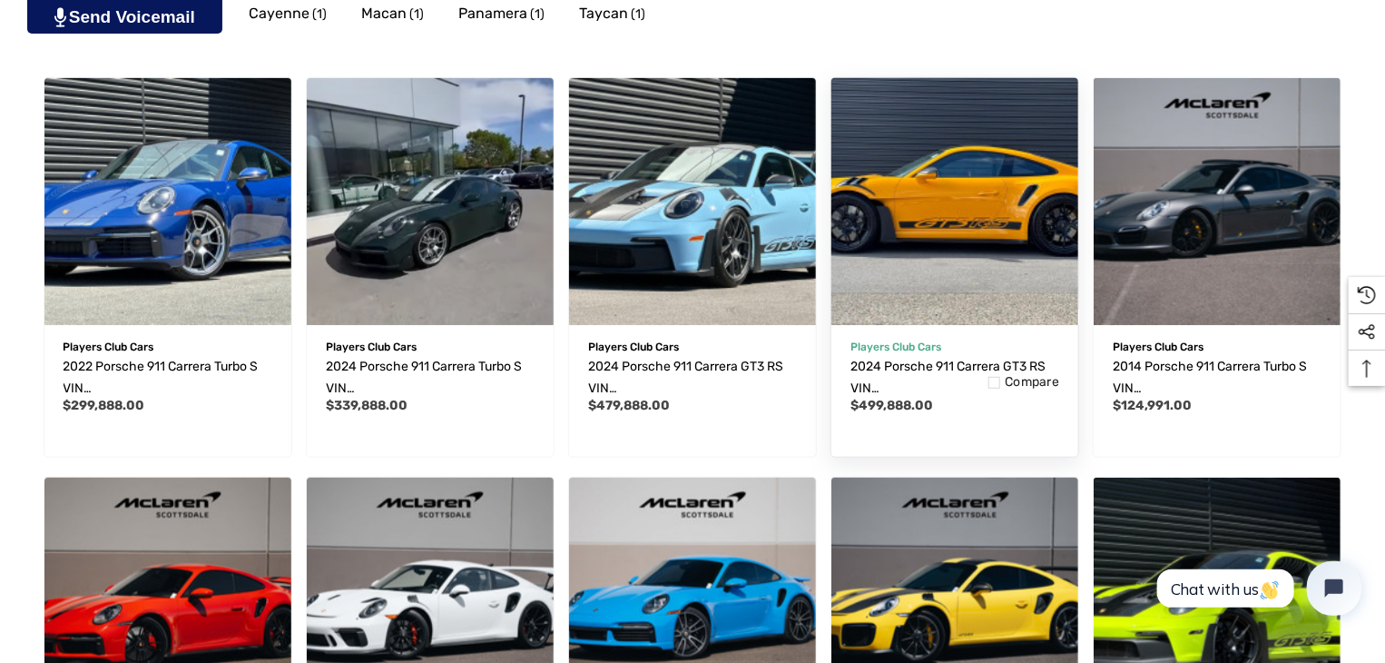
click at [921, 232] on img "2024 Porsche 911 Carrera GT3 RS VIN WP0AF2A90RS272464,$499,888.00\a" at bounding box center [954, 200] width 271 height 271
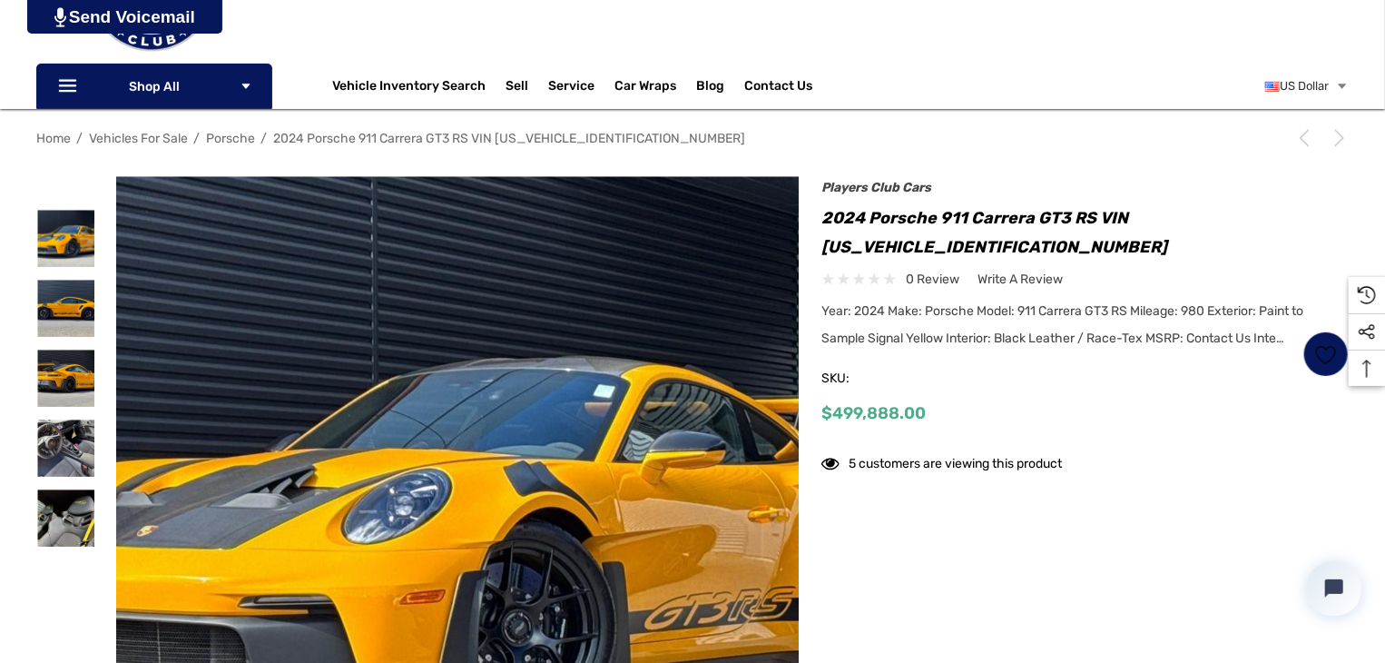
scroll to position [182, 0]
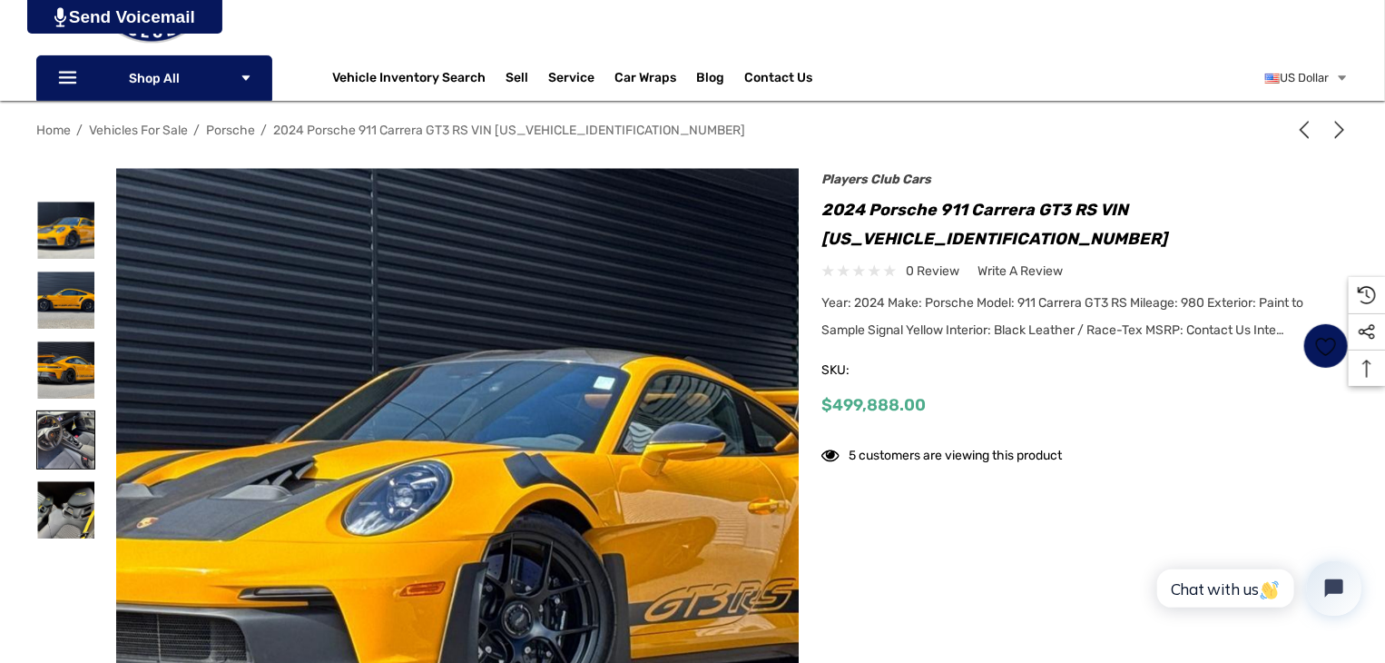
click at [58, 444] on img at bounding box center [65, 439] width 57 height 57
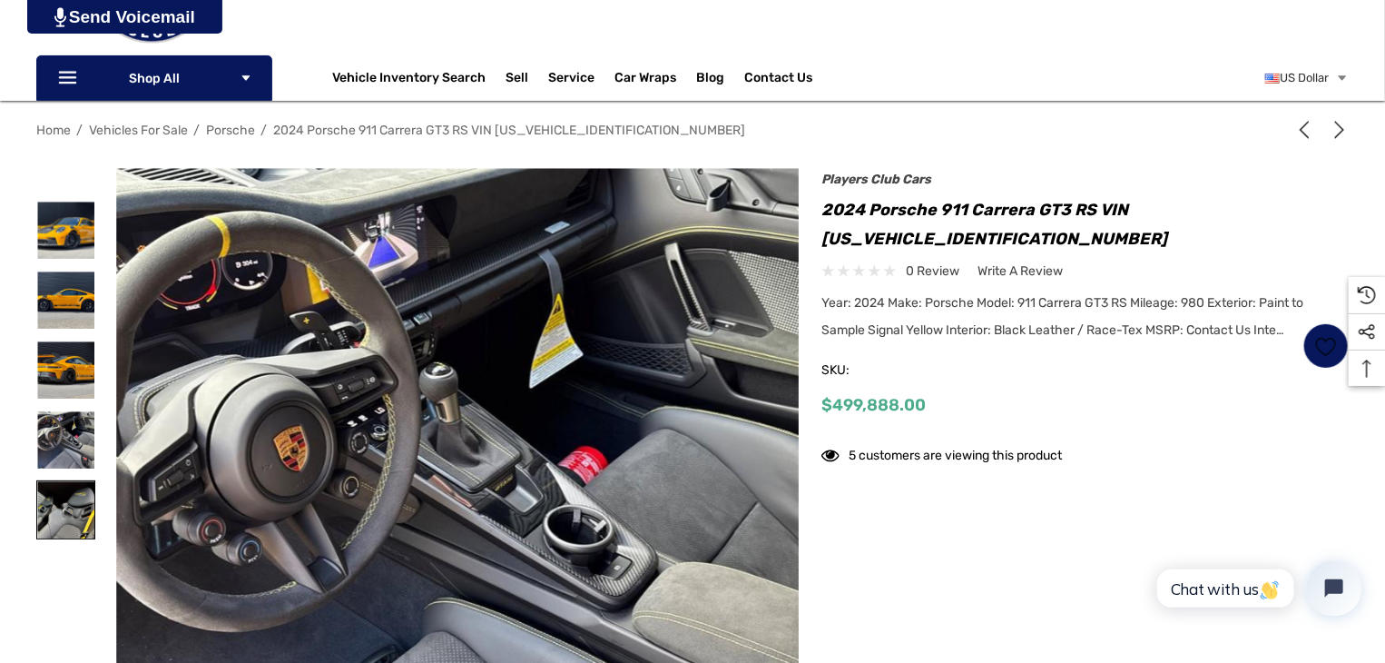
click at [53, 500] on img at bounding box center [65, 509] width 57 height 57
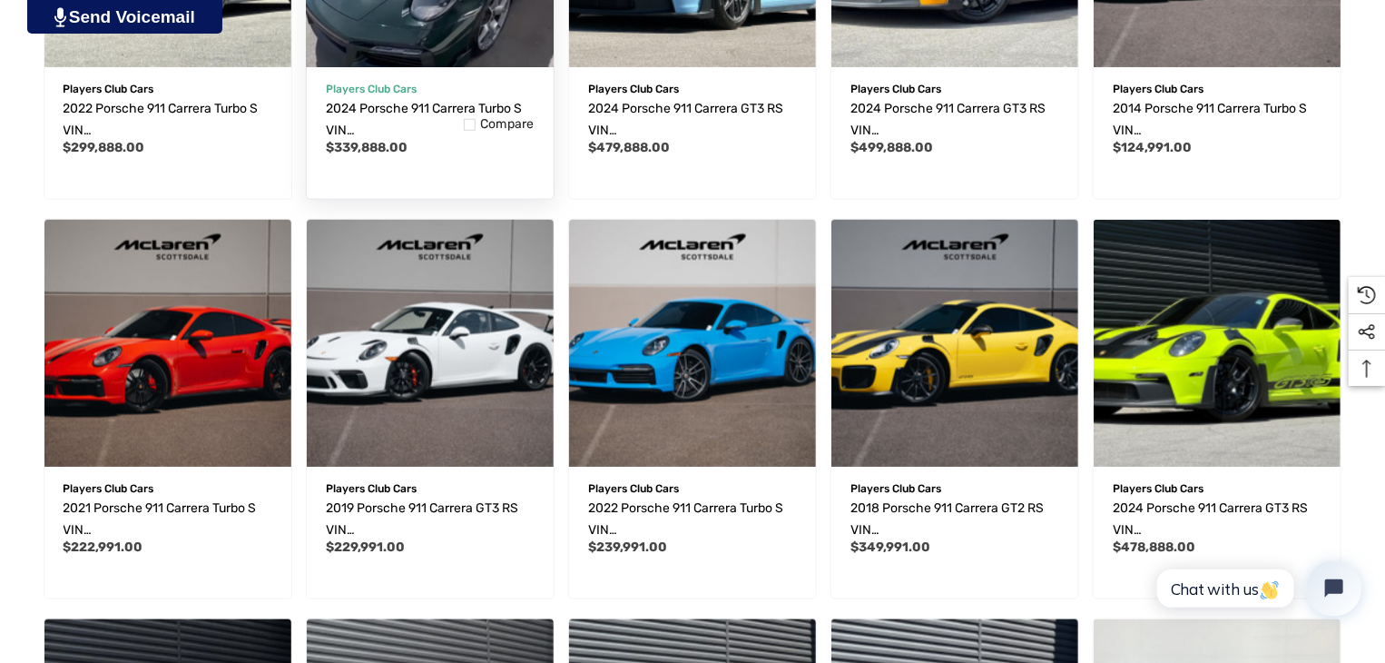
scroll to position [806, 0]
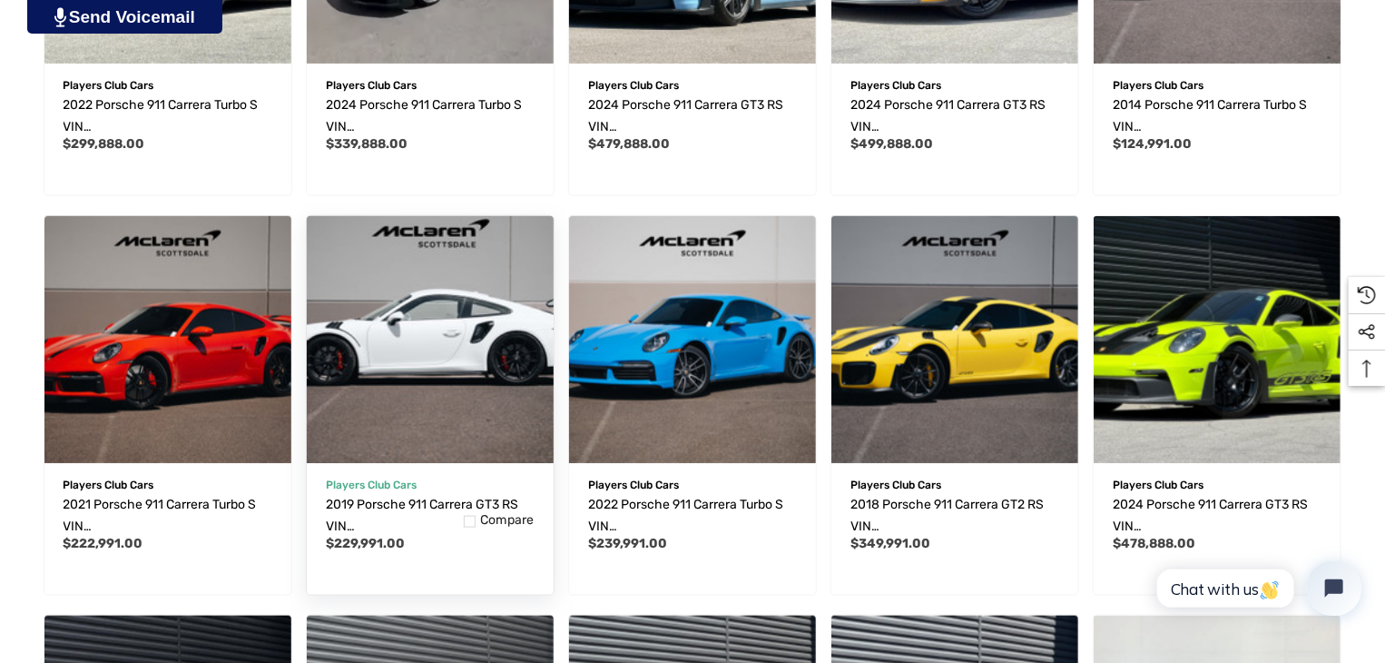
click at [409, 331] on img "2019 Porsche 911 Carrera GT3 RS VIN WP0AF2A92KS164899,$229,991.00\a" at bounding box center [429, 338] width 271 height 271
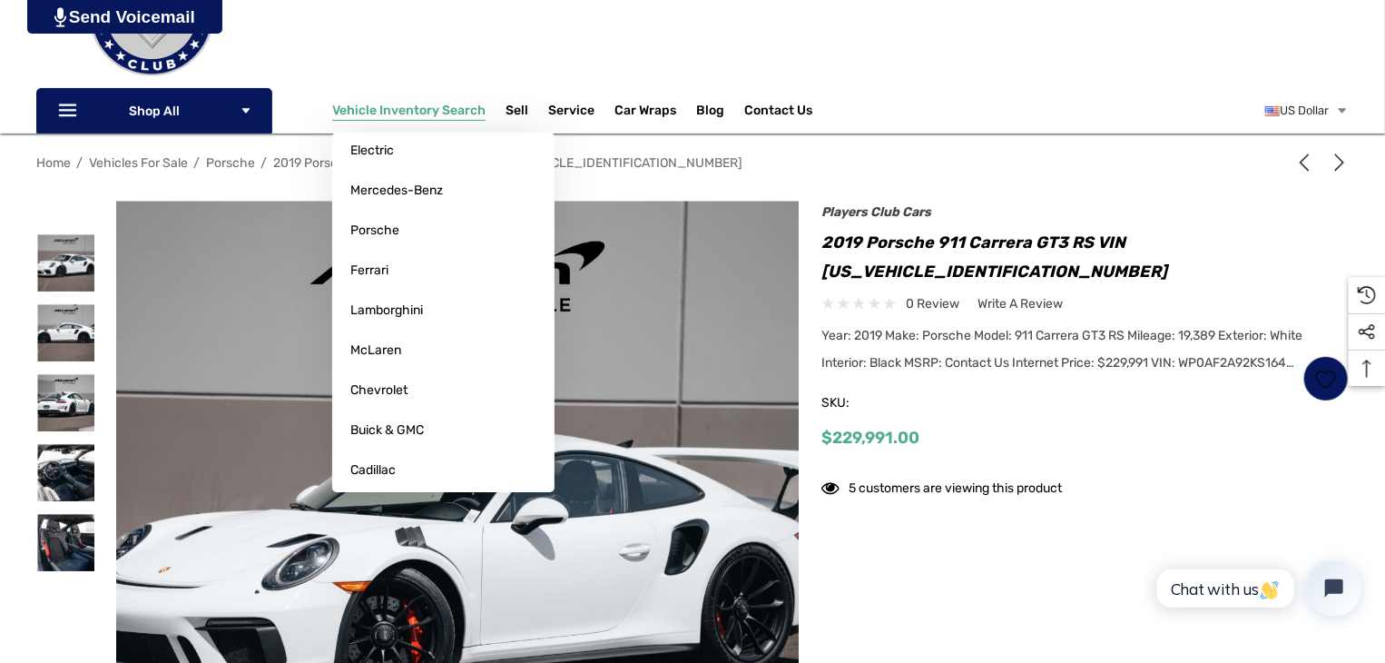
scroll to position [272, 0]
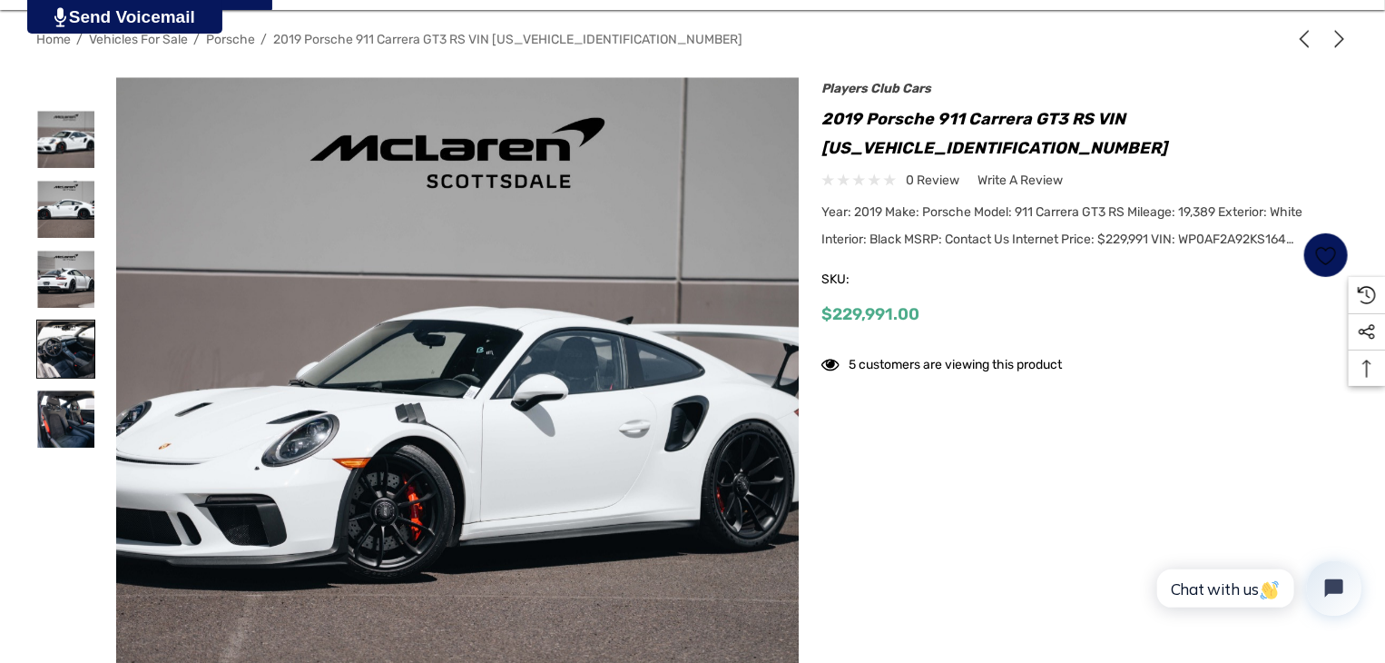
click at [61, 354] on img at bounding box center [65, 348] width 57 height 57
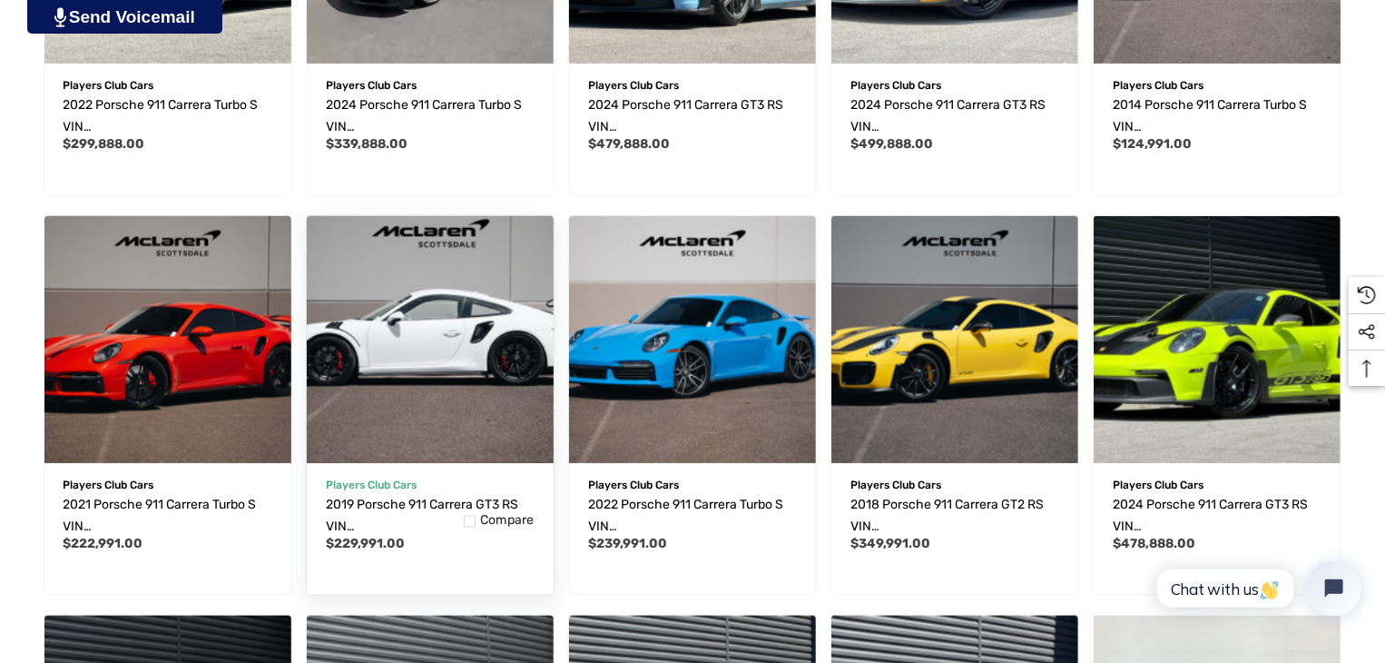
click at [415, 339] on img "2019 Porsche 911 Carrera GT3 RS VIN WP0AF2A92KS164899,$229,991.00\a" at bounding box center [429, 338] width 271 height 271
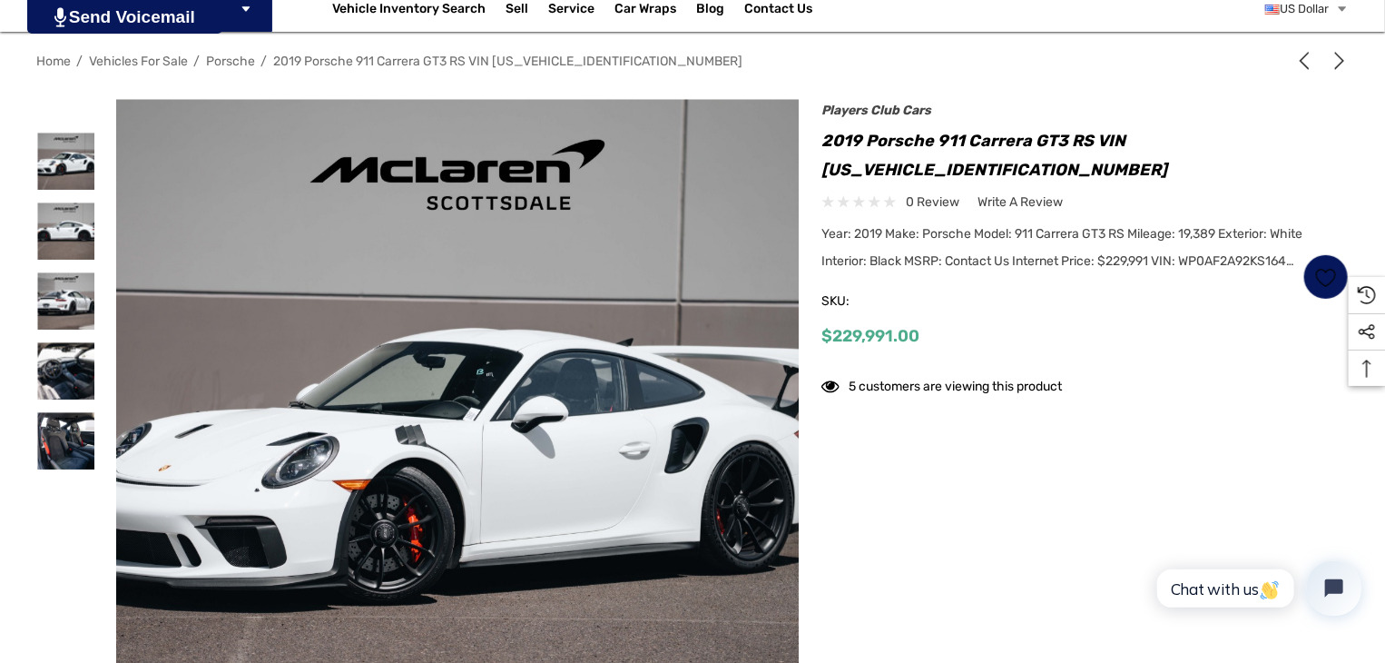
scroll to position [272, 0]
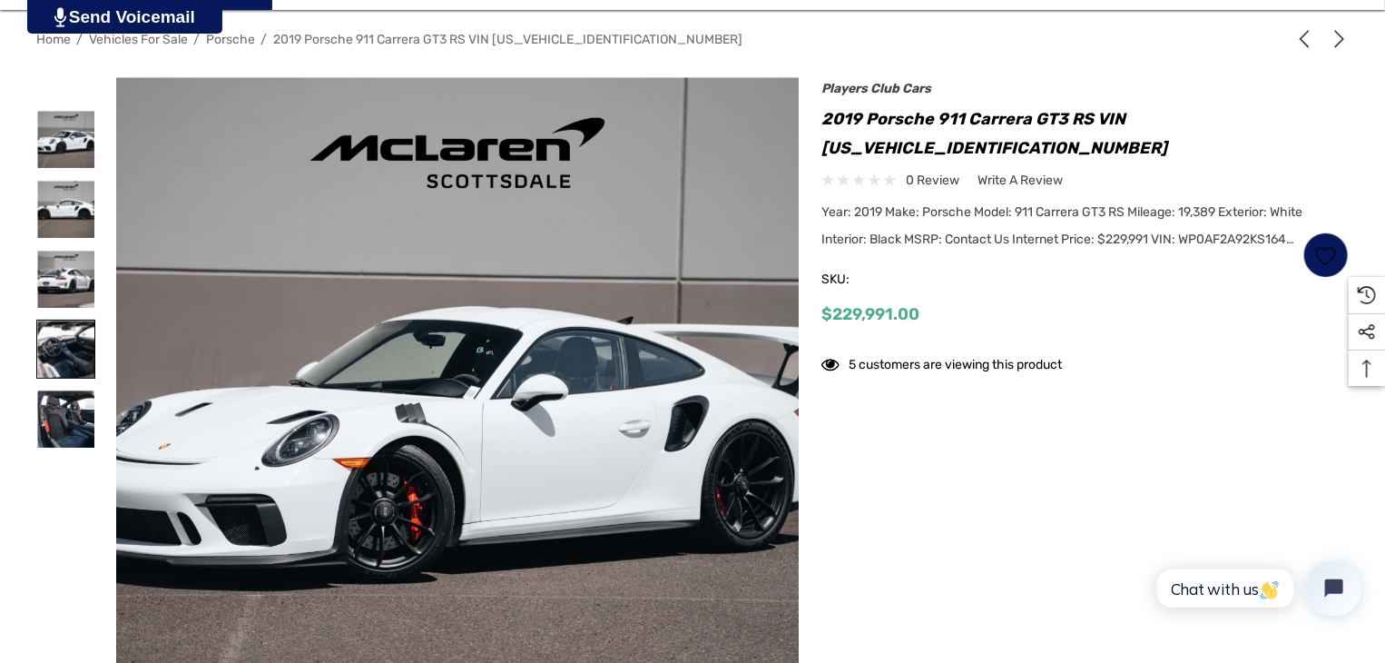
click at [69, 351] on img at bounding box center [65, 348] width 57 height 57
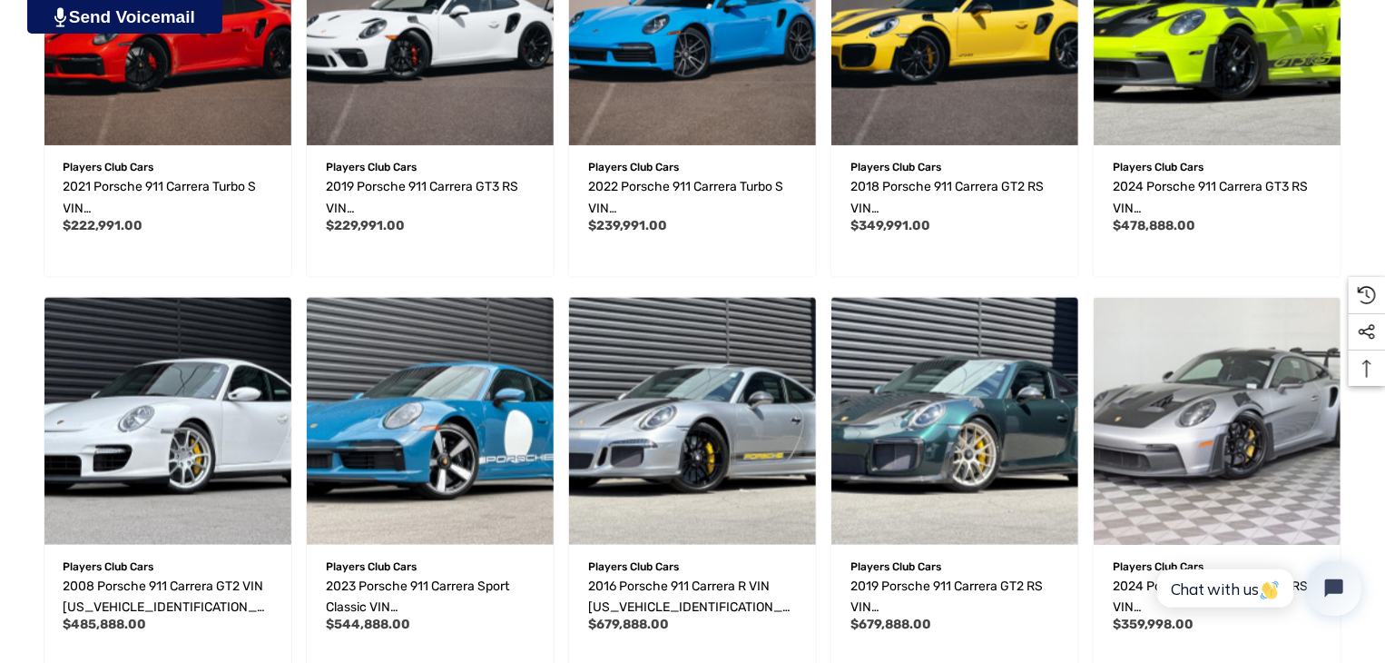
scroll to position [1169, 0]
